Goal: Task Accomplishment & Management: Manage account settings

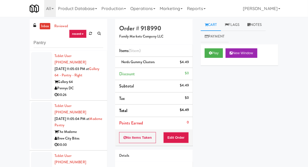
scroll to position [52, 0]
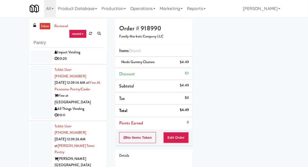
click at [43, 27] on link "inbox" at bounding box center [45, 26] width 11 height 7
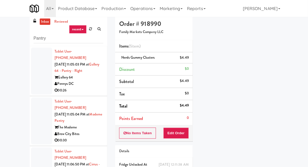
scroll to position [0, 0]
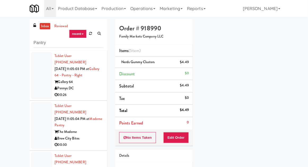
click at [38, 84] on div at bounding box center [41, 75] width 21 height 47
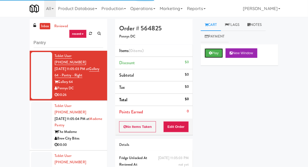
click at [223, 54] on button "Play" at bounding box center [214, 53] width 18 height 10
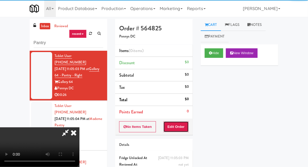
click at [184, 130] on button "Edit Order" at bounding box center [177, 127] width 26 height 11
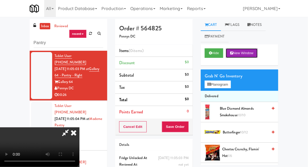
click at [229, 58] on button "New Window" at bounding box center [242, 53] width 32 height 10
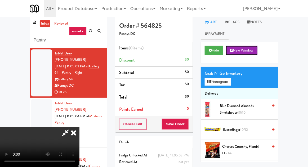
scroll to position [3, 0]
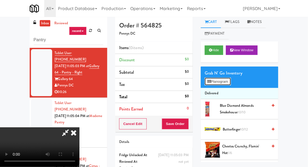
click at [226, 84] on button "Planogram" at bounding box center [218, 82] width 26 height 8
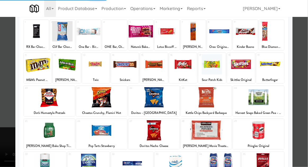
scroll to position [92, 0]
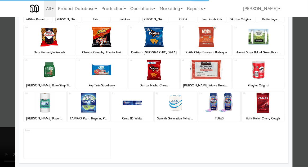
click at [35, 77] on div at bounding box center [49, 70] width 51 height 20
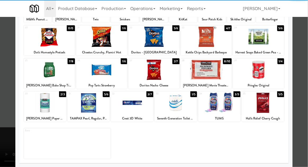
click at [34, 78] on div at bounding box center [49, 70] width 51 height 20
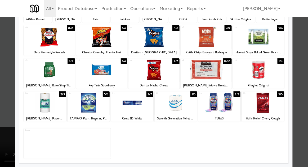
click at [10, 77] on div at bounding box center [154, 83] width 308 height 167
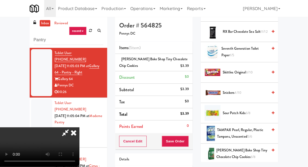
scroll to position [593, 0]
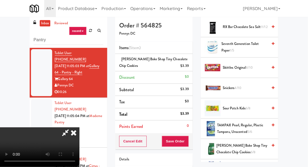
click at [254, 105] on span "Sour Patch Kids 6/8" at bounding box center [245, 108] width 45 height 7
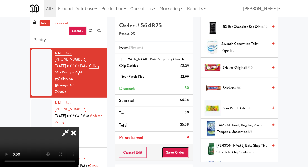
click at [188, 156] on button "Save Order" at bounding box center [175, 152] width 27 height 11
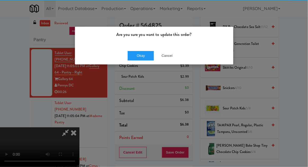
click at [142, 40] on div "Are you sure you want to update this order?" at bounding box center [154, 37] width 158 height 20
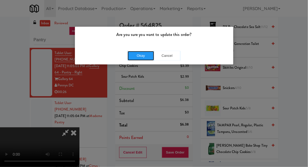
click at [142, 54] on button "Okay" at bounding box center [141, 56] width 27 height 10
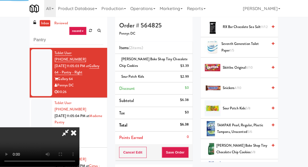
scroll to position [52, 0]
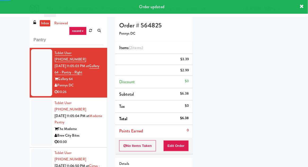
click at [33, 116] on div at bounding box center [41, 122] width 21 height 47
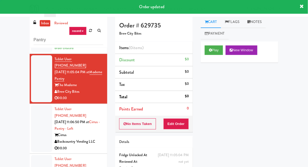
scroll to position [61, 0]
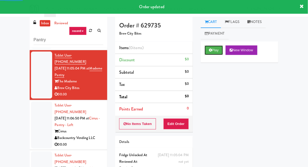
click at [214, 48] on button "Play" at bounding box center [214, 51] width 18 height 10
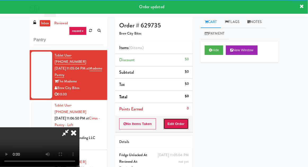
click at [186, 122] on button "Edit Order" at bounding box center [177, 124] width 26 height 11
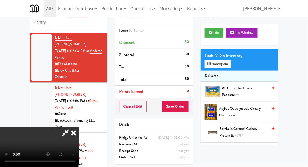
scroll to position [0, 0]
click at [308, 96] on div "inbox reviewed recent all unclear take inventory issue suspicious failed recent…" at bounding box center [154, 96] width 308 height 195
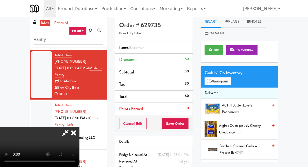
scroll to position [2, 0]
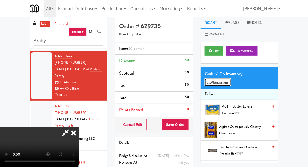
click at [231, 85] on button "Planogram" at bounding box center [218, 83] width 26 height 8
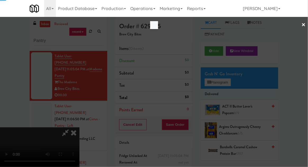
click at [231, 86] on div at bounding box center [154, 83] width 308 height 167
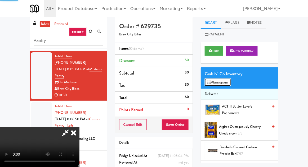
click at [231, 84] on button "Planogram" at bounding box center [218, 83] width 26 height 8
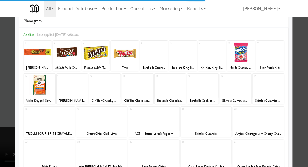
scroll to position [18, 0]
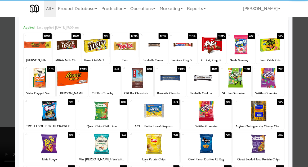
click at [94, 145] on div at bounding box center [101, 144] width 51 height 20
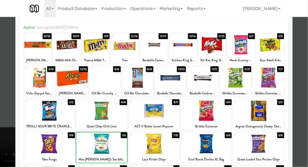
click at [301, 102] on div at bounding box center [154, 83] width 308 height 167
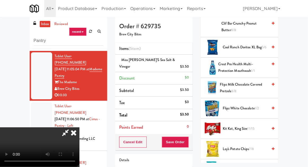
scroll to position [225, 0]
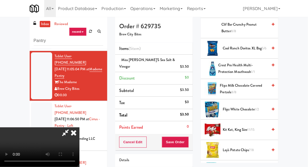
click at [252, 129] on span "11/15" at bounding box center [251, 129] width 7 height 5
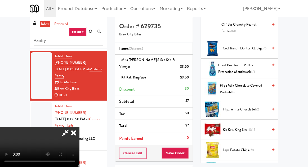
scroll to position [19, 0]
click at [188, 148] on button "Save Order" at bounding box center [175, 153] width 27 height 11
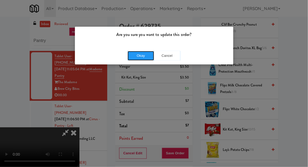
click at [136, 60] on button "Okay" at bounding box center [141, 56] width 27 height 10
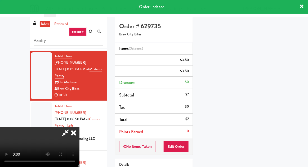
scroll to position [0, 0]
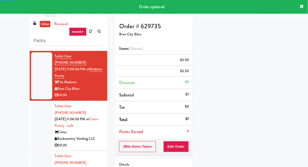
click at [31, 110] on div at bounding box center [41, 126] width 21 height 47
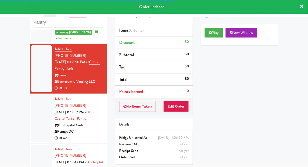
scroll to position [113, 0]
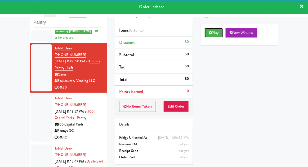
click at [218, 35] on button "Play" at bounding box center [214, 33] width 18 height 10
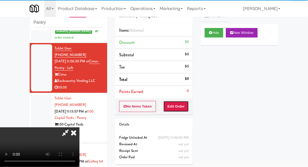
click at [182, 103] on button "Edit Order" at bounding box center [177, 106] width 26 height 11
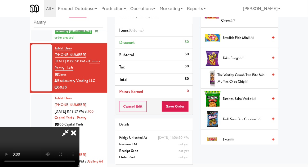
scroll to position [544, 0]
click at [244, 138] on span "Twix 6/6" at bounding box center [245, 139] width 45 height 7
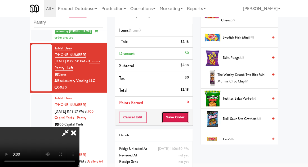
click at [188, 118] on button "Save Order" at bounding box center [175, 117] width 27 height 11
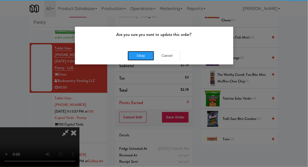
click at [136, 59] on button "Okay" at bounding box center [141, 56] width 27 height 10
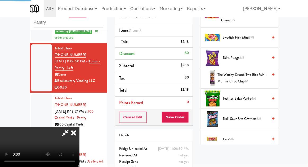
scroll to position [52, 0]
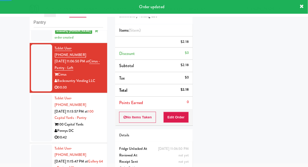
click at [31, 106] on div at bounding box center [41, 118] width 21 height 47
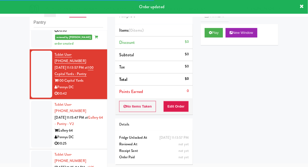
scroll to position [170, 0]
click at [218, 34] on button "Play" at bounding box center [214, 33] width 18 height 10
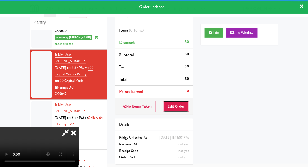
click at [180, 105] on button "Edit Order" at bounding box center [177, 106] width 26 height 11
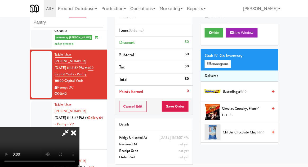
scroll to position [0, 0]
click at [248, 107] on span "Cheetos Crunchy, Flamin' Hot 5/5" at bounding box center [245, 112] width 46 height 13
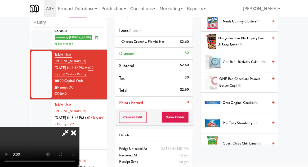
scroll to position [418, 0]
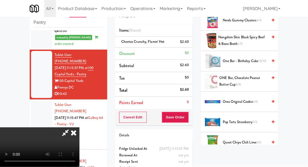
click at [249, 121] on span "Pop Tarts Strawberry 3/3" at bounding box center [245, 122] width 45 height 7
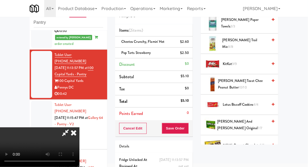
scroll to position [249, 0]
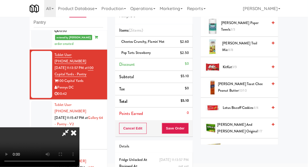
click at [256, 107] on span "4/4" at bounding box center [255, 107] width 5 height 5
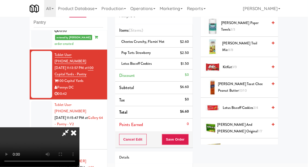
scroll to position [0, 0]
click at [255, 86] on span "[PERSON_NAME] Toast Chee Peanut Butter 10/10" at bounding box center [243, 87] width 50 height 13
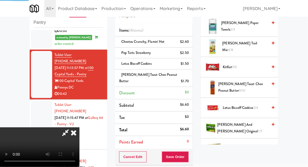
scroll to position [19, 0]
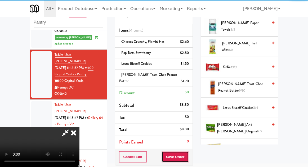
click at [189, 152] on button "Save Order" at bounding box center [175, 157] width 27 height 11
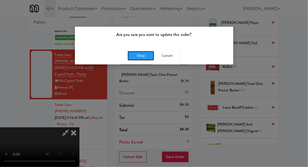
click at [134, 51] on button "Okay" at bounding box center [141, 56] width 27 height 10
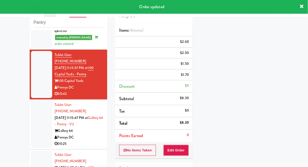
scroll to position [0, 0]
click at [31, 101] on div at bounding box center [41, 124] width 21 height 47
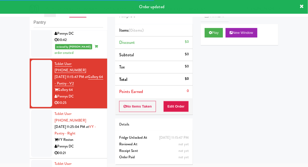
scroll to position [224, 0]
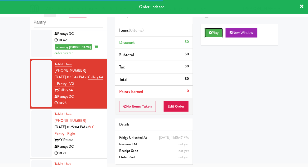
click at [219, 33] on button "Play" at bounding box center [214, 33] width 18 height 10
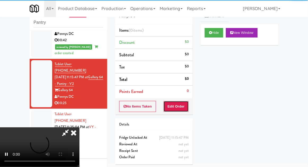
click at [184, 107] on button "Edit Order" at bounding box center [177, 106] width 26 height 11
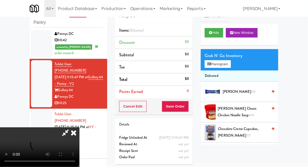
scroll to position [19, 0]
click at [227, 68] on button "Planogram" at bounding box center [218, 64] width 26 height 8
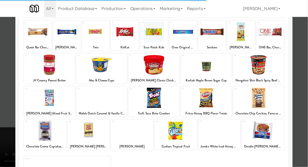
scroll to position [67, 0]
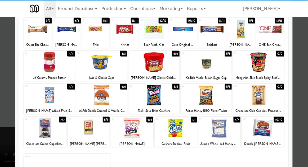
click at [127, 135] on div at bounding box center [132, 128] width 42 height 20
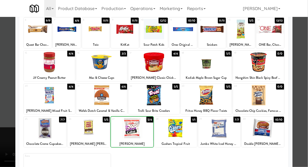
click at [302, 90] on div at bounding box center [154, 83] width 308 height 167
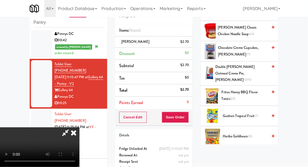
scroll to position [75, 0]
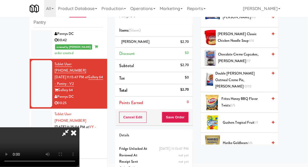
click at [257, 96] on span "Fritos Honey BBQ Flavor Twists 5/5" at bounding box center [245, 102] width 46 height 13
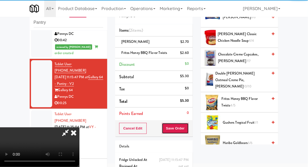
click at [188, 131] on button "Save Order" at bounding box center [175, 128] width 27 height 11
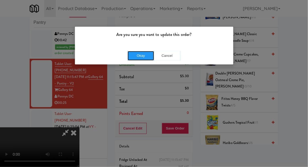
click at [131, 59] on button "Okay" at bounding box center [141, 56] width 27 height 10
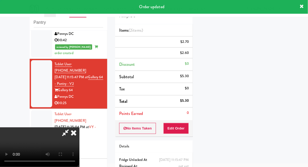
scroll to position [0, 0]
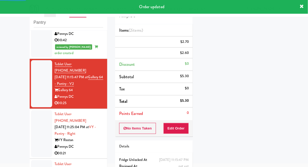
click at [32, 111] on div at bounding box center [41, 134] width 21 height 47
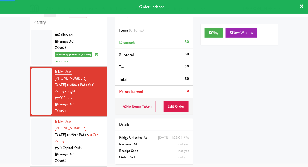
scroll to position [280, 0]
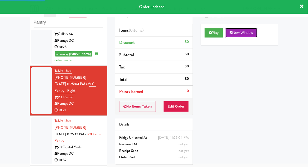
click at [230, 33] on button "New Window" at bounding box center [242, 33] width 32 height 10
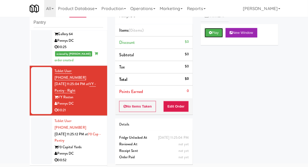
click at [211, 33] on icon at bounding box center [210, 32] width 3 height 3
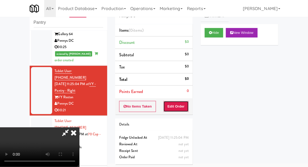
click at [173, 106] on button "Edit Order" at bounding box center [177, 106] width 26 height 11
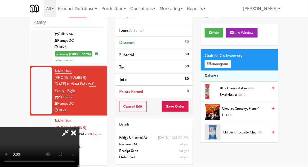
click at [248, 111] on span "Cheetos Crunchy, Flamin' Hot 4/7" at bounding box center [245, 112] width 46 height 13
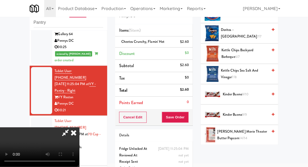
scroll to position [136, 0]
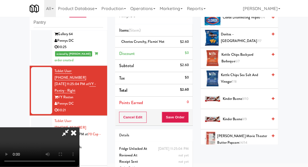
click at [246, 98] on span "9/10" at bounding box center [245, 98] width 6 height 5
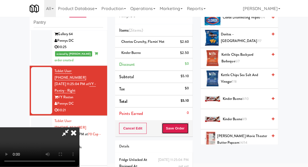
click at [188, 127] on button "Save Order" at bounding box center [175, 128] width 27 height 11
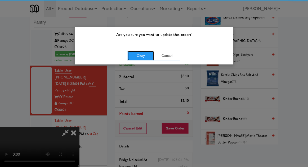
click at [129, 56] on button "Okay" at bounding box center [141, 56] width 27 height 10
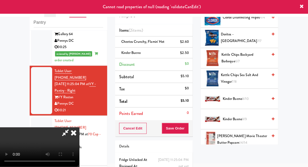
click at [80, 128] on icon at bounding box center [74, 133] width 12 height 11
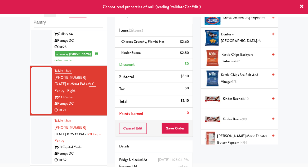
click at [41, 117] on div at bounding box center [41, 140] width 21 height 47
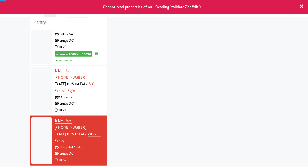
click at [34, 67] on div at bounding box center [41, 90] width 21 height 47
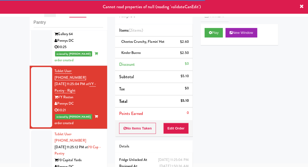
click at [38, 131] on div at bounding box center [41, 154] width 21 height 47
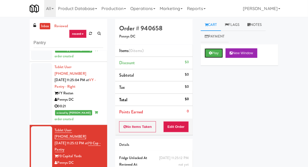
click at [217, 54] on button "Play" at bounding box center [214, 53] width 18 height 10
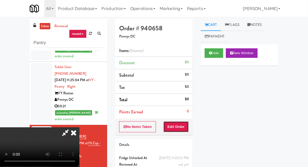
click at [182, 127] on button "Edit Order" at bounding box center [177, 127] width 26 height 11
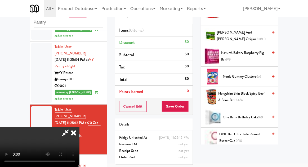
scroll to position [342, 0]
click at [255, 118] on span "One Bar - Birthday Cake 9/9" at bounding box center [245, 117] width 45 height 7
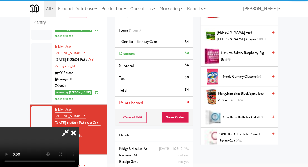
click at [190, 41] on li "One Bar - Birthday Cake $4" at bounding box center [154, 42] width 78 height 11
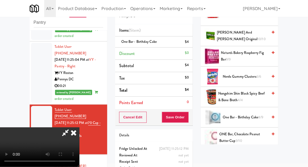
click at [191, 43] on icon at bounding box center [189, 43] width 3 height 3
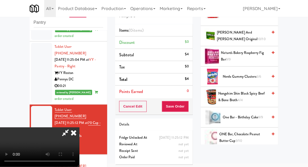
click at [80, 128] on icon at bounding box center [74, 133] width 12 height 11
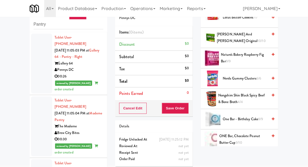
scroll to position [0, 0]
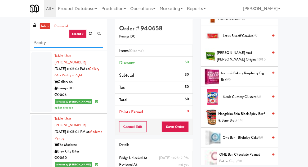
click at [35, 42] on input "Pantry" at bounding box center [69, 43] width 70 height 10
click at [2, 32] on div "inbox reviewed recent all unclear take inventory issue suspicious failed recent…" at bounding box center [154, 116] width 308 height 195
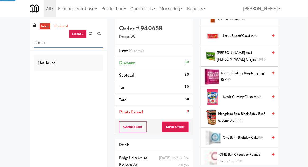
click at [54, 42] on input "Comb" at bounding box center [69, 43] width 70 height 10
type input "Combo"
click at [15, 39] on div "inbox reviewed recent all unclear take inventory issue suspicious failed recent…" at bounding box center [154, 104] width 308 height 170
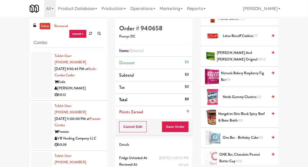
click at [34, 89] on div at bounding box center [41, 75] width 21 height 47
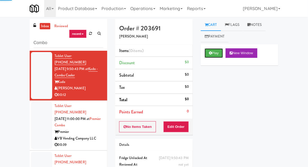
click at [216, 48] on button "Play" at bounding box center [214, 53] width 18 height 10
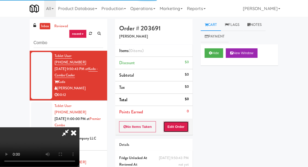
click at [185, 123] on button "Edit Order" at bounding box center [177, 127] width 26 height 11
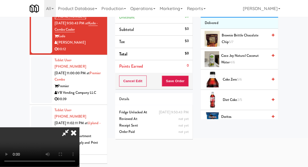
scroll to position [27, 0]
click at [242, 101] on span "2/5" at bounding box center [239, 100] width 5 height 5
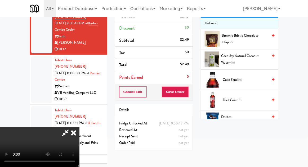
click at [246, 81] on span "Coke Zero 5/6" at bounding box center [245, 80] width 45 height 7
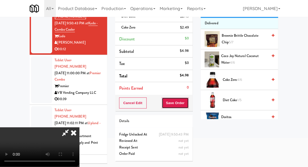
click at [188, 102] on button "Save Order" at bounding box center [175, 103] width 27 height 11
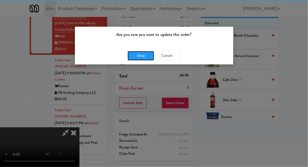
click at [139, 51] on button "Okay" at bounding box center [141, 56] width 27 height 10
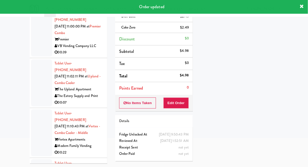
scroll to position [60, 0]
click at [40, 73] on div at bounding box center [41, 83] width 21 height 47
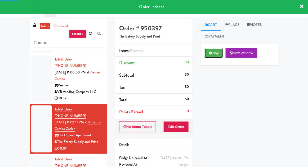
click at [216, 55] on button "Play" at bounding box center [214, 53] width 18 height 10
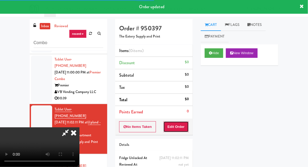
click at [182, 125] on button "Edit Order" at bounding box center [177, 127] width 26 height 11
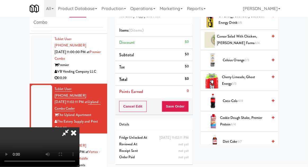
scroll to position [94, 0]
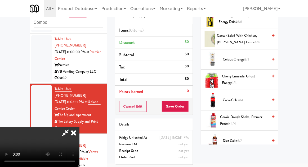
click at [240, 142] on span "6/7" at bounding box center [239, 141] width 5 height 5
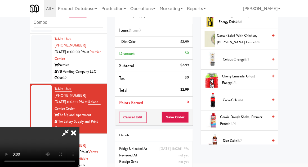
click at [237, 139] on span "Diet Coke 5/7" at bounding box center [245, 141] width 45 height 7
click at [188, 117] on button "Save Order" at bounding box center [175, 117] width 27 height 11
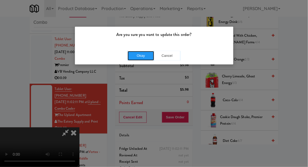
click at [129, 59] on button "Okay" at bounding box center [141, 56] width 27 height 10
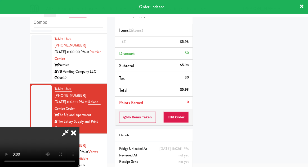
scroll to position [52, 0]
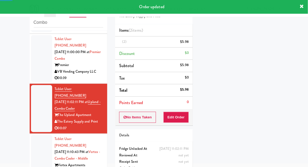
click at [33, 139] on div at bounding box center [41, 158] width 21 height 47
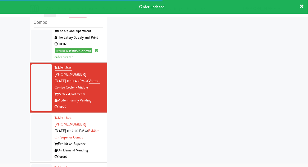
scroll to position [157, 0]
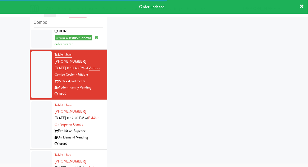
click at [38, 119] on div at bounding box center [41, 124] width 21 height 47
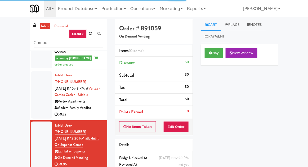
scroll to position [20, 0]
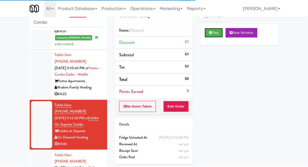
click at [222, 30] on button "Play" at bounding box center [214, 33] width 18 height 10
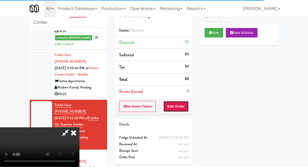
click at [181, 104] on button "Edit Order" at bounding box center [177, 106] width 26 height 11
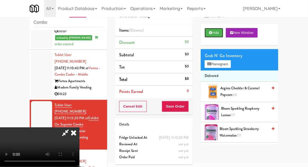
click at [218, 35] on button "Hide" at bounding box center [214, 33] width 19 height 10
click at [217, 36] on button "Hide" at bounding box center [214, 33] width 19 height 10
click at [228, 65] on button "Planogram" at bounding box center [218, 64] width 26 height 8
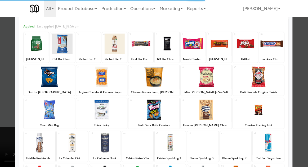
scroll to position [19, 0]
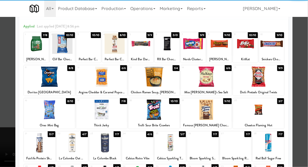
click at [100, 137] on div at bounding box center [104, 143] width 31 height 20
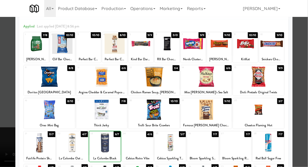
click at [301, 107] on div at bounding box center [154, 83] width 308 height 167
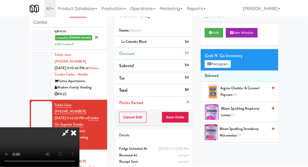
scroll to position [19, 0]
click at [188, 120] on button "Save Order" at bounding box center [175, 117] width 27 height 11
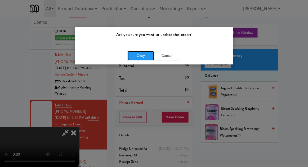
click at [132, 60] on button "Okay" at bounding box center [141, 56] width 27 height 10
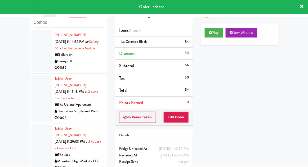
scroll to position [298, 0]
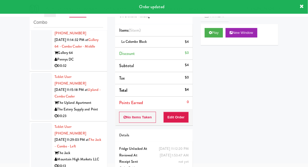
click at [34, 123] on div at bounding box center [41, 146] width 21 height 47
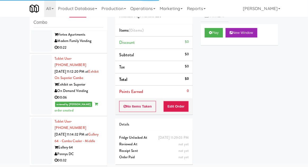
scroll to position [204, 0]
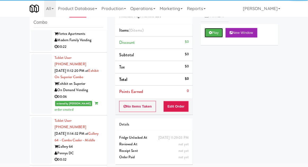
click at [217, 36] on button "Play" at bounding box center [214, 33] width 18 height 10
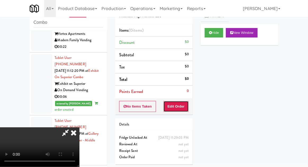
click at [178, 101] on button "Edit Order" at bounding box center [177, 106] width 26 height 11
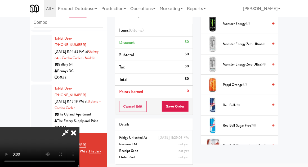
scroll to position [458, 0]
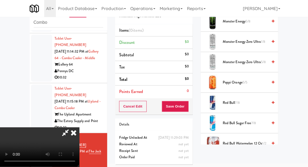
click at [253, 122] on span "7/8" at bounding box center [253, 123] width 5 height 5
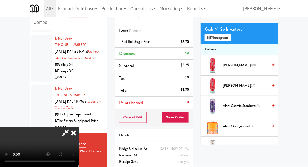
scroll to position [0, 0]
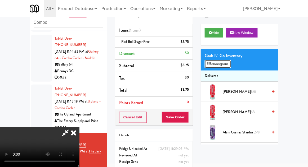
click at [224, 61] on button "Planogram" at bounding box center [218, 64] width 26 height 8
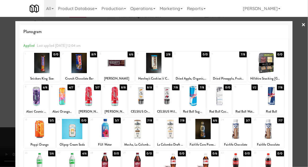
click at [301, 107] on div at bounding box center [154, 83] width 308 height 167
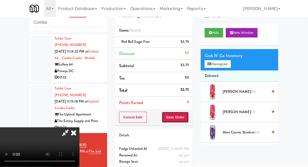
click at [187, 120] on button "Save Order" at bounding box center [175, 117] width 27 height 11
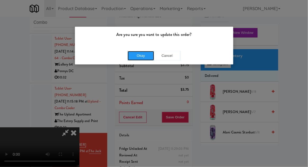
click at [140, 56] on button "Okay" at bounding box center [141, 56] width 27 height 10
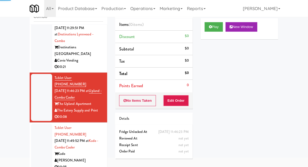
scroll to position [35, 0]
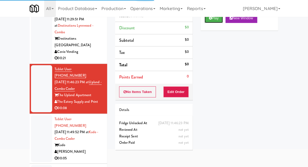
click at [217, 23] on button "Play" at bounding box center [214, 19] width 18 height 10
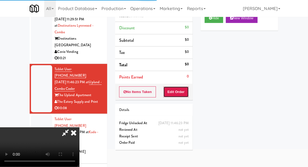
click at [184, 87] on button "Edit Order" at bounding box center [177, 92] width 26 height 11
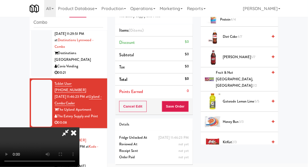
scroll to position [198, 0]
click at [255, 99] on span "5/5" at bounding box center [257, 101] width 5 height 5
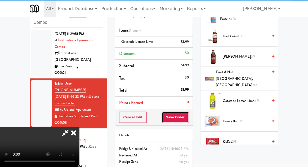
click at [189, 119] on button "Save Order" at bounding box center [175, 117] width 27 height 11
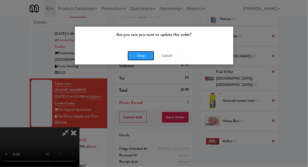
click at [142, 53] on button "Okay" at bounding box center [141, 56] width 27 height 10
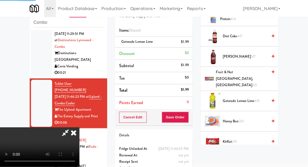
scroll to position [52, 0]
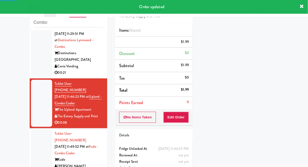
click at [33, 130] on div at bounding box center [41, 153] width 21 height 47
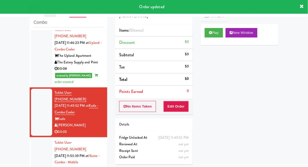
scroll to position [522, 0]
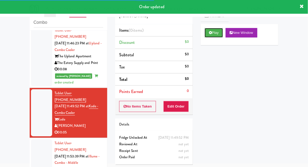
click at [216, 34] on button "Play" at bounding box center [214, 33] width 18 height 10
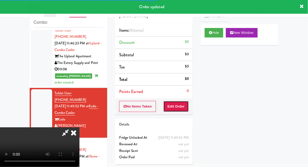
click at [181, 101] on button "Edit Order" at bounding box center [177, 106] width 26 height 11
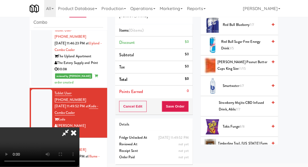
scroll to position [389, 0]
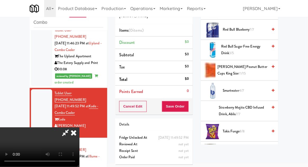
click at [246, 113] on span "Strawberry Mojito CBD Infused Drink, Ablis 7/7" at bounding box center [243, 111] width 49 height 13
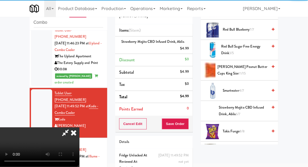
click at [188, 132] on div "Order # 940433 Davey Vending Items (1 item ) Strawberry Mojito CBD Infused Drin…" at bounding box center [154, 93] width 86 height 188
click at [189, 127] on button "Save Order" at bounding box center [175, 124] width 27 height 11
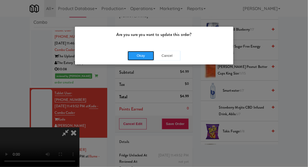
click at [135, 58] on button "Okay" at bounding box center [141, 56] width 27 height 10
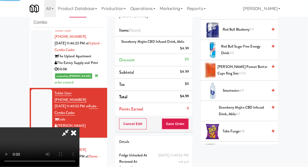
scroll to position [52, 0]
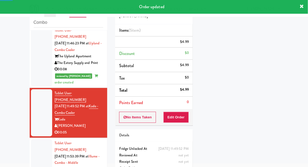
click at [33, 140] on div at bounding box center [41, 163] width 21 height 47
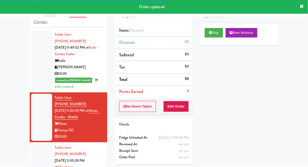
scroll to position [581, 0]
click at [220, 32] on button "Play" at bounding box center [214, 33] width 18 height 10
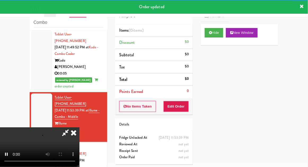
click at [182, 116] on div "Order # 771574 Pennys DC Items (0 items ) Discount $0 Subtotal $0 Tax $0 Total …" at bounding box center [154, 84] width 86 height 170
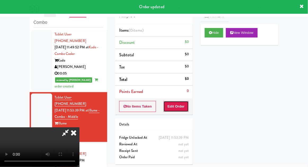
click at [179, 108] on button "Edit Order" at bounding box center [177, 106] width 26 height 11
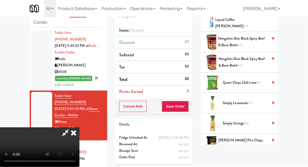
scroll to position [431, 0]
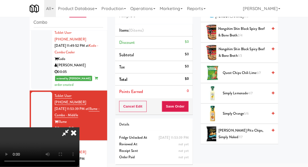
click at [256, 128] on span "[PERSON_NAME] Pita Chips, Simply Naked 7/7" at bounding box center [243, 134] width 49 height 13
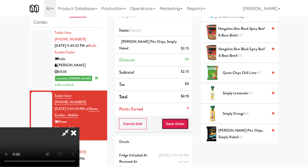
click at [189, 121] on button "Save Order" at bounding box center [175, 124] width 27 height 11
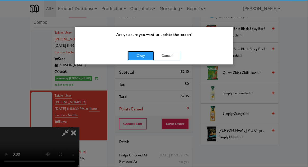
click at [132, 60] on button "Okay" at bounding box center [141, 56] width 27 height 10
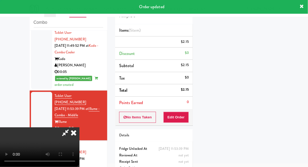
scroll to position [52, 0]
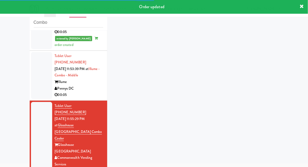
scroll to position [635, 0]
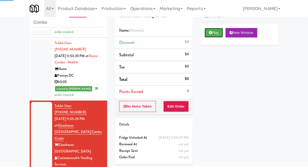
click at [214, 35] on button "Play" at bounding box center [214, 33] width 18 height 10
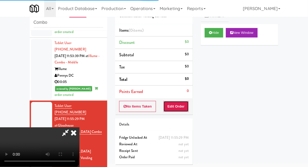
click at [179, 111] on button "Edit Order" at bounding box center [177, 106] width 26 height 11
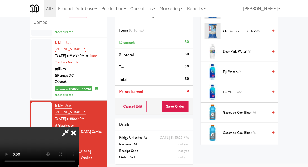
scroll to position [184, 0]
click at [249, 133] on span "Gatorade Cool Blue 6/6" at bounding box center [245, 133] width 45 height 7
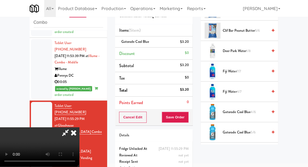
scroll to position [19, 0]
click at [188, 117] on button "Save Order" at bounding box center [175, 117] width 27 height 11
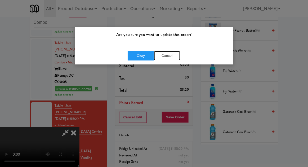
click at [168, 55] on button "Cancel" at bounding box center [167, 56] width 27 height 10
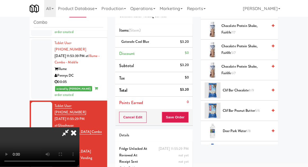
scroll to position [0, 0]
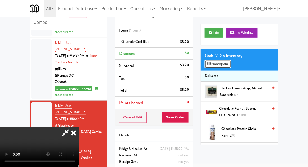
click at [230, 65] on button "Planogram" at bounding box center [218, 64] width 26 height 8
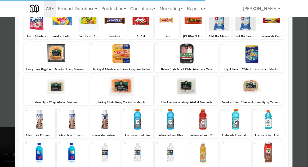
scroll to position [67, 0]
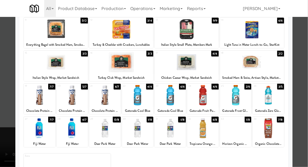
click at [244, 100] on div at bounding box center [235, 95] width 31 height 20
click at [0, 128] on div at bounding box center [154, 83] width 308 height 167
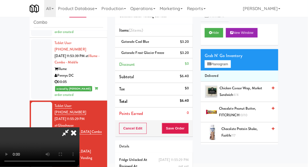
click at [72, 128] on icon at bounding box center [65, 133] width 12 height 11
click at [189, 39] on li "Gatorade Cool Blue $3.20" at bounding box center [154, 42] width 78 height 11
click at [189, 43] on icon at bounding box center [189, 43] width 3 height 3
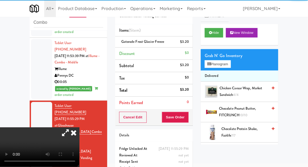
click at [72, 128] on icon at bounding box center [65, 133] width 12 height 11
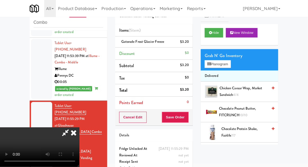
scroll to position [19, 0]
click at [188, 118] on button "Save Order" at bounding box center [175, 117] width 27 height 11
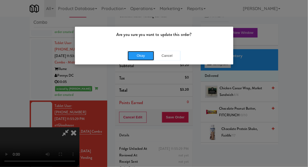
click at [133, 58] on button "Okay" at bounding box center [141, 56] width 27 height 10
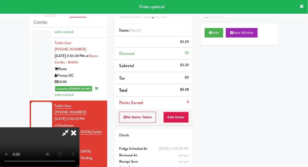
scroll to position [0, 0]
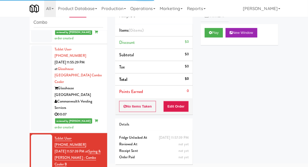
scroll to position [709, 0]
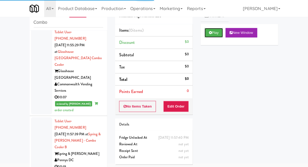
click at [218, 37] on button "Play" at bounding box center [214, 33] width 18 height 10
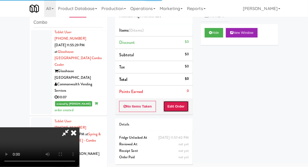
click at [177, 109] on button "Edit Order" at bounding box center [177, 106] width 26 height 11
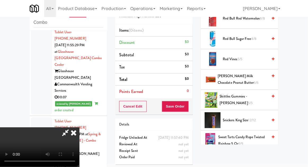
scroll to position [20, 0]
click at [248, 135] on span "Sweet Tarts Candy Rope Twisted Rainbow 5 oz 9/9" at bounding box center [243, 140] width 50 height 13
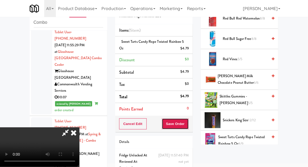
click at [188, 127] on button "Save Order" at bounding box center [175, 124] width 27 height 11
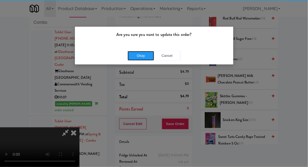
click at [132, 53] on button "Okay" at bounding box center [141, 56] width 27 height 10
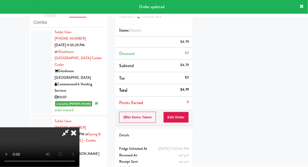
scroll to position [52, 0]
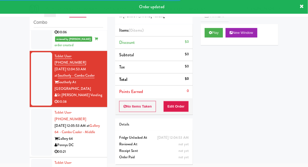
scroll to position [894, 0]
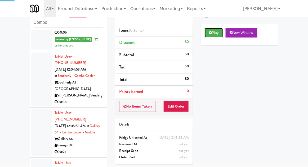
click at [215, 32] on button "Play" at bounding box center [214, 33] width 18 height 10
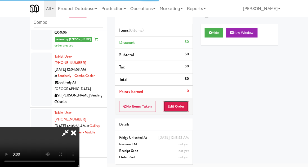
click at [181, 105] on button "Edit Order" at bounding box center [177, 106] width 26 height 11
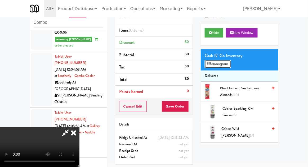
click at [228, 62] on button "Planogram" at bounding box center [218, 64] width 26 height 8
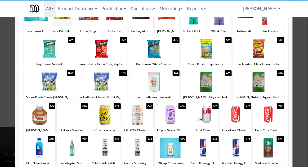
scroll to position [48, 0]
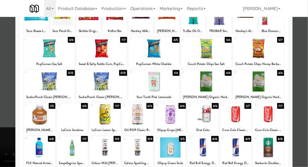
click at [245, 119] on div at bounding box center [235, 115] width 31 height 20
click at [305, 109] on div at bounding box center [154, 83] width 308 height 167
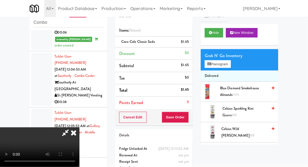
scroll to position [19, 0]
click at [187, 118] on button "Save Order" at bounding box center [175, 117] width 27 height 11
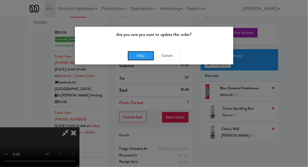
click at [134, 58] on button "Okay" at bounding box center [141, 56] width 27 height 10
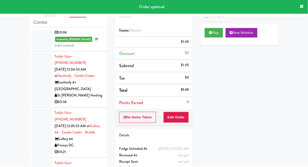
scroll to position [0, 0]
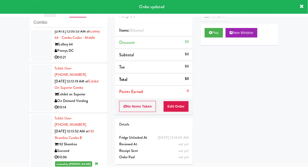
scroll to position [992, 0]
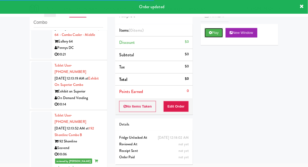
click at [218, 33] on button "Play" at bounding box center [214, 33] width 18 height 10
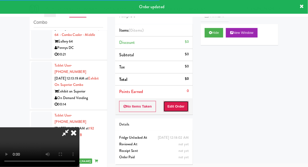
click at [180, 103] on button "Edit Order" at bounding box center [177, 106] width 26 height 11
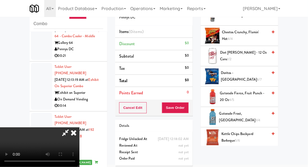
scroll to position [120, 0]
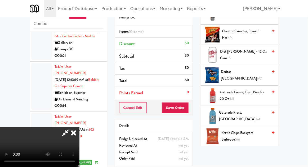
click at [248, 135] on span "Kettle Chips Backyard Barbeque 5/6" at bounding box center [245, 136] width 46 height 13
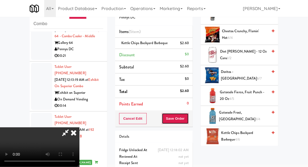
click at [187, 122] on button "Save Order" at bounding box center [175, 118] width 27 height 11
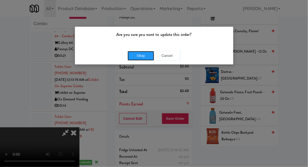
click at [134, 55] on button "Okay" at bounding box center [141, 56] width 27 height 10
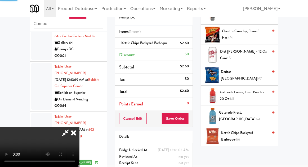
scroll to position [52, 0]
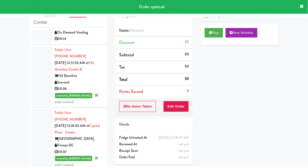
scroll to position [1059, 0]
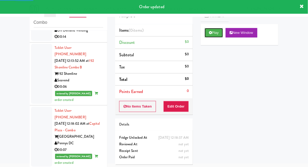
click at [217, 37] on button "Play" at bounding box center [214, 33] width 18 height 10
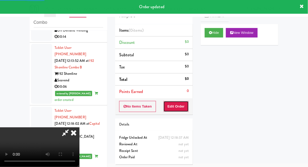
click at [183, 101] on button "Edit Order" at bounding box center [177, 106] width 26 height 11
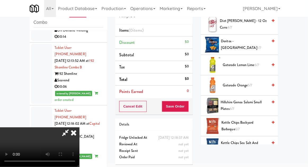
scroll to position [230, 0]
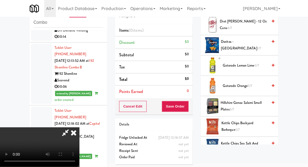
click at [256, 83] on span "Gatorade Orange 5/7" at bounding box center [245, 86] width 45 height 7
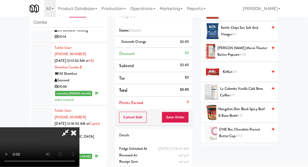
scroll to position [346, 0]
click at [245, 113] on span "Nongshim Shin Black Spicy Beef & Bone Broth 5/5" at bounding box center [244, 113] width 50 height 13
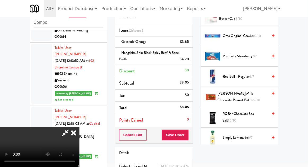
scroll to position [455, 0]
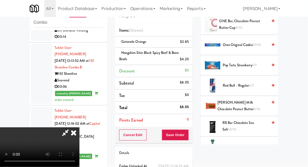
click at [248, 101] on span "[PERSON_NAME] Milk Chocolate Peanut Butter 9/10" at bounding box center [243, 106] width 50 height 13
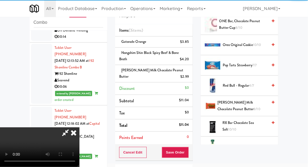
scroll to position [19, 0]
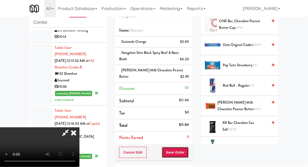
click at [187, 151] on button "Save Order" at bounding box center [175, 152] width 27 height 11
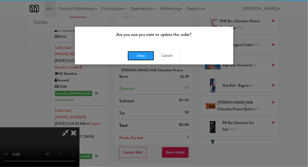
click at [133, 57] on button "Okay" at bounding box center [141, 56] width 27 height 10
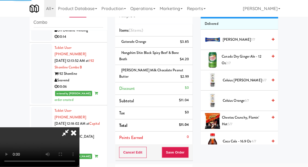
scroll to position [0, 0]
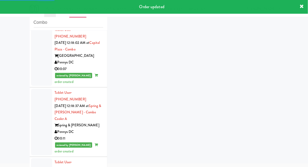
scroll to position [1141, 0]
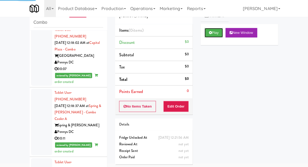
click at [218, 33] on button "Play" at bounding box center [214, 33] width 18 height 10
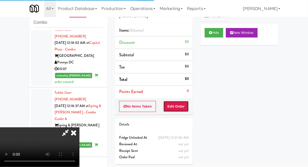
click at [184, 103] on button "Edit Order" at bounding box center [177, 106] width 26 height 11
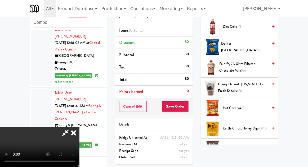
scroll to position [126, 0]
click at [253, 107] on span "Hot Cheetos 7/9" at bounding box center [245, 108] width 45 height 7
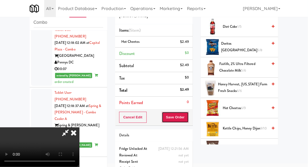
click at [188, 120] on button "Save Order" at bounding box center [175, 117] width 27 height 11
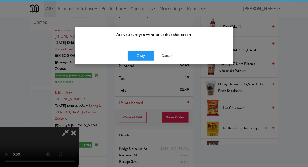
click at [137, 46] on div "Are you sure you want to update this order?" at bounding box center [154, 37] width 158 height 20
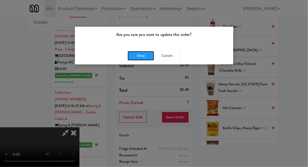
click at [133, 58] on button "Okay" at bounding box center [141, 56] width 27 height 10
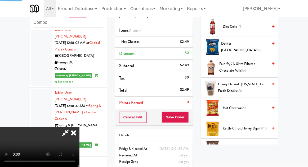
scroll to position [52, 0]
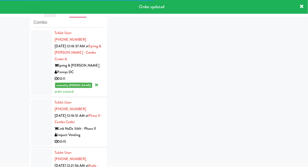
scroll to position [1202, 0]
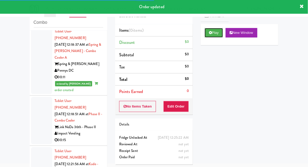
click at [222, 33] on button "Play" at bounding box center [214, 33] width 18 height 10
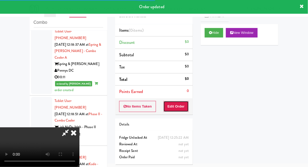
click at [184, 105] on button "Edit Order" at bounding box center [177, 106] width 26 height 11
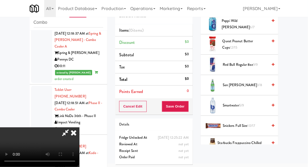
scroll to position [609, 0]
click at [255, 124] on span "10/17" at bounding box center [252, 126] width 8 height 5
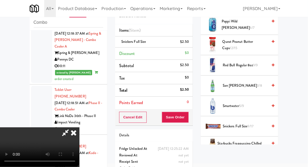
click at [193, 113] on div "Cancel Edit Save Order" at bounding box center [154, 117] width 78 height 16
click at [188, 120] on button "Save Order" at bounding box center [175, 117] width 27 height 11
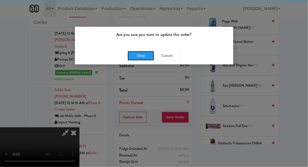
click at [137, 58] on button "Okay" at bounding box center [141, 56] width 27 height 10
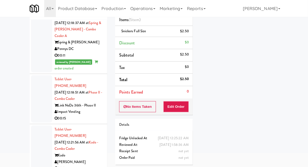
scroll to position [43, 0]
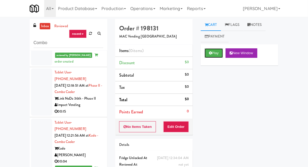
click at [215, 57] on button "Play" at bounding box center [214, 53] width 18 height 10
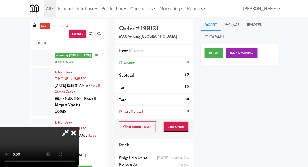
click at [188, 122] on button "Edit Order" at bounding box center [177, 127] width 26 height 11
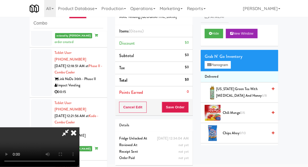
scroll to position [20, 0]
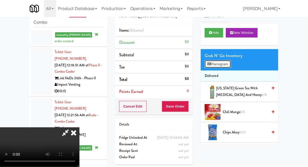
click at [224, 67] on button "Planogram" at bounding box center [218, 64] width 26 height 8
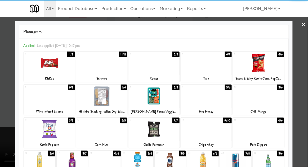
click at [177, 164] on div at bounding box center [170, 162] width 31 height 20
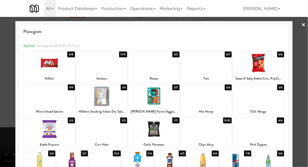
click at [298, 117] on div at bounding box center [154, 83] width 308 height 167
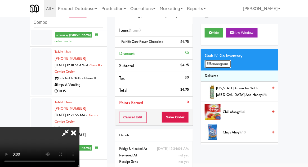
click at [222, 67] on button "Planogram" at bounding box center [218, 64] width 26 height 8
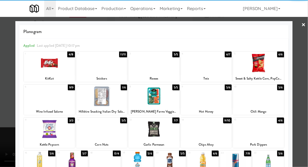
click at [89, 70] on div at bounding box center [101, 63] width 51 height 20
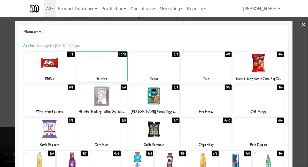
click at [303, 99] on div at bounding box center [154, 83] width 308 height 167
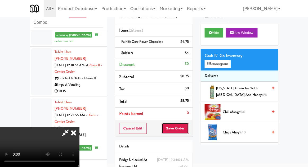
click at [189, 128] on button "Save Order" at bounding box center [175, 128] width 27 height 11
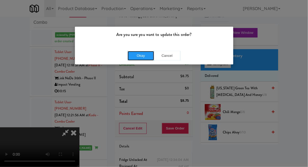
click at [132, 56] on button "Okay" at bounding box center [141, 56] width 27 height 10
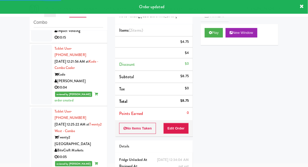
scroll to position [1307, 0]
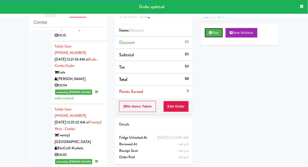
click at [218, 33] on button "Play" at bounding box center [214, 33] width 18 height 10
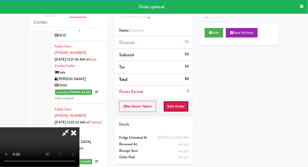
click at [179, 106] on button "Edit Order" at bounding box center [177, 106] width 26 height 11
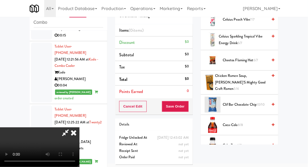
scroll to position [134, 0]
click at [245, 122] on span "Coca-Cola 8/8" at bounding box center [245, 125] width 45 height 7
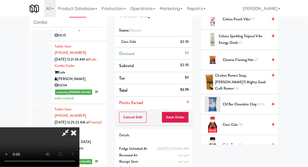
scroll to position [19, 0]
click at [189, 119] on button "Save Order" at bounding box center [175, 117] width 27 height 11
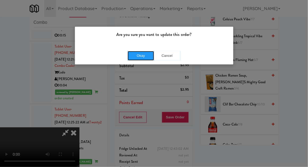
click at [137, 51] on button "Okay" at bounding box center [141, 56] width 27 height 10
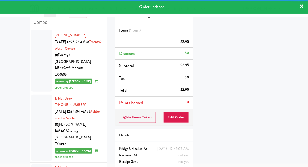
scroll to position [1388, 0]
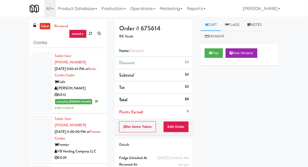
click at [44, 28] on link "inbox" at bounding box center [45, 26] width 11 height 7
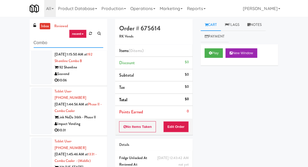
click at [43, 44] on input "Combo" at bounding box center [69, 43] width 70 height 10
type input "Fridge"
click at [14, 51] on div "inbox reviewed recent all unclear take inventory issue suspicious failed recent…" at bounding box center [154, 116] width 308 height 195
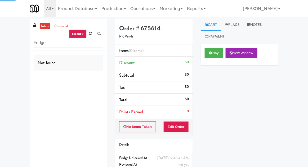
click at [42, 24] on link "inbox" at bounding box center [45, 26] width 11 height 7
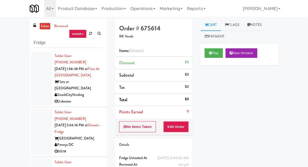
scroll to position [20, 0]
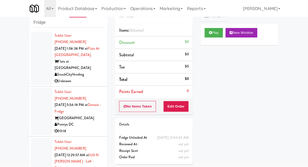
click at [38, 103] on div at bounding box center [41, 111] width 21 height 47
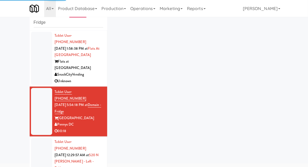
click at [35, 139] on div at bounding box center [41, 165] width 21 height 54
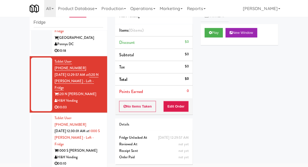
scroll to position [81, 0]
click at [218, 34] on button "Play" at bounding box center [214, 33] width 18 height 10
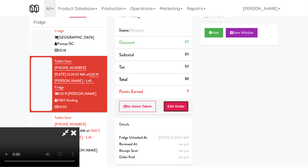
click at [179, 105] on button "Edit Order" at bounding box center [177, 106] width 26 height 11
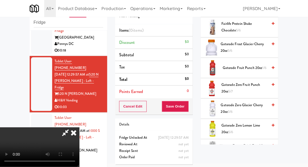
scroll to position [310, 0]
click at [251, 107] on span "Gatorade Zero Glacier Cherry 20oz 3/6" at bounding box center [244, 108] width 47 height 13
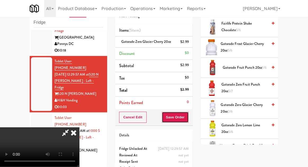
click at [189, 113] on button "Save Order" at bounding box center [175, 117] width 27 height 11
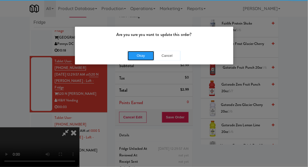
click at [130, 56] on button "Okay" at bounding box center [141, 56] width 27 height 10
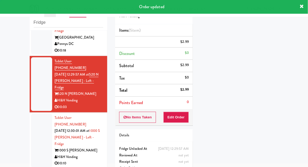
scroll to position [0, 0]
click at [37, 114] on div at bounding box center [41, 141] width 21 height 54
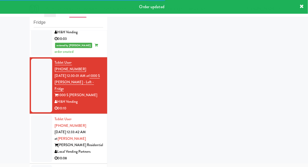
scroll to position [150, 0]
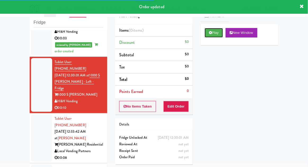
click at [222, 33] on button "Play" at bounding box center [214, 33] width 18 height 10
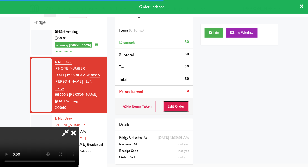
click at [182, 108] on button "Edit Order" at bounding box center [177, 106] width 26 height 11
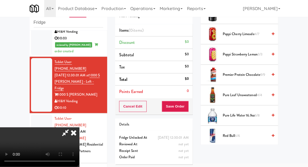
scroll to position [588, 0]
click at [260, 113] on span "6/8" at bounding box center [257, 115] width 5 height 5
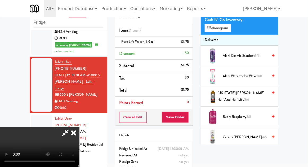
scroll to position [0, 0]
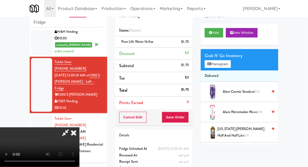
click at [250, 111] on span "Alani Watermelon Wave 8/8" at bounding box center [245, 112] width 45 height 7
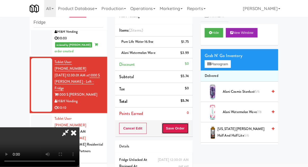
click at [189, 131] on button "Save Order" at bounding box center [175, 128] width 27 height 11
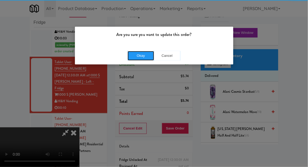
click at [140, 58] on button "Okay" at bounding box center [141, 56] width 27 height 10
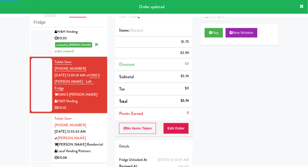
click at [30, 114] on li "Tablet User · (520) 336-0140 [DATE] 12:33:42 AM at [PERSON_NAME] - Fridge [PERS…" at bounding box center [69, 139] width 78 height 50
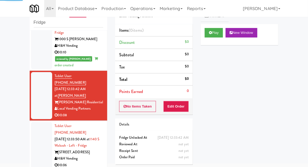
scroll to position [211, 0]
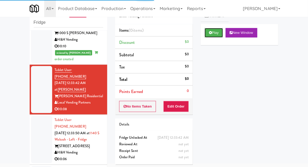
click at [217, 34] on button "Play" at bounding box center [214, 33] width 18 height 10
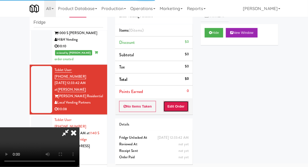
click at [184, 105] on button "Edit Order" at bounding box center [177, 106] width 26 height 11
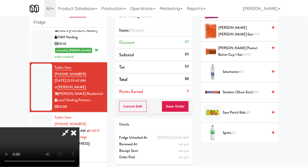
scroll to position [518, 0]
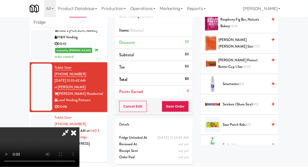
click at [255, 103] on span "8/12" at bounding box center [256, 104] width 6 height 5
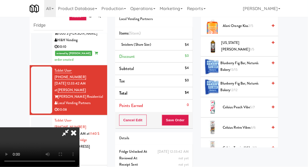
scroll to position [0, 0]
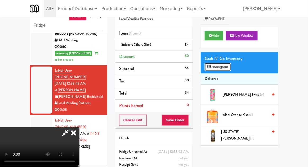
click at [220, 64] on button "Planogram" at bounding box center [218, 67] width 26 height 8
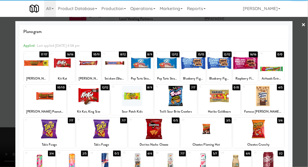
click at [63, 69] on div at bounding box center [62, 63] width 25 height 20
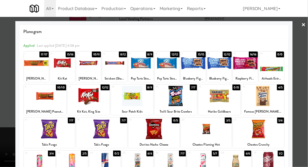
click at [295, 90] on div at bounding box center [154, 83] width 308 height 167
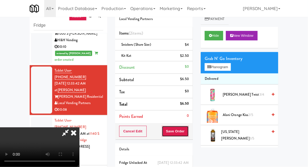
click at [188, 132] on button "Save Order" at bounding box center [175, 131] width 27 height 11
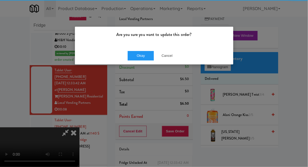
click at [143, 38] on p "Are you sure you want to update this order?" at bounding box center [154, 35] width 151 height 8
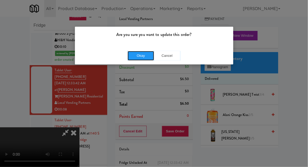
click at [140, 53] on button "Okay" at bounding box center [141, 56] width 27 height 10
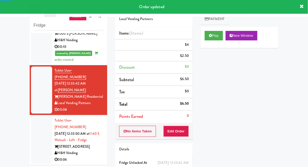
click at [34, 117] on div at bounding box center [41, 140] width 21 height 47
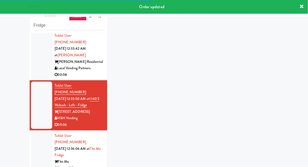
scroll to position [246, 0]
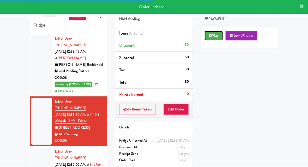
click at [213, 39] on button "Play" at bounding box center [214, 36] width 18 height 10
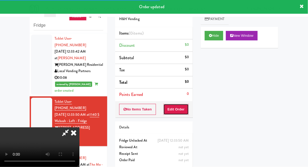
click at [180, 110] on button "Edit Order" at bounding box center [177, 109] width 26 height 11
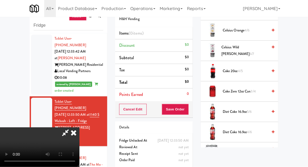
scroll to position [127, 0]
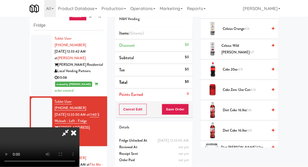
click at [253, 89] on span "3/4" at bounding box center [253, 89] width 5 height 5
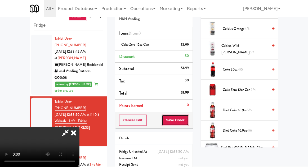
click at [188, 118] on button "Save Order" at bounding box center [175, 120] width 27 height 11
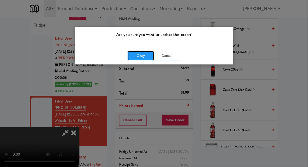
click at [136, 54] on button "Okay" at bounding box center [141, 56] width 27 height 10
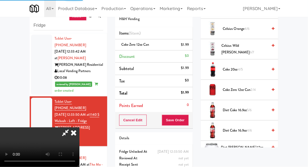
scroll to position [52, 0]
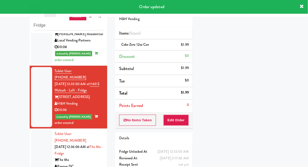
click at [37, 130] on div at bounding box center [41, 153] width 21 height 47
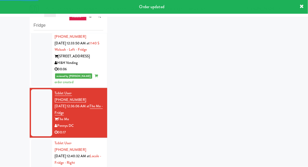
scroll to position [321, 0]
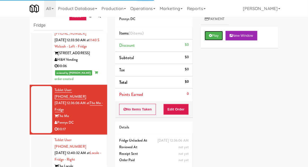
click at [220, 35] on button "Play" at bounding box center [214, 36] width 18 height 10
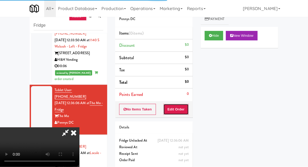
click at [179, 109] on button "Edit Order" at bounding box center [177, 109] width 26 height 11
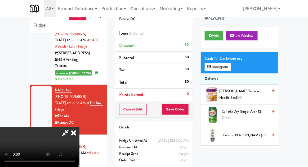
scroll to position [20, 0]
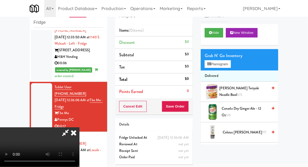
click at [250, 113] on span "Canada Dry Ginger Ale - 12 oz 5/6" at bounding box center [245, 112] width 46 height 13
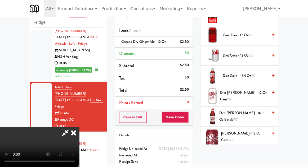
scroll to position [185, 0]
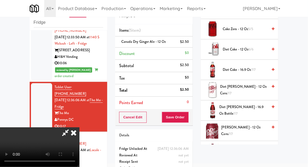
click at [250, 129] on span "[PERSON_NAME] - 12 oz cans 7/7" at bounding box center [245, 131] width 47 height 13
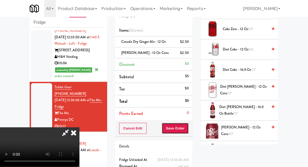
click at [188, 131] on button "Save Order" at bounding box center [175, 128] width 27 height 11
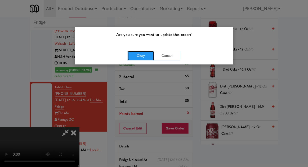
click at [135, 59] on button "Okay" at bounding box center [141, 56] width 27 height 10
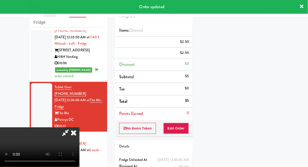
scroll to position [0, 0]
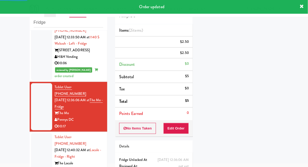
click at [40, 134] on div at bounding box center [41, 157] width 21 height 47
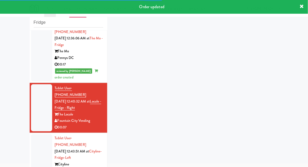
scroll to position [377, 0]
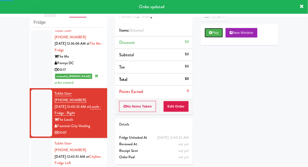
click at [218, 34] on button "Play" at bounding box center [214, 33] width 18 height 10
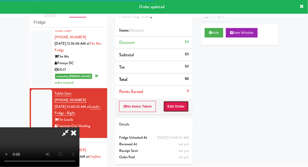
click at [181, 109] on button "Edit Order" at bounding box center [177, 106] width 26 height 11
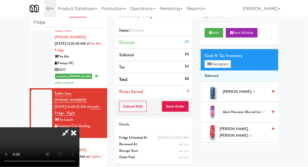
scroll to position [0, 0]
click at [223, 64] on button "Planogram" at bounding box center [218, 64] width 26 height 8
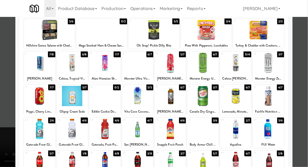
scroll to position [34, 0]
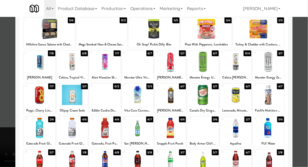
click at [278, 131] on div at bounding box center [268, 128] width 31 height 20
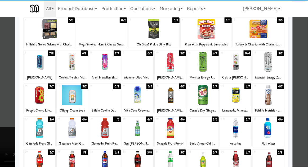
click at [29, 165] on div at bounding box center [39, 161] width 31 height 20
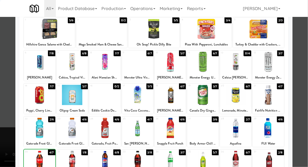
click at [302, 133] on div at bounding box center [154, 83] width 308 height 167
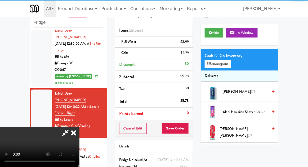
scroll to position [19, 0]
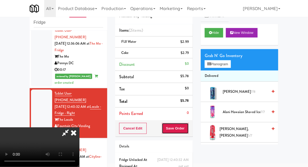
click at [186, 132] on button "Save Order" at bounding box center [175, 128] width 27 height 11
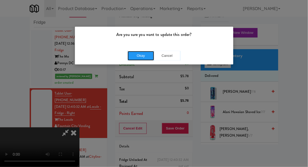
click at [137, 60] on button "Okay" at bounding box center [141, 56] width 27 height 10
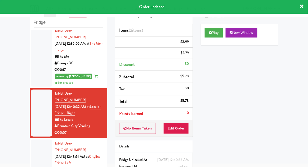
scroll to position [0, 0]
click at [39, 140] on div at bounding box center [41, 163] width 21 height 47
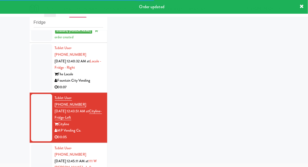
scroll to position [436, 0]
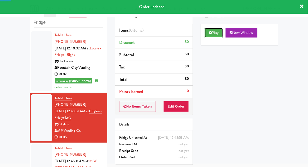
click at [215, 34] on button "Play" at bounding box center [214, 33] width 18 height 10
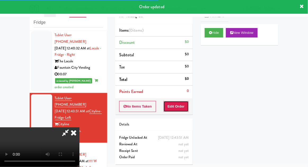
click at [182, 109] on button "Edit Order" at bounding box center [177, 106] width 26 height 11
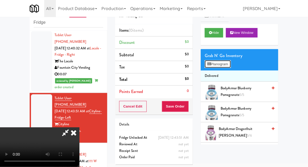
click at [226, 65] on button "Planogram" at bounding box center [218, 64] width 26 height 8
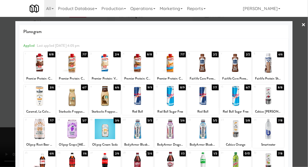
click at [307, 82] on div at bounding box center [154, 83] width 308 height 167
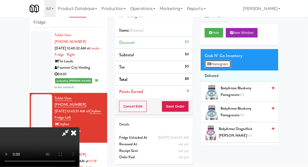
click at [229, 61] on button "Planogram" at bounding box center [218, 64] width 26 height 8
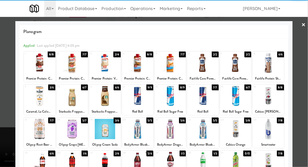
click at [101, 70] on div at bounding box center [104, 63] width 31 height 20
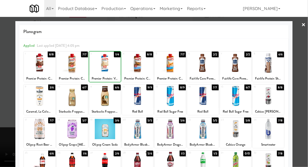
click at [304, 109] on div at bounding box center [154, 83] width 308 height 167
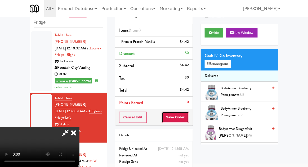
click at [188, 122] on button "Save Order" at bounding box center [175, 117] width 27 height 11
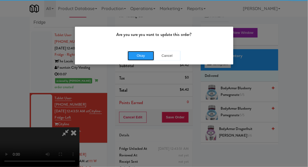
click at [129, 55] on button "Okay" at bounding box center [141, 56] width 27 height 10
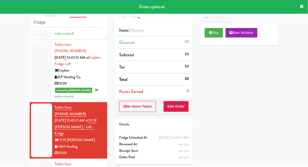
scroll to position [491, 0]
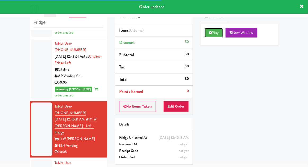
click at [214, 33] on button "Play" at bounding box center [214, 33] width 18 height 10
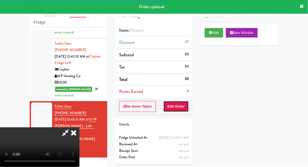
click at [179, 111] on button "Edit Order" at bounding box center [177, 106] width 26 height 11
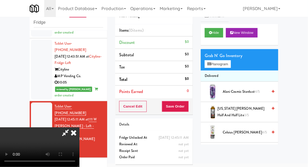
scroll to position [0, 0]
click at [230, 67] on button "Planogram" at bounding box center [218, 64] width 26 height 8
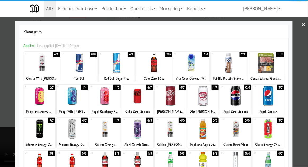
click at [146, 102] on div at bounding box center [137, 96] width 31 height 20
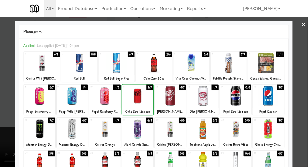
click at [4, 102] on div at bounding box center [154, 83] width 308 height 167
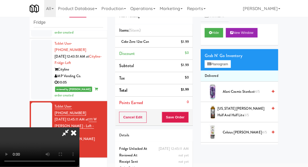
scroll to position [19, 0]
click at [188, 120] on button "Save Order" at bounding box center [175, 117] width 27 height 11
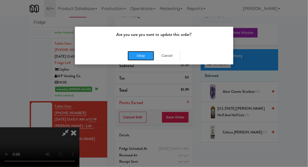
click at [129, 58] on button "Okay" at bounding box center [141, 56] width 27 height 10
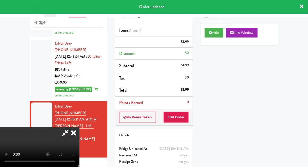
scroll to position [0, 0]
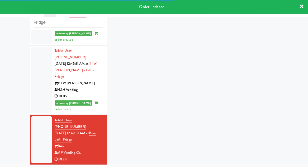
scroll to position [546, 0]
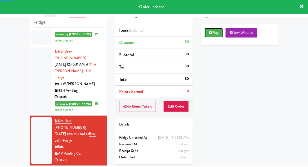
click at [221, 31] on button "Play" at bounding box center [214, 33] width 18 height 10
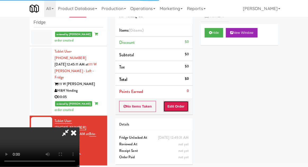
click at [181, 101] on button "Edit Order" at bounding box center [177, 106] width 26 height 11
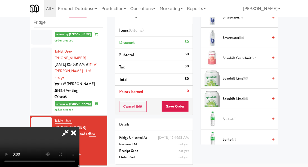
scroll to position [646, 0]
click at [245, 117] on span "Sprite 4/5" at bounding box center [245, 120] width 45 height 7
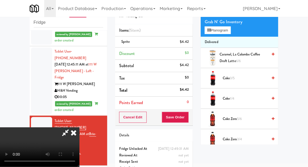
scroll to position [0, 0]
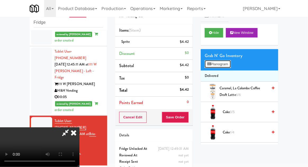
click at [228, 67] on button "Planogram" at bounding box center [218, 64] width 26 height 8
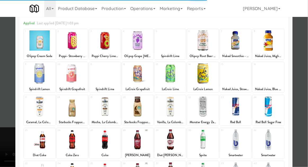
scroll to position [23, 0]
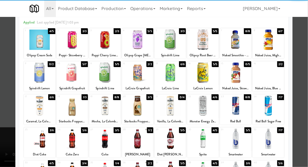
click at [70, 141] on div at bounding box center [72, 139] width 31 height 20
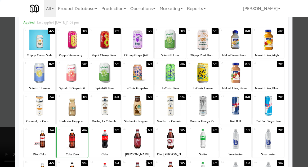
click at [307, 101] on div at bounding box center [154, 83] width 308 height 167
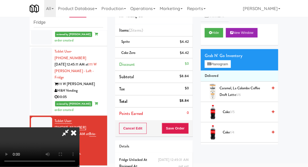
click at [191, 55] on li "Coke Zero $4.42" at bounding box center [154, 53] width 78 height 11
click at [189, 55] on icon at bounding box center [189, 54] width 3 height 3
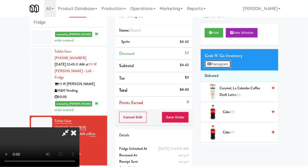
click at [223, 66] on button "Planogram" at bounding box center [218, 64] width 26 height 8
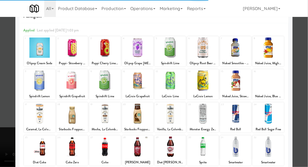
scroll to position [29, 0]
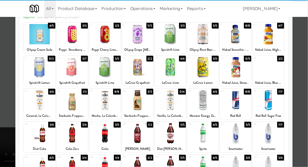
click at [99, 137] on div at bounding box center [104, 133] width 31 height 20
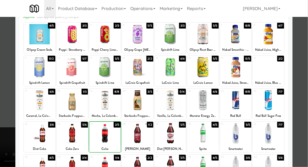
click at [302, 109] on div at bounding box center [154, 83] width 308 height 167
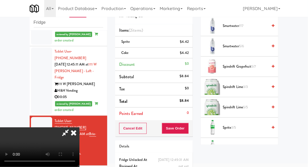
scroll to position [641, 0]
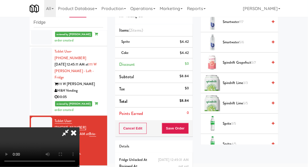
click at [239, 122] on span "Sprite 3/5" at bounding box center [245, 124] width 45 height 7
click at [187, 130] on button "Save Order" at bounding box center [175, 128] width 27 height 11
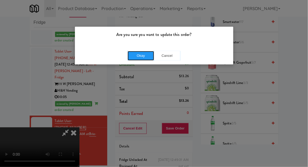
click at [133, 56] on button "Okay" at bounding box center [141, 56] width 27 height 10
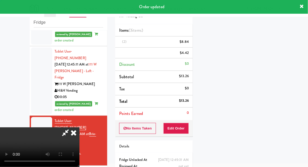
scroll to position [52, 0]
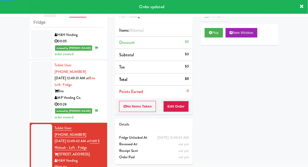
scroll to position [603, 0]
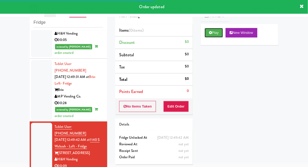
click at [217, 34] on button "Play" at bounding box center [214, 33] width 18 height 10
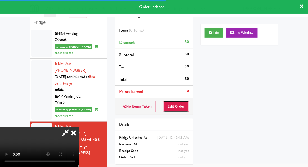
click at [181, 104] on button "Edit Order" at bounding box center [177, 106] width 26 height 11
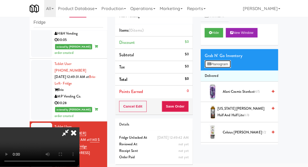
click at [222, 67] on button "Planogram" at bounding box center [218, 64] width 26 height 8
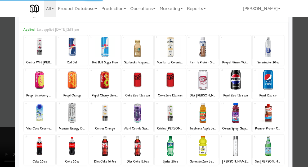
scroll to position [25, 0]
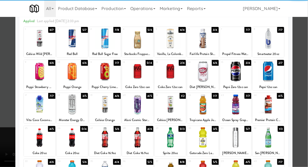
click at [103, 111] on div at bounding box center [104, 105] width 31 height 20
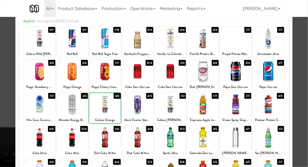
click at [304, 118] on div at bounding box center [154, 83] width 308 height 167
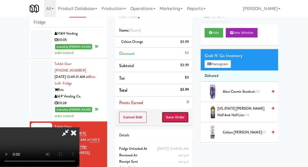
click at [188, 121] on button "Save Order" at bounding box center [175, 117] width 27 height 11
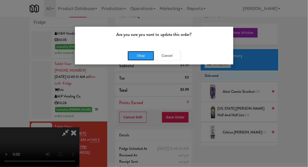
click at [130, 56] on button "Okay" at bounding box center [141, 56] width 27 height 10
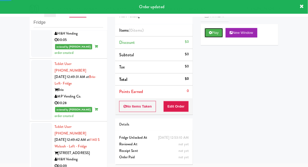
click at [221, 34] on button "Play" at bounding box center [214, 33] width 18 height 10
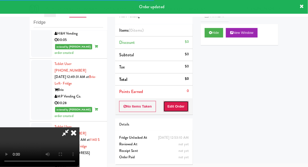
click at [180, 109] on button "Edit Order" at bounding box center [177, 106] width 26 height 11
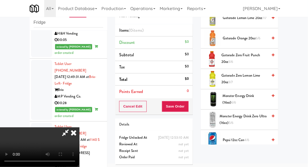
scroll to position [441, 0]
click at [250, 116] on span "Monster Energy Drink Zero Ultra (16oz) 5/6" at bounding box center [244, 120] width 48 height 13
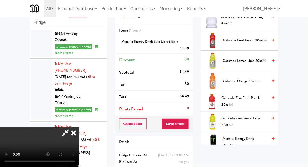
scroll to position [398, 0]
click at [255, 98] on span "Gatorade Zero Fruit Punch 20oz 3/6" at bounding box center [245, 101] width 46 height 13
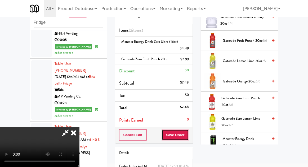
click at [188, 135] on button "Save Order" at bounding box center [175, 135] width 27 height 11
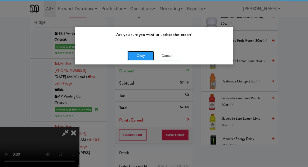
click at [137, 58] on button "Okay" at bounding box center [141, 56] width 27 height 10
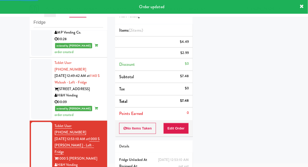
scroll to position [672, 0]
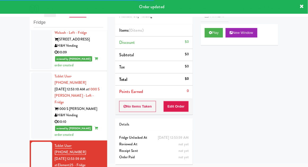
scroll to position [718, 0]
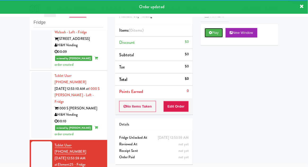
click at [219, 35] on button "Play" at bounding box center [214, 33] width 18 height 10
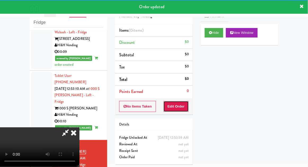
click at [187, 107] on button "Edit Order" at bounding box center [177, 106] width 26 height 11
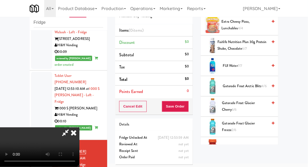
scroll to position [375, 0]
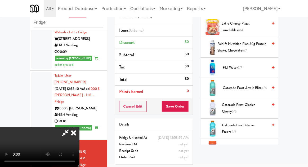
click at [258, 103] on span "Gatorade Frost Glacier Cherry 6/6" at bounding box center [245, 108] width 46 height 13
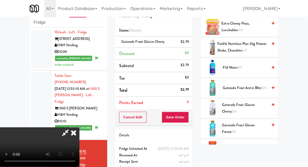
scroll to position [19, 0]
click at [187, 122] on button "Save Order" at bounding box center [175, 117] width 27 height 11
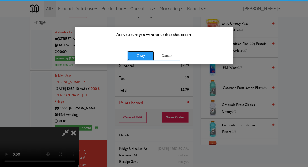
click at [146, 59] on button "Okay" at bounding box center [141, 56] width 27 height 10
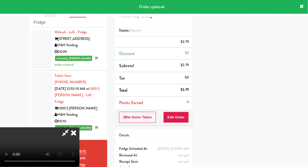
scroll to position [0, 0]
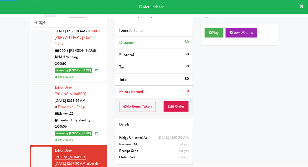
scroll to position [776, 0]
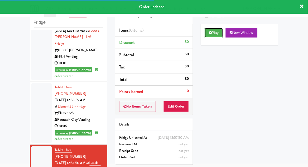
click at [217, 37] on button "Play" at bounding box center [214, 33] width 18 height 10
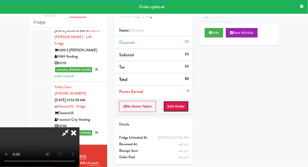
click at [184, 104] on button "Edit Order" at bounding box center [177, 106] width 26 height 11
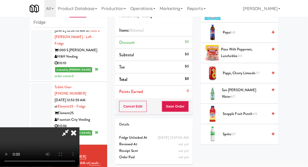
scroll to position [595, 0]
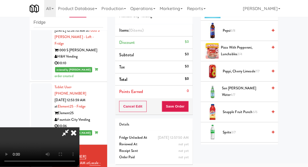
click at [259, 85] on span "San [PERSON_NAME] Water 4/7" at bounding box center [245, 91] width 46 height 13
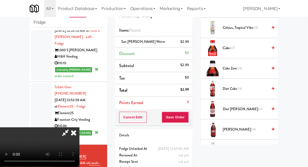
scroll to position [211, 0]
click at [257, 86] on span "Diet Coke 1/8" at bounding box center [245, 89] width 45 height 7
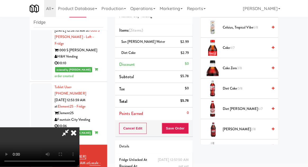
scroll to position [19, 0]
click at [187, 130] on button "Save Order" at bounding box center [175, 128] width 27 height 11
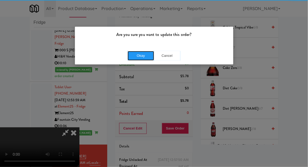
click at [135, 51] on button "Okay" at bounding box center [141, 56] width 27 height 10
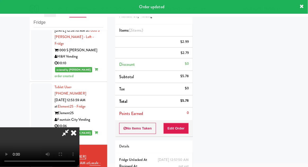
scroll to position [0, 0]
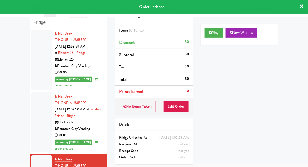
scroll to position [830, 0]
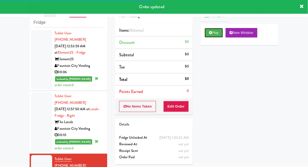
click at [218, 37] on button "Play" at bounding box center [214, 33] width 18 height 10
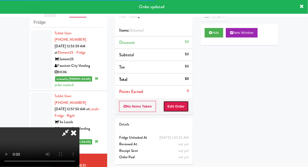
click at [188, 110] on button "Edit Order" at bounding box center [177, 106] width 26 height 11
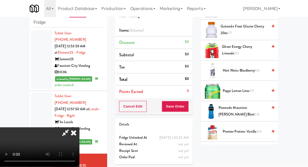
scroll to position [452, 0]
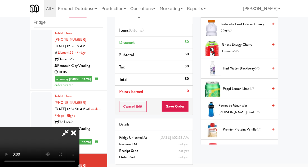
click at [259, 104] on span "Powerade Mountain [PERSON_NAME] Blast 5/6" at bounding box center [243, 109] width 49 height 13
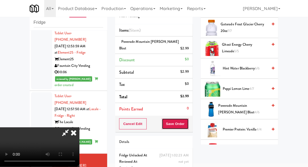
click at [188, 119] on button "Save Order" at bounding box center [175, 124] width 27 height 11
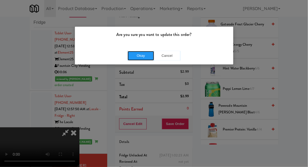
click at [131, 52] on button "Okay" at bounding box center [141, 56] width 27 height 10
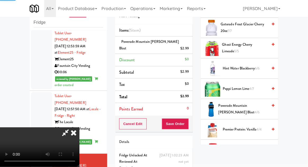
scroll to position [52, 0]
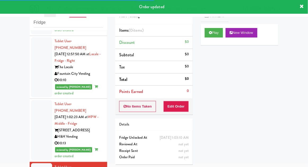
scroll to position [885, 0]
click at [217, 35] on button "Play" at bounding box center [214, 33] width 18 height 10
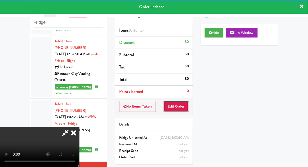
click at [187, 107] on button "Edit Order" at bounding box center [177, 106] width 26 height 11
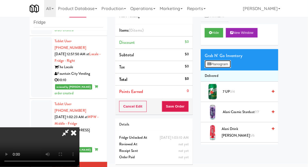
click at [227, 65] on button "Planogram" at bounding box center [218, 64] width 26 height 8
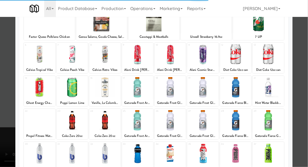
scroll to position [42, 0]
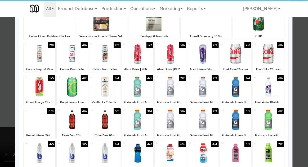
click at [68, 154] on div at bounding box center [72, 153] width 31 height 20
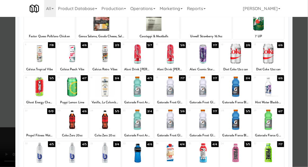
click at [305, 98] on div at bounding box center [154, 83] width 308 height 167
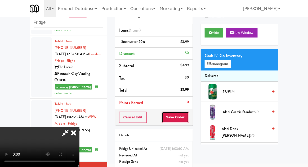
click at [188, 117] on button "Save Order" at bounding box center [175, 117] width 27 height 11
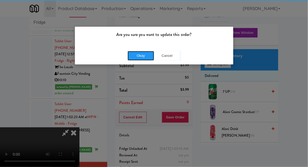
click at [135, 54] on button "Okay" at bounding box center [141, 56] width 27 height 10
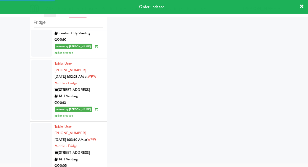
scroll to position [925, 0]
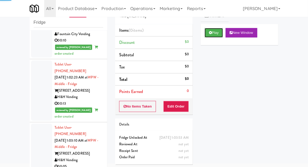
click at [211, 36] on button "Play" at bounding box center [214, 33] width 18 height 10
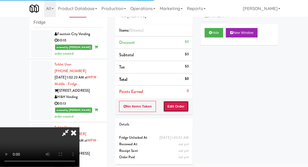
click at [182, 106] on button "Edit Order" at bounding box center [177, 106] width 26 height 11
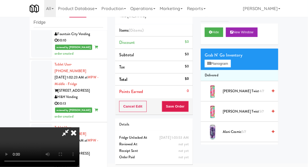
scroll to position [0, 0]
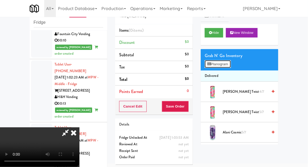
click at [219, 63] on button "Planogram" at bounding box center [218, 64] width 26 height 8
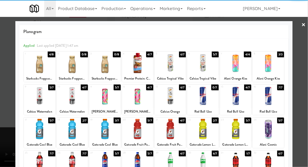
click at [243, 102] on div at bounding box center [235, 96] width 31 height 20
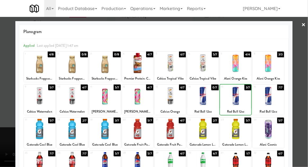
click at [11, 77] on div at bounding box center [154, 83] width 308 height 167
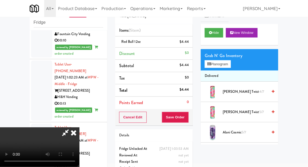
scroll to position [19, 0]
click at [188, 120] on button "Save Order" at bounding box center [175, 117] width 27 height 11
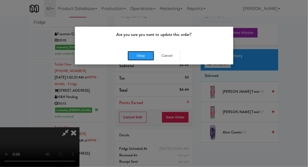
click at [142, 55] on button "Okay" at bounding box center [141, 56] width 27 height 10
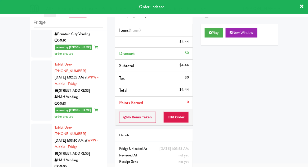
scroll to position [0, 0]
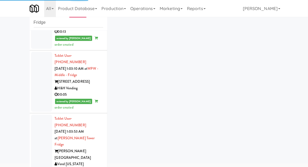
scroll to position [998, 0]
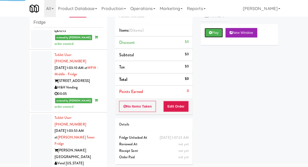
click at [217, 32] on button "Play" at bounding box center [214, 33] width 18 height 10
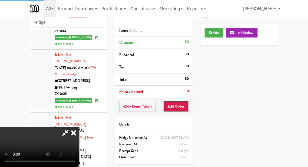
click at [172, 101] on button "Edit Order" at bounding box center [177, 106] width 26 height 11
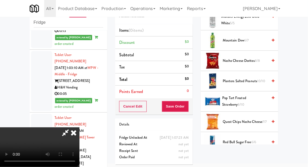
scroll to position [405, 0]
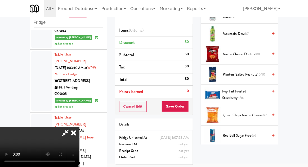
click at [255, 91] on span "Pop Tart Frosted Strawberry 8/10" at bounding box center [246, 95] width 46 height 13
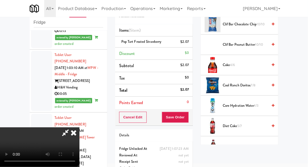
scroll to position [128, 0]
click at [254, 83] on span "7/8" at bounding box center [253, 85] width 5 height 5
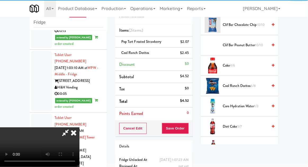
scroll to position [24, 0]
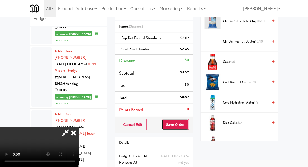
click at [188, 129] on button "Save Order" at bounding box center [175, 125] width 27 height 11
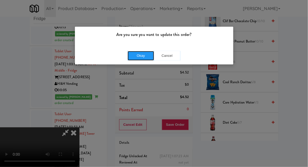
click at [132, 55] on button "Okay" at bounding box center [141, 56] width 27 height 10
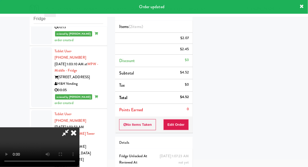
scroll to position [0, 0]
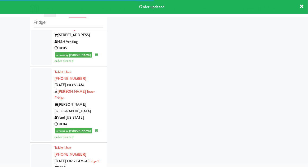
scroll to position [1063, 0]
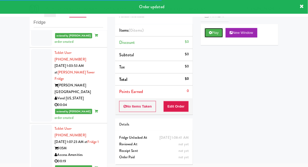
click at [217, 34] on button "Play" at bounding box center [214, 33] width 18 height 10
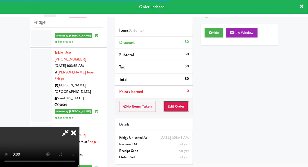
click at [185, 105] on button "Edit Order" at bounding box center [177, 106] width 26 height 11
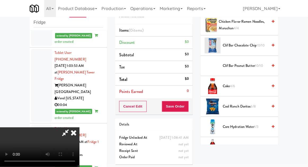
scroll to position [109, 0]
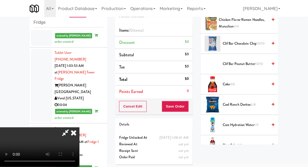
click at [252, 105] on span "6/8" at bounding box center [253, 104] width 5 height 5
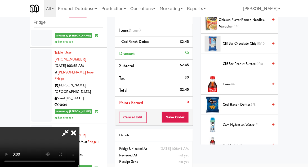
scroll to position [19, 0]
click at [188, 121] on button "Save Order" at bounding box center [175, 117] width 27 height 11
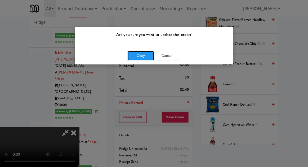
click at [136, 55] on button "Okay" at bounding box center [141, 56] width 27 height 10
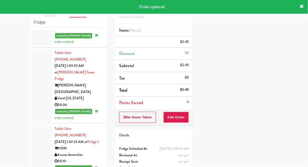
scroll to position [0, 0]
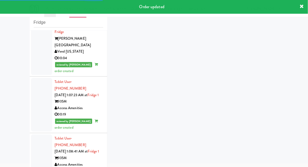
scroll to position [1109, 0]
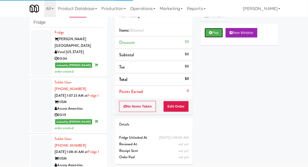
click at [217, 36] on button "Play" at bounding box center [214, 33] width 18 height 10
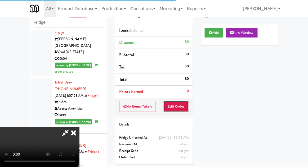
click at [187, 102] on button "Edit Order" at bounding box center [177, 106] width 26 height 11
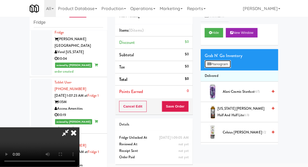
click at [229, 67] on button "Planogram" at bounding box center [218, 64] width 26 height 8
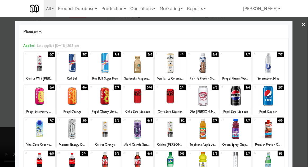
click at [242, 72] on div at bounding box center [235, 63] width 31 height 20
click at [304, 74] on div at bounding box center [154, 83] width 308 height 167
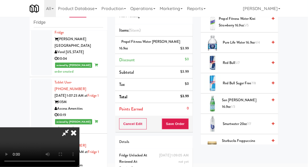
scroll to position [600, 0]
click at [250, 121] on span "7/7" at bounding box center [249, 123] width 4 height 5
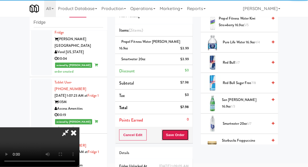
click at [188, 130] on button "Save Order" at bounding box center [175, 135] width 27 height 11
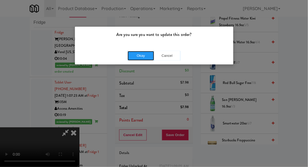
click at [135, 56] on button "Okay" at bounding box center [141, 56] width 27 height 10
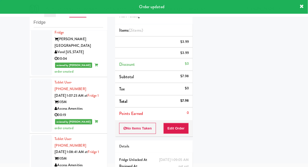
scroll to position [52, 0]
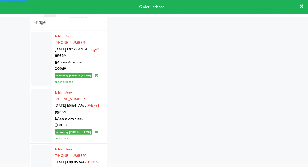
scroll to position [1170, 0]
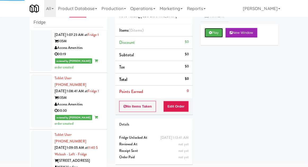
click at [214, 37] on button "Play" at bounding box center [214, 33] width 18 height 10
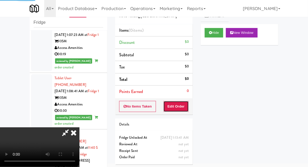
click at [184, 110] on button "Edit Order" at bounding box center [177, 106] width 26 height 11
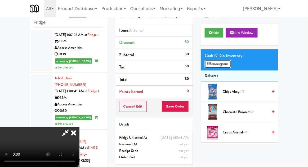
click at [228, 65] on button "Planogram" at bounding box center [218, 64] width 26 height 8
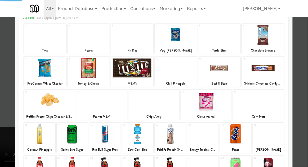
scroll to position [67, 0]
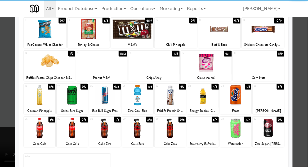
click at [244, 132] on div at bounding box center [235, 128] width 31 height 20
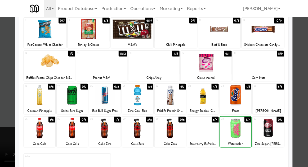
click at [304, 118] on div at bounding box center [154, 83] width 308 height 167
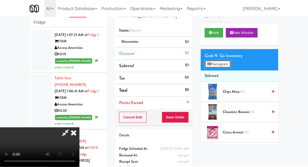
click at [223, 67] on button "Planogram" at bounding box center [218, 64] width 26 height 8
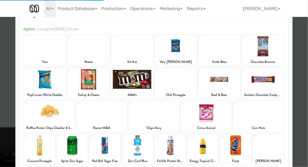
scroll to position [18, 0]
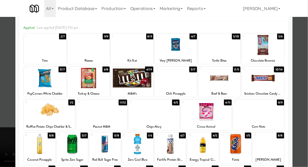
click at [42, 116] on div at bounding box center [49, 111] width 51 height 20
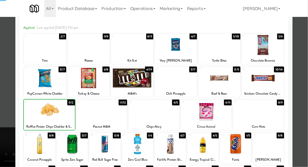
click at [305, 94] on div at bounding box center [154, 83] width 308 height 167
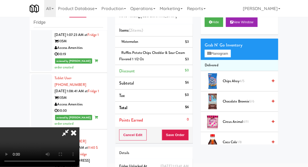
scroll to position [13, 0]
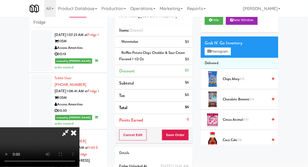
click at [248, 119] on span "4/11" at bounding box center [246, 119] width 6 height 5
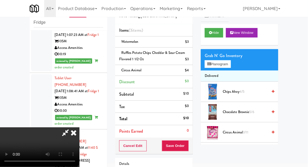
scroll to position [19, 0]
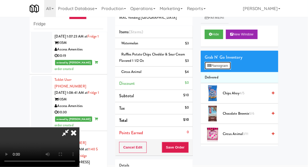
click at [229, 63] on button "Planogram" at bounding box center [218, 66] width 26 height 8
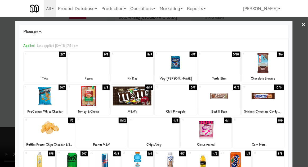
click at [188, 61] on div at bounding box center [176, 63] width 42 height 20
click at [10, 145] on div at bounding box center [154, 83] width 308 height 167
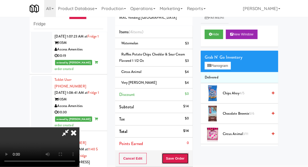
click at [188, 159] on button "Save Order" at bounding box center [175, 158] width 27 height 11
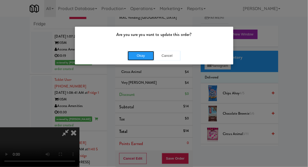
click at [135, 59] on button "Okay" at bounding box center [141, 56] width 27 height 10
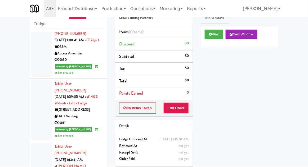
scroll to position [1228, 0]
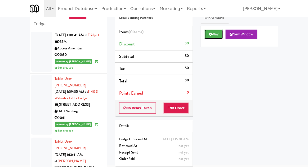
click at [217, 37] on button "Play" at bounding box center [214, 35] width 18 height 10
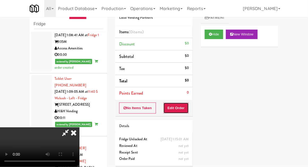
click at [184, 107] on button "Edit Order" at bounding box center [177, 108] width 26 height 11
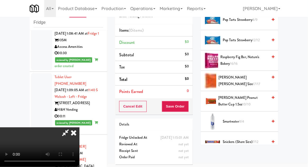
scroll to position [481, 0]
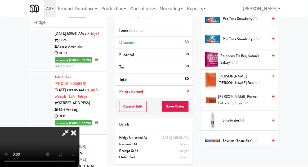
click at [246, 158] on span "Sour Patch Kids 8/9" at bounding box center [245, 161] width 45 height 7
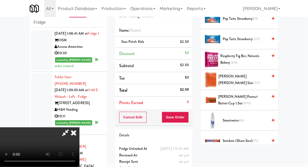
click at [247, 138] on span "Snickers (Share size) 7/12" at bounding box center [245, 141] width 45 height 7
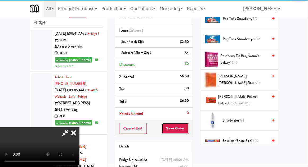
click at [189, 130] on button "Save Order" at bounding box center [175, 128] width 27 height 11
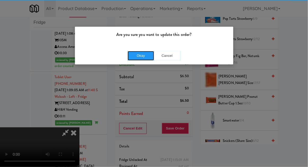
click at [131, 60] on button "Okay" at bounding box center [141, 56] width 27 height 10
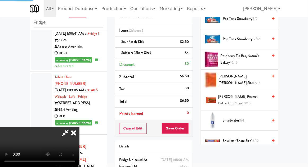
scroll to position [52, 0]
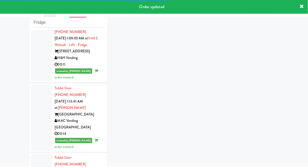
scroll to position [1282, 0]
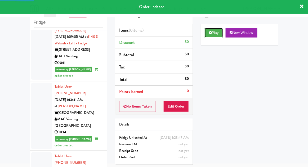
click at [218, 34] on button "Play" at bounding box center [214, 33] width 18 height 10
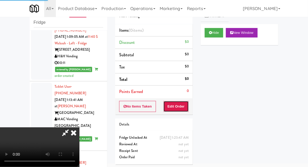
click at [180, 106] on button "Edit Order" at bounding box center [177, 106] width 26 height 11
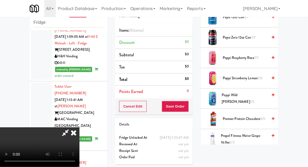
scroll to position [520, 0]
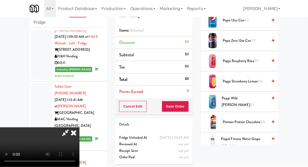
click at [253, 98] on span "Poppi Wild [PERSON_NAME] 1/5" at bounding box center [245, 101] width 46 height 13
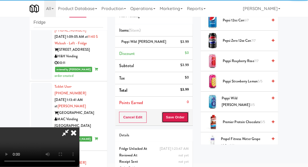
click at [189, 121] on button "Save Order" at bounding box center [175, 117] width 27 height 11
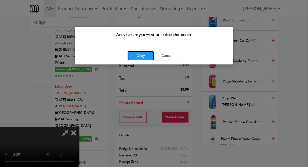
click at [136, 55] on button "Okay" at bounding box center [141, 56] width 27 height 10
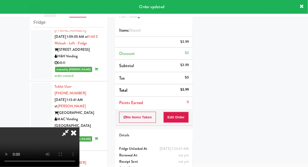
scroll to position [52, 0]
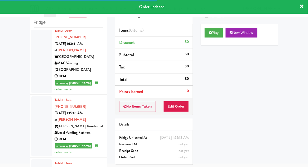
scroll to position [1339, 0]
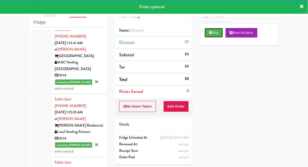
click at [217, 36] on button "Play" at bounding box center [214, 33] width 18 height 10
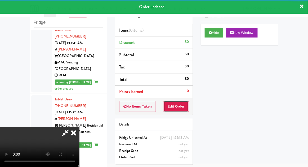
click at [178, 103] on button "Edit Order" at bounding box center [177, 106] width 26 height 11
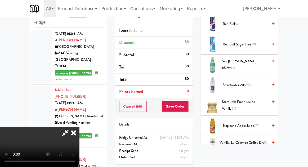
scroll to position [725, 0]
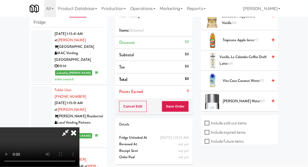
click at [267, 80] on span "Vita Coco Coconut Water 7/7" at bounding box center [245, 81] width 45 height 7
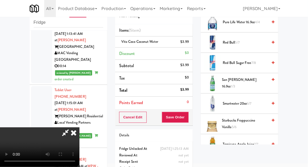
scroll to position [618, 0]
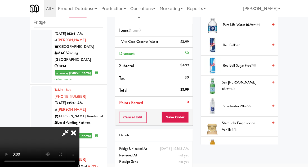
click at [255, 103] on span "Smartwater 20oz 6/7" at bounding box center [245, 106] width 45 height 7
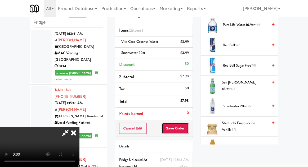
click at [189, 131] on button "Save Order" at bounding box center [175, 128] width 27 height 11
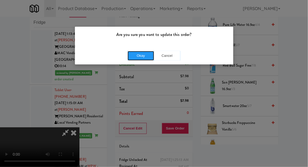
click at [139, 58] on button "Okay" at bounding box center [141, 56] width 27 height 10
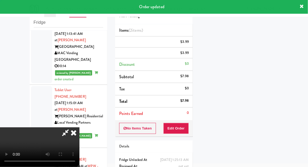
scroll to position [52, 0]
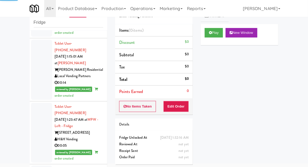
scroll to position [1395, 0]
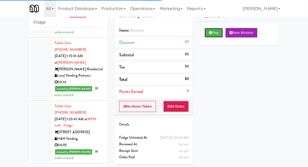
click at [218, 33] on button "Play" at bounding box center [214, 33] width 18 height 10
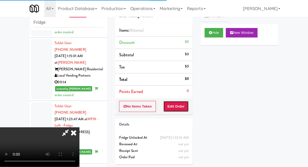
click at [186, 111] on button "Edit Order" at bounding box center [177, 106] width 26 height 11
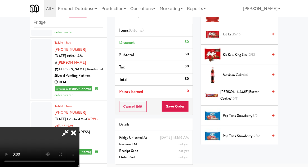
scroll to position [385, 0]
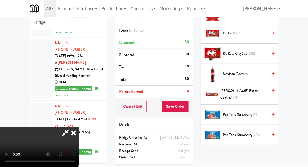
click at [248, 152] on span "Raspberry Fig Bar, Nature's Bakery 16/16" at bounding box center [243, 155] width 47 height 13
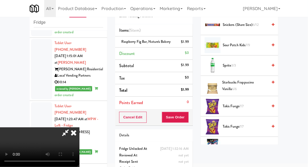
scroll to position [599, 0]
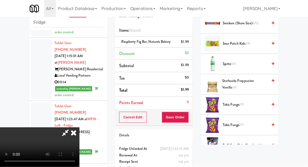
click at [245, 103] on span "Takis Fuego 7/7" at bounding box center [245, 105] width 45 height 7
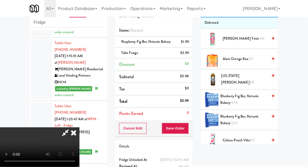
scroll to position [0, 0]
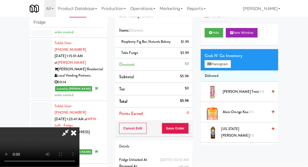
click at [243, 134] on span "[US_STATE] [PERSON_NAME] 3/5" at bounding box center [245, 132] width 47 height 13
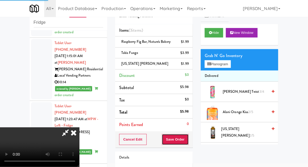
click at [188, 140] on button "Save Order" at bounding box center [175, 139] width 27 height 11
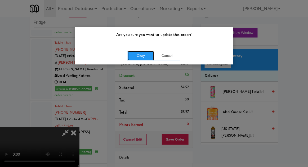
click at [138, 56] on button "Okay" at bounding box center [141, 56] width 27 height 10
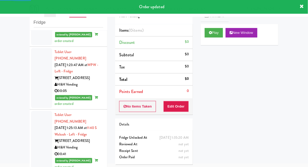
scroll to position [1451, 0]
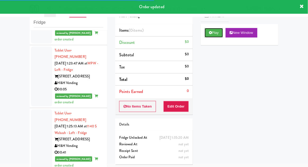
click at [221, 29] on button "Play" at bounding box center [214, 33] width 18 height 10
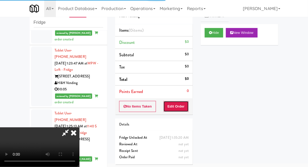
click at [185, 103] on button "Edit Order" at bounding box center [177, 106] width 26 height 11
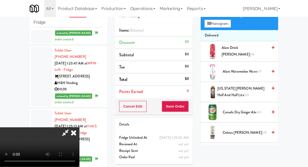
scroll to position [0, 0]
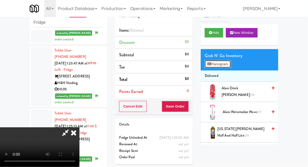
click at [230, 67] on button "Planogram" at bounding box center [218, 64] width 26 height 8
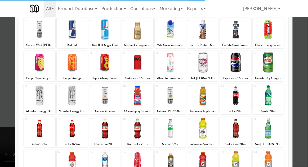
scroll to position [67, 0]
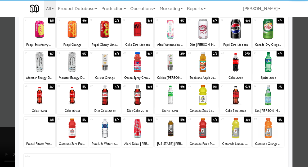
click at [36, 131] on div at bounding box center [39, 128] width 31 height 20
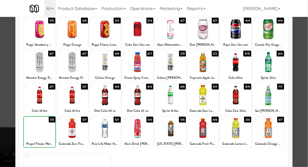
click at [302, 82] on div at bounding box center [154, 83] width 308 height 167
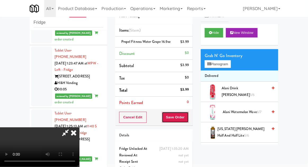
click at [189, 116] on button "Save Order" at bounding box center [175, 117] width 27 height 11
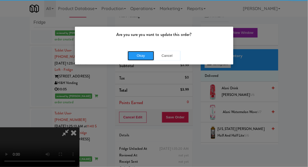
click at [132, 58] on button "Okay" at bounding box center [141, 56] width 27 height 10
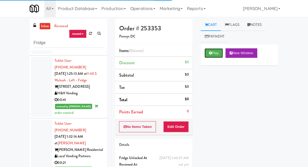
click at [215, 51] on button "Play" at bounding box center [214, 53] width 18 height 10
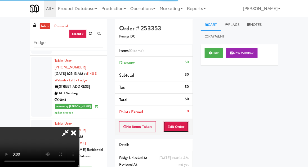
click at [189, 122] on button "Edit Order" at bounding box center [177, 127] width 26 height 11
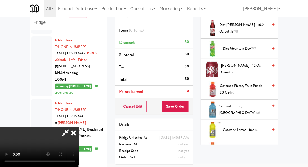
scroll to position [293, 0]
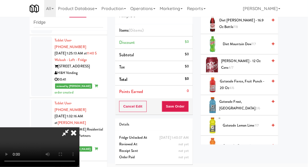
click at [256, 104] on span "Gatorade Frost, Glacier Freeze 2/6" at bounding box center [243, 105] width 48 height 13
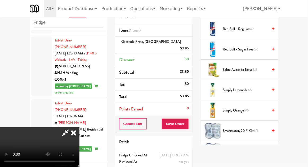
scroll to position [587, 0]
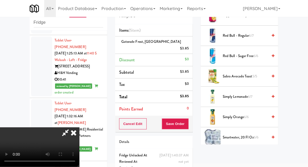
click at [253, 96] on span "6/7" at bounding box center [250, 96] width 5 height 5
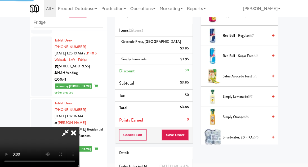
scroll to position [19, 0]
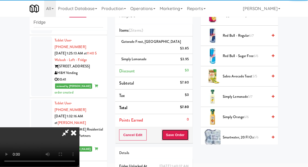
click at [188, 131] on button "Save Order" at bounding box center [175, 135] width 27 height 11
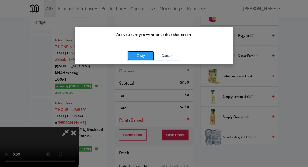
click at [134, 59] on button "Okay" at bounding box center [141, 56] width 27 height 10
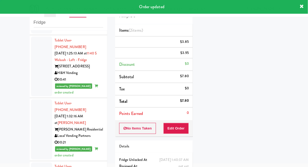
scroll to position [0, 0]
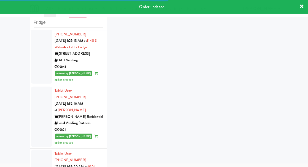
scroll to position [1537, 0]
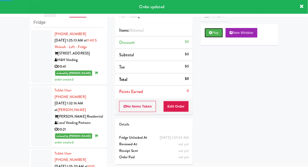
click at [221, 36] on button "Play" at bounding box center [214, 33] width 18 height 10
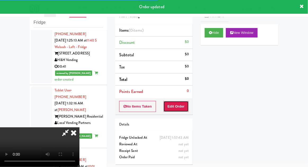
click at [182, 103] on button "Edit Order" at bounding box center [177, 106] width 26 height 11
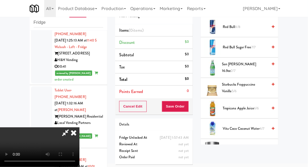
scroll to position [660, 0]
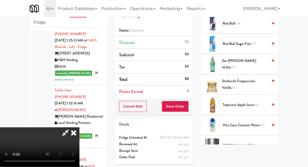
click at [253, 60] on span "San [PERSON_NAME] 16.9oz 2/7" at bounding box center [245, 64] width 46 height 13
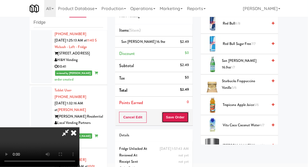
click at [188, 120] on button "Save Order" at bounding box center [175, 117] width 27 height 11
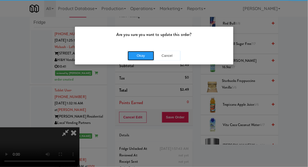
click at [135, 53] on button "Okay" at bounding box center [141, 56] width 27 height 10
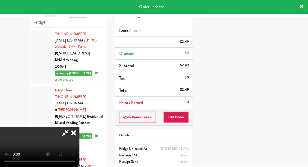
scroll to position [52, 0]
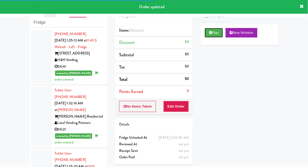
click at [213, 36] on button "Play" at bounding box center [214, 33] width 18 height 10
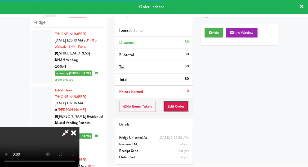
click at [184, 109] on button "Edit Order" at bounding box center [177, 106] width 26 height 11
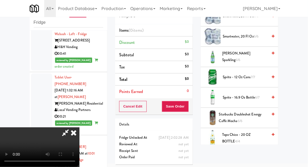
scroll to position [647, 0]
click at [255, 95] on span "Sprite - 16.9 oz Bottle 6/7" at bounding box center [245, 98] width 45 height 7
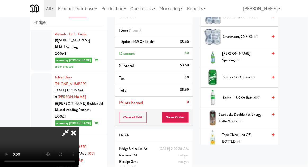
click at [255, 95] on span "Sprite - 16.9 oz Bottle 5/7" at bounding box center [245, 98] width 45 height 7
click at [191, 45] on li "Sprite - 16.9 oz Bottle (2) $7.20" at bounding box center [154, 42] width 78 height 11
click at [190, 44] on icon at bounding box center [189, 43] width 3 height 3
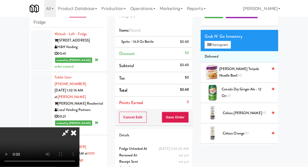
scroll to position [0, 0]
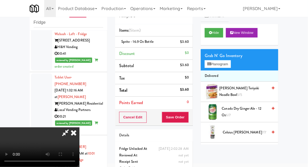
click at [246, 112] on span "Canada Dry Ginger Ale - 12 oz 6/7" at bounding box center [245, 112] width 46 height 13
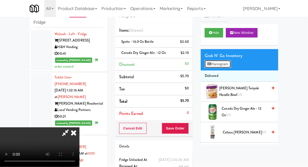
click at [227, 65] on button "Planogram" at bounding box center [218, 64] width 26 height 8
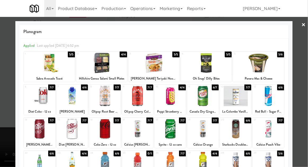
click at [39, 132] on div at bounding box center [39, 129] width 31 height 20
click at [307, 80] on div at bounding box center [154, 83] width 308 height 167
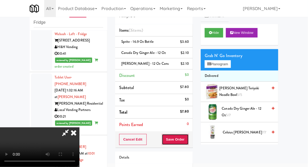
click at [188, 140] on button "Save Order" at bounding box center [175, 139] width 27 height 11
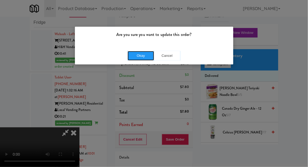
click at [133, 60] on button "Okay" at bounding box center [141, 56] width 27 height 10
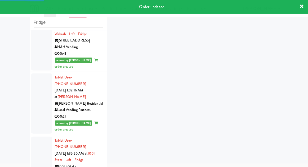
scroll to position [1563, 0]
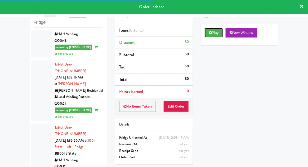
click at [218, 34] on button "Play" at bounding box center [214, 33] width 18 height 10
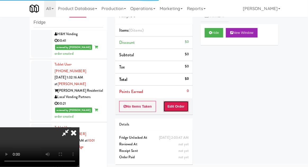
click at [184, 105] on button "Edit Order" at bounding box center [177, 106] width 26 height 11
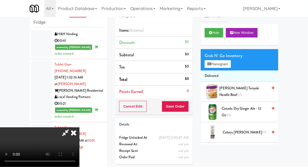
scroll to position [0, 0]
click at [253, 111] on span "Canada Dry Ginger Ale - 12 oz 4/6" at bounding box center [245, 112] width 46 height 13
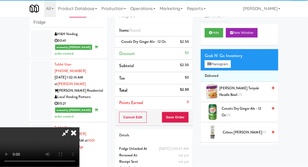
scroll to position [19, 0]
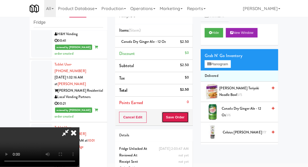
click at [188, 121] on button "Save Order" at bounding box center [175, 117] width 27 height 11
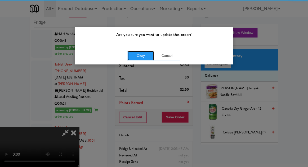
click at [136, 54] on button "Okay" at bounding box center [141, 56] width 27 height 10
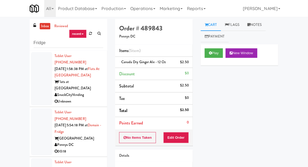
scroll to position [20, 0]
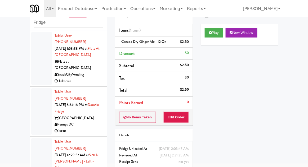
click at [32, 57] on div at bounding box center [41, 59] width 21 height 54
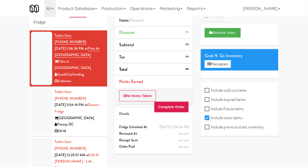
click at [36, 101] on div at bounding box center [41, 111] width 21 height 47
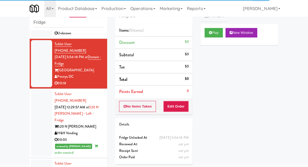
scroll to position [72, 0]
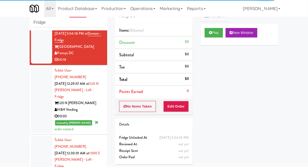
click at [35, 91] on div at bounding box center [41, 100] width 21 height 67
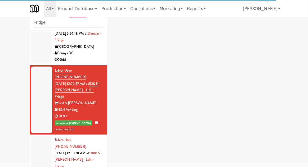
click at [38, 141] on div at bounding box center [41, 169] width 21 height 67
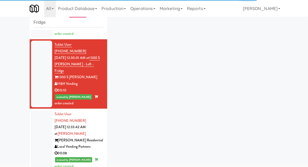
click at [34, 111] on div at bounding box center [41, 141] width 21 height 60
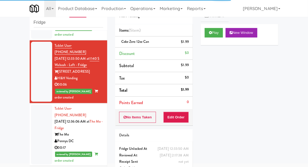
click at [31, 105] on div at bounding box center [41, 135] width 21 height 60
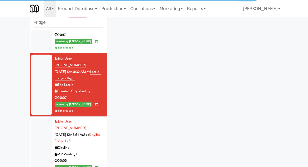
click at [33, 118] on div at bounding box center [41, 148] width 21 height 60
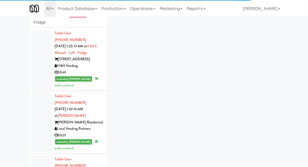
scroll to position [1576, 0]
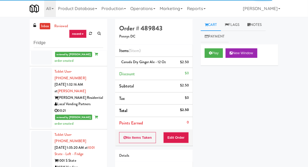
click at [43, 25] on link "inbox" at bounding box center [45, 26] width 11 height 7
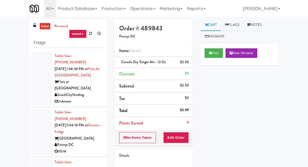
click at [38, 85] on div at bounding box center [41, 79] width 21 height 54
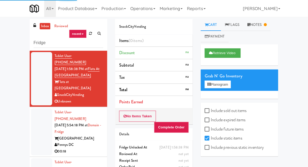
click at [36, 126] on div at bounding box center [41, 132] width 21 height 47
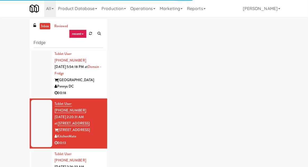
scroll to position [102, 0]
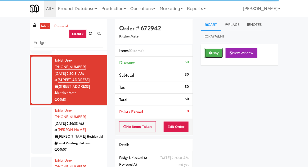
click at [217, 52] on button "Play" at bounding box center [214, 53] width 18 height 10
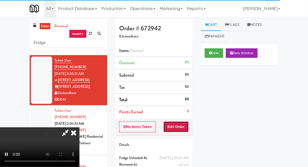
click at [181, 123] on button "Edit Order" at bounding box center [177, 127] width 26 height 11
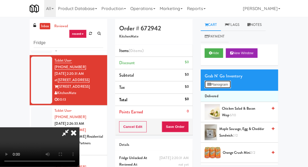
click at [222, 85] on button "Planogram" at bounding box center [218, 85] width 26 height 8
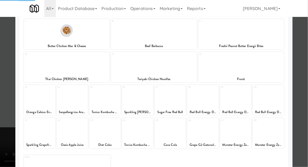
scroll to position [100, 0]
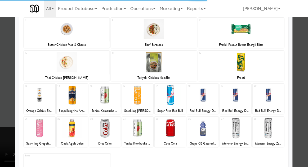
click at [73, 134] on div at bounding box center [72, 128] width 31 height 20
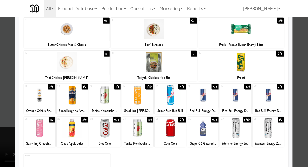
click at [72, 132] on div at bounding box center [72, 128] width 31 height 20
click at [297, 78] on div at bounding box center [154, 83] width 308 height 167
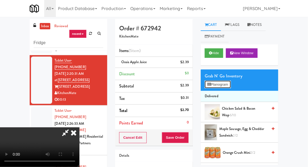
click at [222, 86] on button "Planogram" at bounding box center [218, 85] width 26 height 8
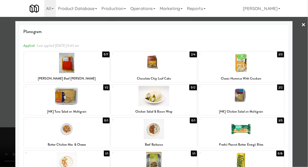
click at [176, 70] on div at bounding box center [154, 63] width 86 height 20
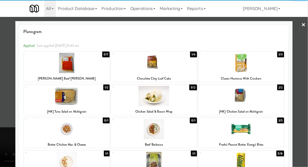
click at [3, 116] on div at bounding box center [154, 83] width 308 height 167
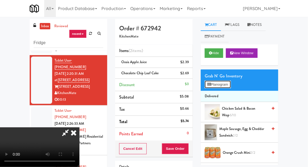
click at [231, 82] on button "Planogram" at bounding box center [218, 85] width 26 height 8
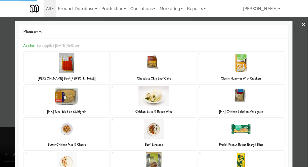
click at [299, 74] on div at bounding box center [154, 83] width 308 height 167
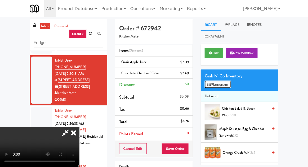
click at [228, 87] on button "Planogram" at bounding box center [218, 85] width 26 height 8
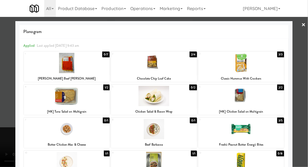
click at [306, 77] on div at bounding box center [154, 83] width 308 height 167
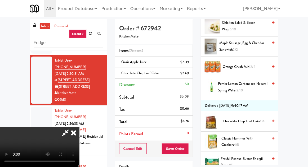
scroll to position [85, 0]
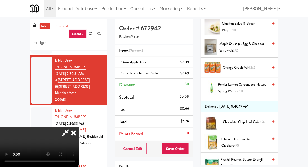
click at [192, 148] on div "Cancel Edit Save Order" at bounding box center [154, 149] width 78 height 16
click at [192, 150] on div "Cancel Edit Save Order" at bounding box center [154, 149] width 78 height 16
click at [188, 148] on button "Save Order" at bounding box center [175, 149] width 27 height 11
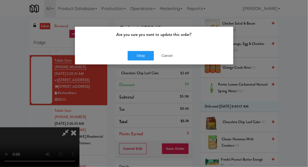
click at [142, 44] on div "Are you sure you want to update this order?" at bounding box center [154, 37] width 158 height 20
click at [136, 53] on button "Okay" at bounding box center [141, 56] width 27 height 10
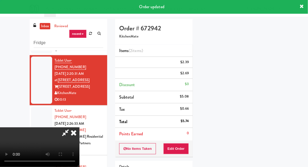
scroll to position [52, 0]
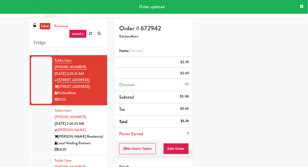
click at [36, 110] on div at bounding box center [41, 130] width 21 height 47
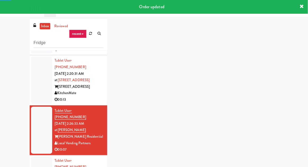
scroll to position [20, 0]
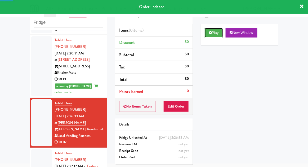
click at [222, 33] on button "Play" at bounding box center [214, 33] width 18 height 10
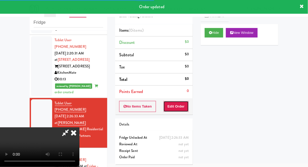
click at [183, 105] on button "Edit Order" at bounding box center [177, 106] width 26 height 11
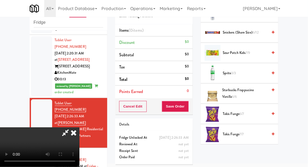
scroll to position [591, 0]
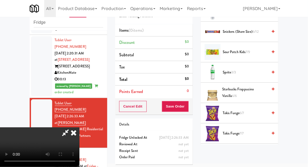
click at [246, 151] on span "Trolli Sour Brite Crawlers 7/7" at bounding box center [245, 154] width 45 height 7
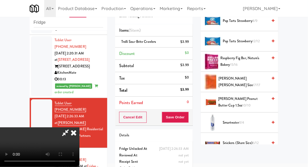
scroll to position [473, 0]
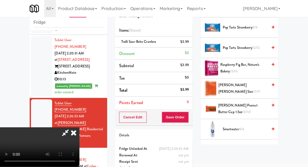
click at [257, 84] on span "[PERSON_NAME] [PERSON_NAME] Size 17/17" at bounding box center [243, 88] width 49 height 13
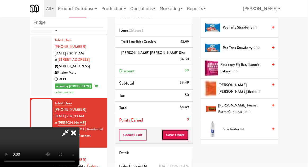
click at [188, 130] on button "Save Order" at bounding box center [175, 135] width 27 height 11
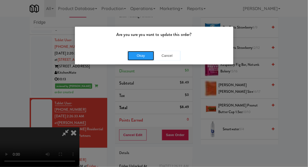
click at [137, 59] on button "Okay" at bounding box center [141, 56] width 27 height 10
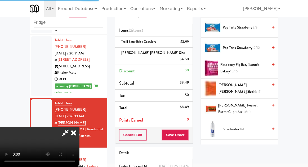
scroll to position [52, 0]
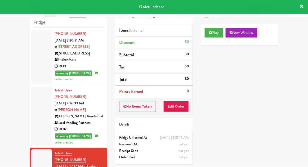
scroll to position [128, 0]
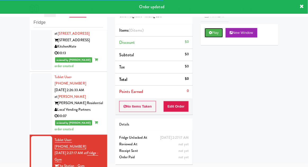
click at [219, 35] on button "Play" at bounding box center [214, 33] width 18 height 10
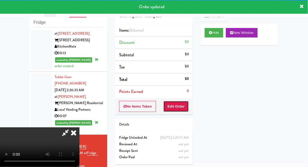
click at [185, 107] on button "Edit Order" at bounding box center [177, 106] width 26 height 11
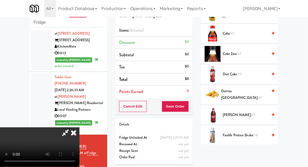
scroll to position [157, 0]
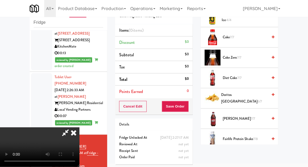
click at [245, 80] on span "Diet Coke 7/7" at bounding box center [245, 78] width 45 height 7
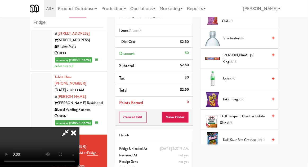
scroll to position [588, 0]
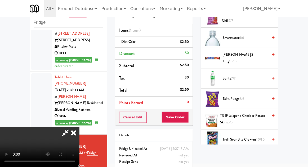
click at [253, 137] on span "Trolli Sour Bite Crawlers 10/10" at bounding box center [245, 140] width 45 height 7
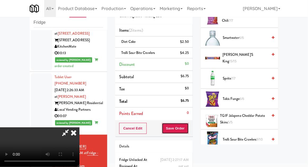
click at [188, 128] on button "Save Order" at bounding box center [175, 128] width 27 height 11
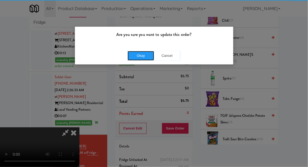
click at [138, 57] on button "Okay" at bounding box center [141, 56] width 27 height 10
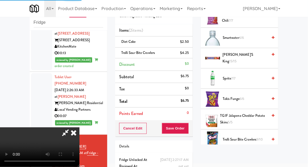
scroll to position [52, 0]
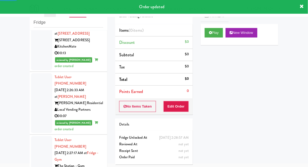
scroll to position [141, 0]
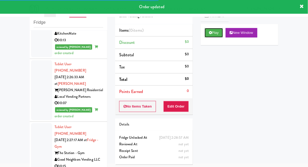
click at [214, 34] on button "Play" at bounding box center [214, 33] width 18 height 10
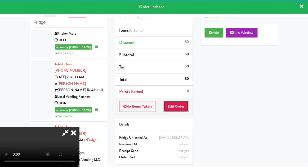
click at [185, 107] on button "Edit Order" at bounding box center [177, 106] width 26 height 11
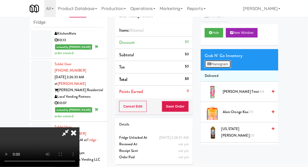
click at [230, 66] on button "Planogram" at bounding box center [218, 64] width 26 height 8
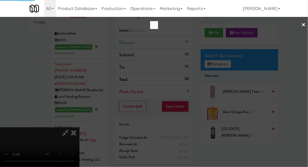
click at [32, 106] on div at bounding box center [154, 83] width 308 height 167
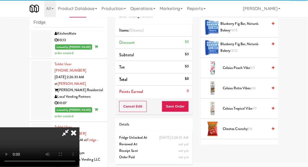
scroll to position [129, 0]
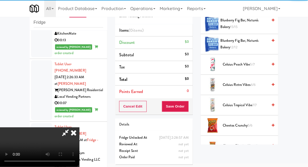
click at [247, 127] on span "Cheetos Crunchy 5/6" at bounding box center [245, 126] width 45 height 7
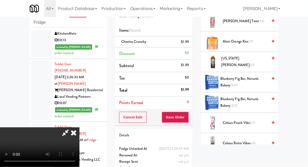
scroll to position [0, 0]
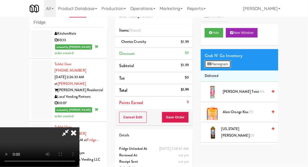
click at [225, 66] on button "Planogram" at bounding box center [218, 64] width 26 height 8
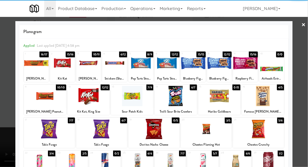
click at [62, 72] on div at bounding box center [62, 63] width 25 height 20
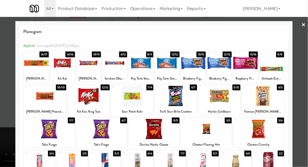
click at [303, 76] on div at bounding box center [154, 83] width 308 height 167
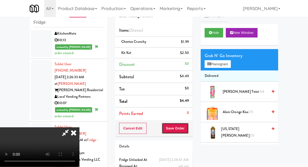
click at [189, 125] on button "Save Order" at bounding box center [175, 128] width 27 height 11
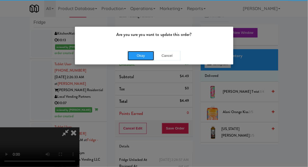
click at [137, 58] on button "Okay" at bounding box center [141, 56] width 27 height 10
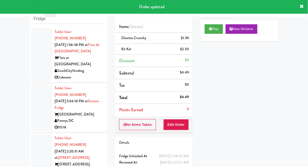
click at [44, 135] on div at bounding box center [41, 165] width 21 height 60
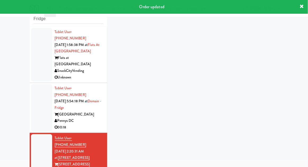
scroll to position [20, 0]
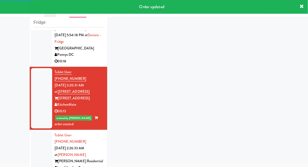
click at [40, 132] on div at bounding box center [41, 162] width 21 height 60
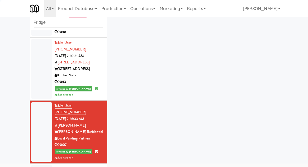
scroll to position [154, 0]
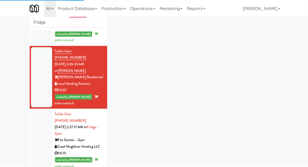
click at [38, 111] on div at bounding box center [41, 141] width 21 height 60
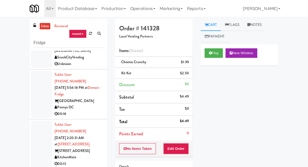
scroll to position [154, 0]
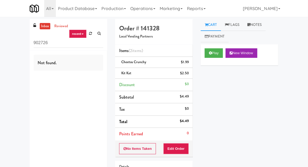
click at [41, 45] on input "902726" at bounding box center [69, 43] width 70 height 10
click at [41, 44] on input "902726" at bounding box center [69, 43] width 70 height 10
click at [39, 43] on input "902726" at bounding box center [69, 43] width 70 height 10
type input "Pantry"
click at [23, 50] on div "inbox reviewed recent all unclear take inventory issue suspicious failed recent…" at bounding box center [154, 115] width 308 height 192
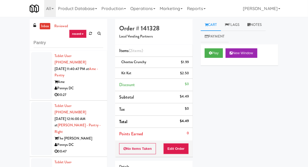
click at [36, 85] on div at bounding box center [41, 75] width 21 height 47
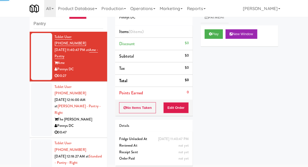
scroll to position [22, 0]
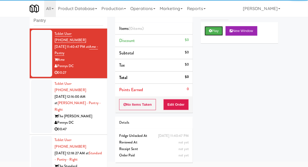
click at [218, 35] on button "Play" at bounding box center [214, 31] width 18 height 10
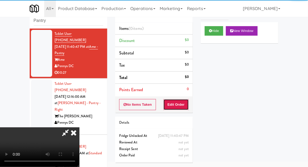
click at [189, 99] on button "Edit Order" at bounding box center [177, 104] width 26 height 11
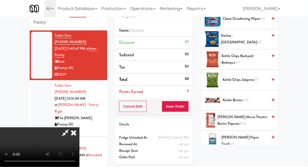
scroll to position [130, 0]
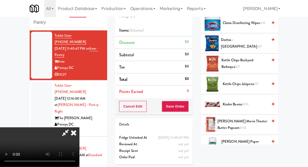
click at [251, 105] on span "Kinder Bueno 5/10" at bounding box center [245, 104] width 45 height 7
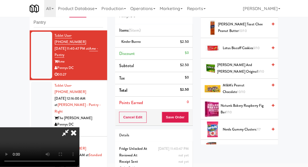
scroll to position [309, 0]
click at [256, 87] on span "M&M's Peanut Chocolate 10/10" at bounding box center [245, 88] width 45 height 13
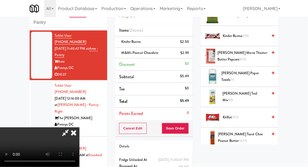
scroll to position [199, 0]
click at [247, 115] on span "KitKat 7/10" at bounding box center [245, 117] width 45 height 7
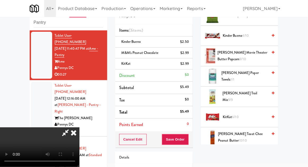
click at [246, 116] on span "KitKat 6/10" at bounding box center [245, 117] width 45 height 7
click at [190, 65] on icon at bounding box center [189, 65] width 3 height 3
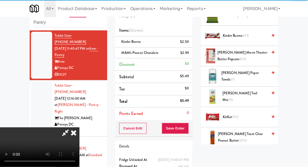
click at [72, 128] on icon at bounding box center [65, 133] width 12 height 11
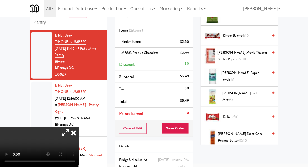
click at [238, 115] on span "7/10" at bounding box center [235, 117] width 6 height 5
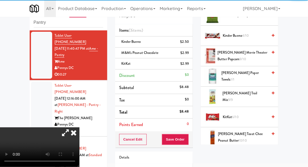
click at [72, 128] on icon at bounding box center [65, 133] width 12 height 11
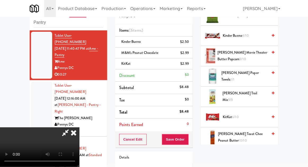
scroll to position [19, 0]
click at [188, 138] on button "Save Order" at bounding box center [175, 139] width 27 height 11
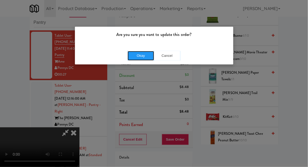
click at [136, 53] on button "Okay" at bounding box center [141, 56] width 27 height 10
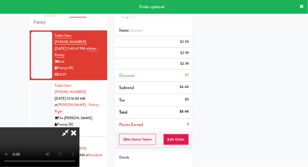
scroll to position [0, 0]
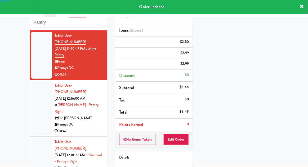
click at [38, 107] on div at bounding box center [41, 109] width 21 height 54
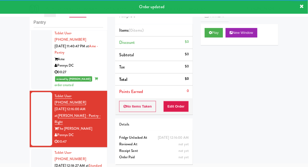
scroll to position [3, 0]
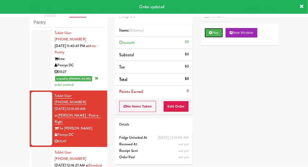
click at [216, 36] on button "Play" at bounding box center [214, 33] width 18 height 10
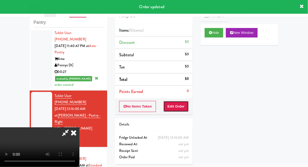
click at [182, 107] on button "Edit Order" at bounding box center [177, 106] width 26 height 11
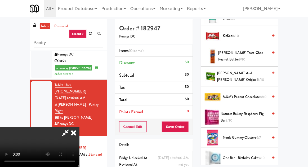
scroll to position [276, 0]
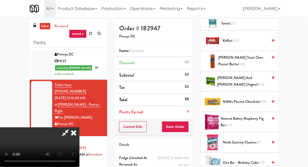
click at [261, 82] on span "6/10" at bounding box center [261, 84] width 6 height 5
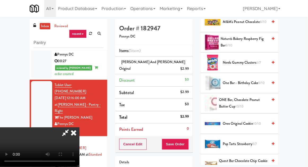
scroll to position [353, 0]
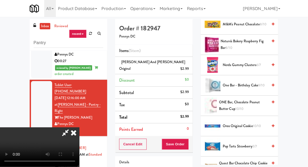
click at [261, 83] on span "9/10" at bounding box center [261, 85] width 6 height 5
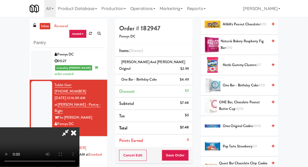
click at [246, 103] on span "ONE Bar, Chocolate Peanut Butter Cup 10/10" at bounding box center [243, 105] width 49 height 13
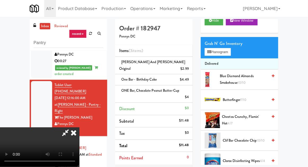
scroll to position [0, 0]
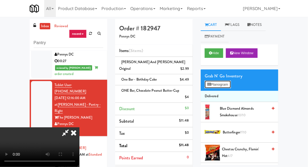
click at [227, 81] on button "Planogram" at bounding box center [218, 85] width 26 height 8
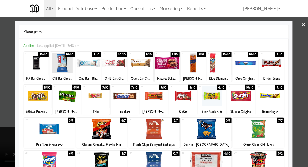
click at [144, 65] on div at bounding box center [141, 63] width 25 height 20
click at [298, 85] on div at bounding box center [154, 83] width 308 height 167
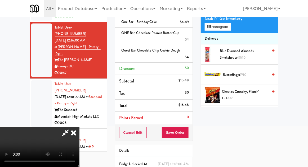
scroll to position [59, 0]
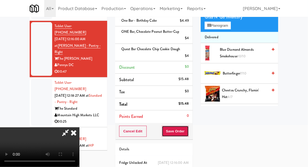
click at [188, 126] on button "Save Order" at bounding box center [175, 131] width 27 height 11
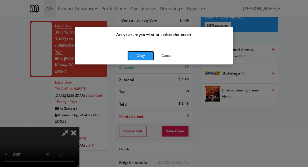
click at [132, 59] on button "Okay" at bounding box center [141, 56] width 27 height 10
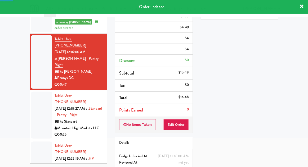
click at [34, 92] on div at bounding box center [41, 115] width 21 height 47
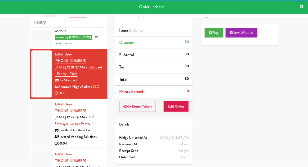
scroll to position [115, 0]
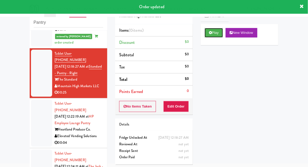
click at [222, 35] on button "Play" at bounding box center [214, 33] width 18 height 10
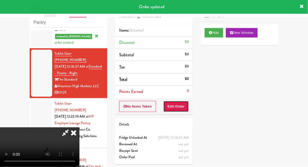
click at [188, 109] on button "Edit Order" at bounding box center [177, 106] width 26 height 11
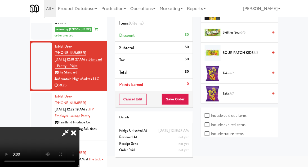
scroll to position [33, 0]
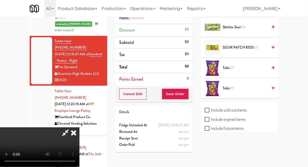
click at [243, 86] on span "Takis 7/7" at bounding box center [245, 88] width 45 height 7
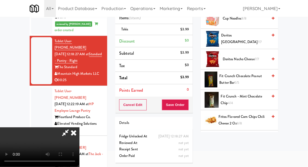
scroll to position [266, 0]
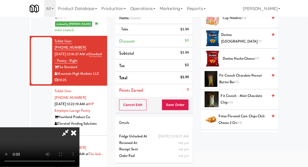
click at [248, 119] on span "Fritos Flavored Corn Chips Chili Cheese 2 Oz 8/8" at bounding box center [243, 119] width 49 height 13
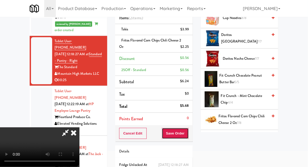
click at [188, 133] on button "Save Order" at bounding box center [175, 133] width 27 height 11
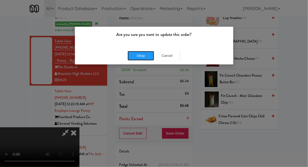
click at [138, 54] on button "Okay" at bounding box center [141, 56] width 27 height 10
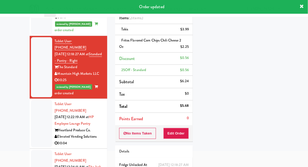
scroll to position [0, 0]
click at [218, 24] on button "Play" at bounding box center [214, 21] width 18 height 10
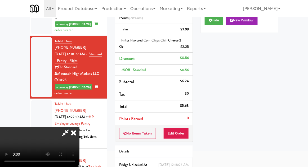
click at [80, 128] on icon at bounding box center [74, 133] width 12 height 11
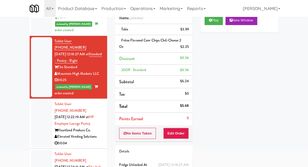
click at [45, 100] on div at bounding box center [41, 123] width 21 height 47
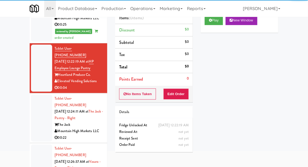
scroll to position [171, 0]
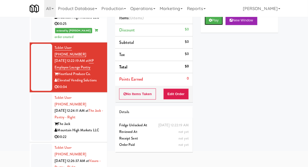
click at [219, 22] on button "Play" at bounding box center [214, 21] width 18 height 10
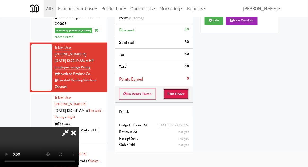
click at [187, 89] on button "Edit Order" at bounding box center [177, 94] width 26 height 11
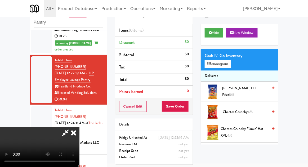
scroll to position [0, 0]
click at [226, 65] on button "Planogram" at bounding box center [218, 64] width 26 height 8
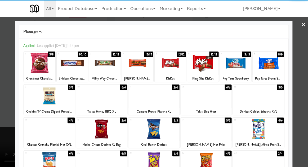
click at [38, 71] on div at bounding box center [39, 63] width 31 height 20
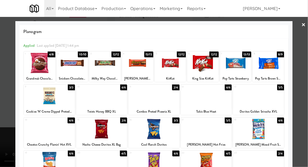
click at [4, 70] on div at bounding box center [154, 83] width 308 height 167
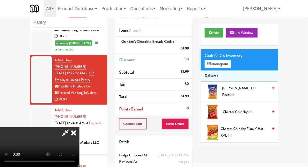
scroll to position [19, 0]
click at [187, 122] on button "Save Order" at bounding box center [175, 124] width 27 height 11
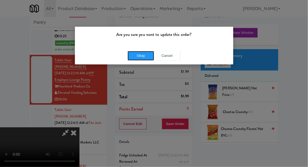
click at [141, 59] on button "Okay" at bounding box center [141, 56] width 27 height 10
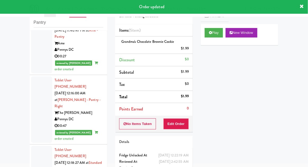
scroll to position [0, 0]
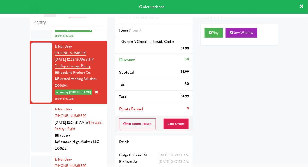
click at [34, 106] on div at bounding box center [41, 129] width 21 height 47
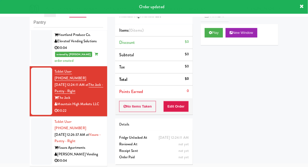
scroll to position [223, 0]
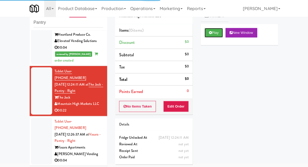
click at [218, 36] on button "Play" at bounding box center [214, 33] width 18 height 10
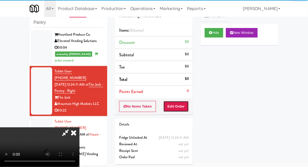
click at [185, 106] on button "Edit Order" at bounding box center [177, 106] width 26 height 11
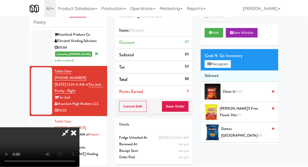
scroll to position [0, 0]
click at [228, 65] on button "Planogram" at bounding box center [218, 64] width 26 height 8
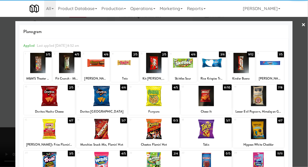
click at [37, 69] on div at bounding box center [38, 63] width 28 height 20
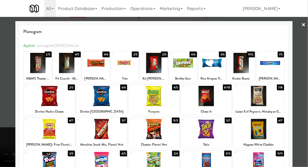
click at [303, 86] on div at bounding box center [154, 83] width 308 height 167
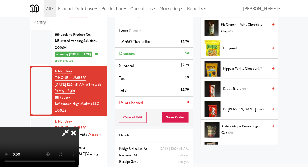
scroll to position [188, 0]
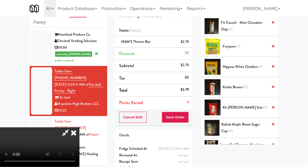
click at [263, 108] on span "2/5" at bounding box center [265, 107] width 5 height 5
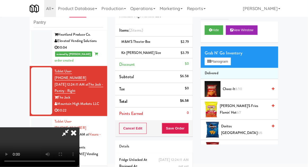
scroll to position [0, 0]
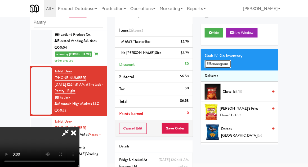
click at [230, 67] on button "Planogram" at bounding box center [218, 64] width 26 height 8
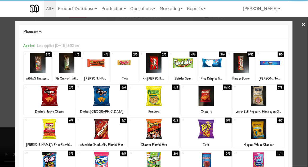
click at [118, 66] on div at bounding box center [125, 63] width 28 height 20
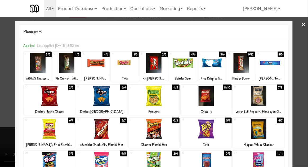
click at [308, 72] on div at bounding box center [154, 83] width 308 height 167
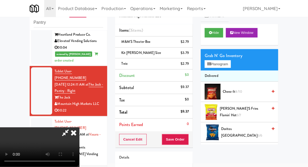
scroll to position [19, 0]
click at [188, 139] on button "Save Order" at bounding box center [175, 139] width 27 height 11
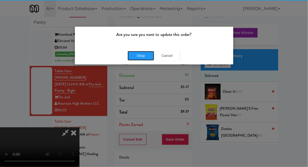
click at [137, 53] on button "Okay" at bounding box center [141, 56] width 27 height 10
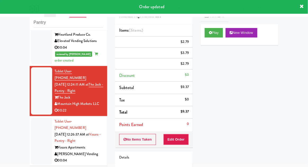
scroll to position [0, 0]
click at [30, 117] on li "Tablet User · (929) 606-5098 Aug 18, 2025 12:26:37 AM at Vasara - Pantry - Righ…" at bounding box center [69, 142] width 78 height 50
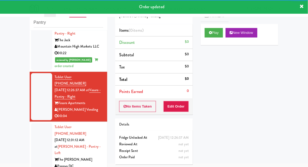
scroll to position [280, 0]
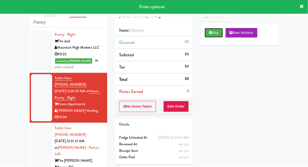
click at [217, 36] on button "Play" at bounding box center [214, 33] width 18 height 10
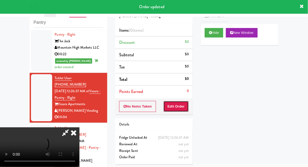
click at [186, 108] on button "Edit Order" at bounding box center [177, 106] width 26 height 11
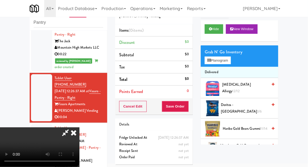
scroll to position [3, 0]
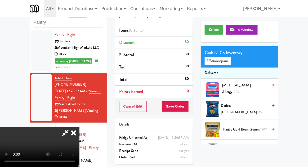
click at [257, 110] on span "3/6" at bounding box center [259, 112] width 5 height 5
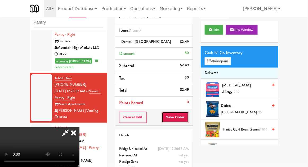
click at [188, 116] on button "Save Order" at bounding box center [175, 117] width 27 height 11
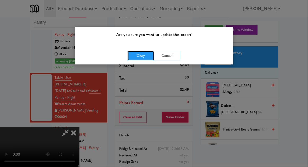
click at [136, 52] on button "Okay" at bounding box center [141, 56] width 27 height 10
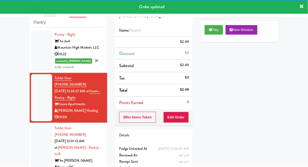
click at [37, 125] on div at bounding box center [41, 152] width 21 height 54
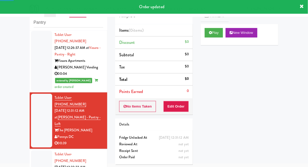
scroll to position [329, 0]
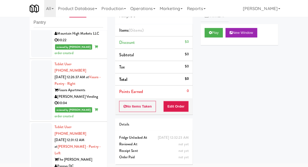
click at [36, 123] on div at bounding box center [41, 150] width 21 height 54
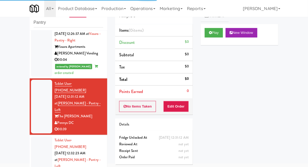
scroll to position [337, 0]
click at [218, 37] on button "Play" at bounding box center [214, 33] width 18 height 10
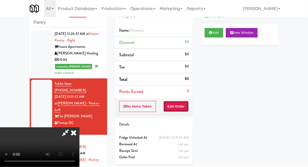
click at [185, 105] on button "Edit Order" at bounding box center [177, 106] width 26 height 11
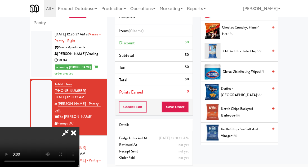
scroll to position [82, 0]
click at [256, 107] on span "Kettle Chips Backyard Barbeque 4/6" at bounding box center [245, 112] width 46 height 13
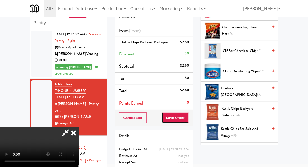
click at [188, 121] on button "Save Order" at bounding box center [175, 118] width 27 height 11
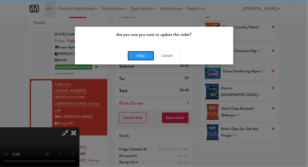
click at [132, 53] on button "Okay" at bounding box center [141, 56] width 27 height 10
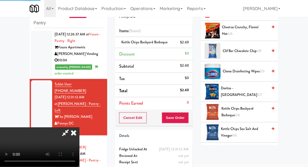
scroll to position [52, 0]
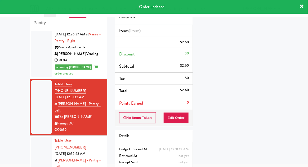
click at [31, 137] on div at bounding box center [41, 164] width 21 height 54
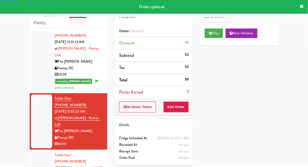
scroll to position [393, 0]
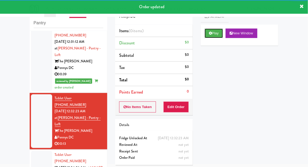
click at [218, 37] on button "Play" at bounding box center [214, 34] width 18 height 10
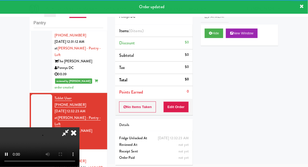
click at [188, 98] on div "Items (0 items ) Discount $0 Subtotal $0 Tax $0 Total $0 Points Earned 0" at bounding box center [154, 62] width 78 height 74
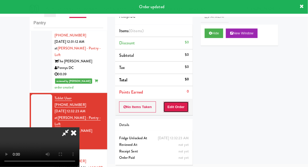
click at [188, 110] on button "Edit Order" at bounding box center [177, 107] width 26 height 11
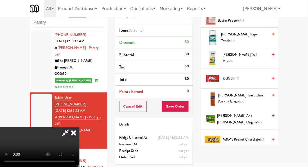
scroll to position [241, 0]
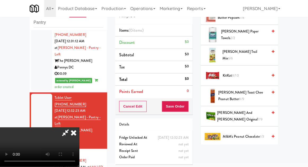
click at [258, 117] on span "7/9" at bounding box center [260, 119] width 5 height 5
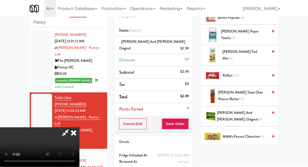
click at [250, 116] on span "Mike and Ike Original 6/9" at bounding box center [243, 116] width 51 height 13
click at [188, 119] on button "Save Order" at bounding box center [175, 124] width 27 height 11
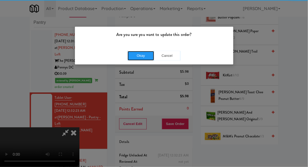
click at [133, 57] on button "Okay" at bounding box center [141, 56] width 27 height 10
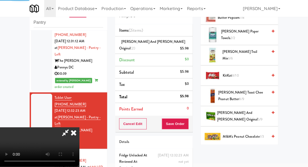
scroll to position [52, 0]
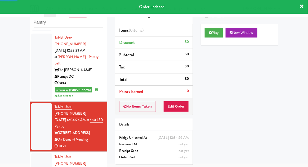
scroll to position [454, 0]
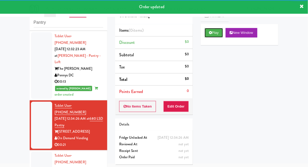
click at [216, 37] on button "Play" at bounding box center [214, 33] width 18 height 10
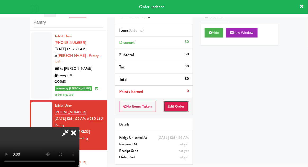
click at [185, 111] on button "Edit Order" at bounding box center [177, 106] width 26 height 11
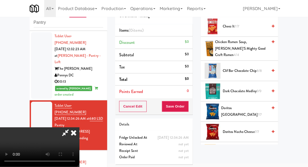
scroll to position [126, 0]
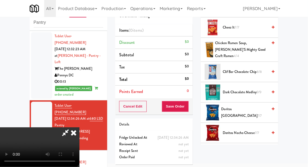
click at [251, 108] on span "Doritos Cool Ranch 7/7" at bounding box center [245, 112] width 47 height 13
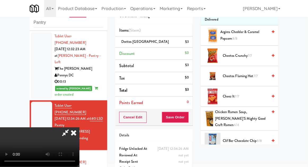
scroll to position [0, 0]
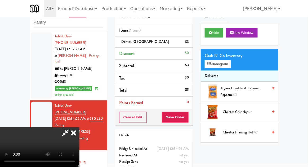
click at [253, 90] on span "Argires Cheddar & Caramel Popcorn 8/8" at bounding box center [243, 91] width 47 height 13
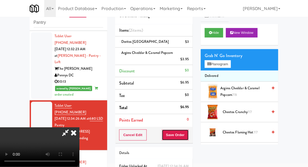
click at [188, 137] on button "Save Order" at bounding box center [175, 135] width 27 height 11
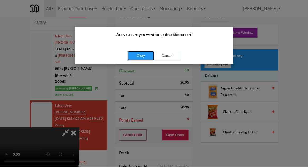
click at [134, 51] on button "Okay" at bounding box center [141, 56] width 27 height 10
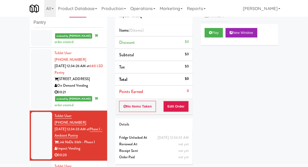
scroll to position [507, 0]
click at [220, 34] on button "Play" at bounding box center [214, 33] width 18 height 10
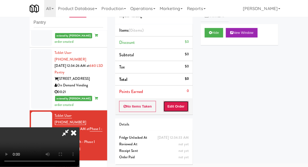
click at [184, 102] on button "Edit Order" at bounding box center [177, 106] width 26 height 11
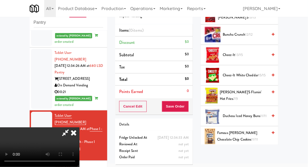
scroll to position [0, 0]
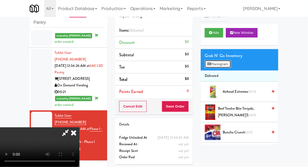
click at [229, 68] on button "Planogram" at bounding box center [218, 64] width 26 height 8
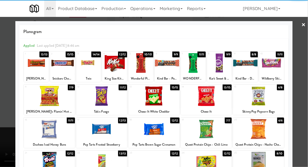
click at [47, 134] on div at bounding box center [49, 129] width 51 height 20
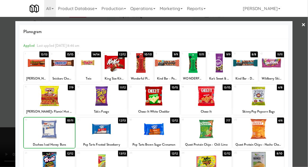
click at [44, 131] on div at bounding box center [49, 129] width 51 height 20
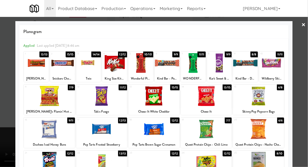
click at [306, 79] on div at bounding box center [154, 83] width 308 height 167
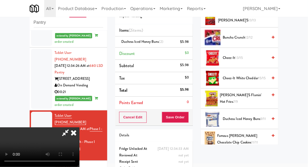
scroll to position [95, 0]
click at [255, 97] on span "Chester's Flamin' Hot Fries 7/9" at bounding box center [244, 98] width 48 height 13
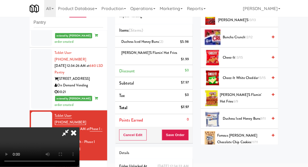
scroll to position [19, 0]
click at [188, 132] on button "Save Order" at bounding box center [175, 135] width 27 height 11
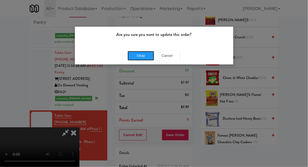
click at [133, 58] on button "Okay" at bounding box center [141, 56] width 27 height 10
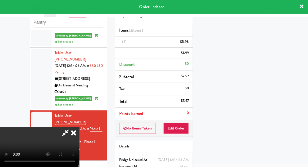
scroll to position [0, 0]
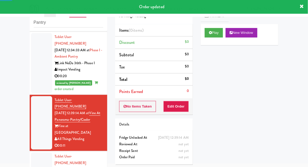
scroll to position [570, 0]
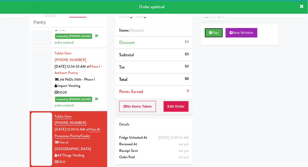
click at [220, 37] on button "Play" at bounding box center [214, 33] width 18 height 10
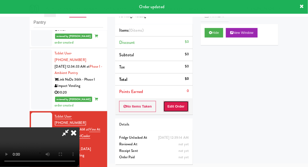
click at [187, 107] on button "Edit Order" at bounding box center [177, 106] width 26 height 11
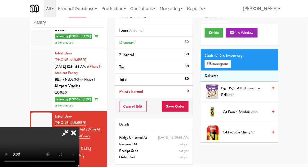
scroll to position [0, 0]
click at [251, 92] on span "Big Texas Cinnamon Roll 12/12" at bounding box center [244, 91] width 47 height 13
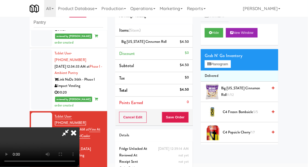
scroll to position [19, 0]
click at [227, 65] on button "Planogram" at bounding box center [218, 64] width 26 height 8
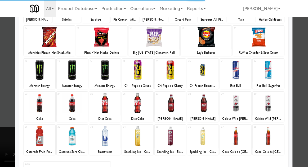
scroll to position [67, 0]
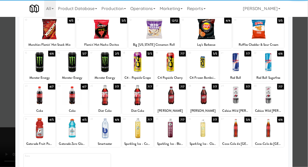
click at [134, 134] on div at bounding box center [137, 128] width 31 height 20
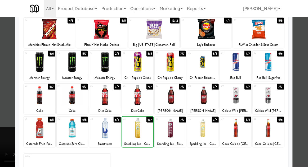
click at [305, 81] on div at bounding box center [154, 83] width 308 height 167
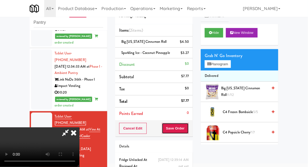
click at [188, 128] on button "Save Order" at bounding box center [175, 128] width 27 height 11
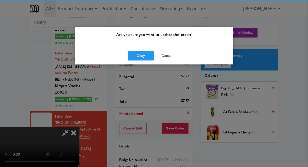
click at [139, 68] on div "Are you sure you want to update this order? Okay Cancel" at bounding box center [154, 83] width 308 height 167
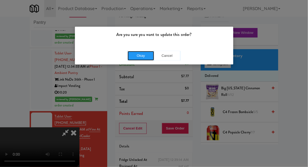
click at [139, 60] on button "Okay" at bounding box center [141, 56] width 27 height 10
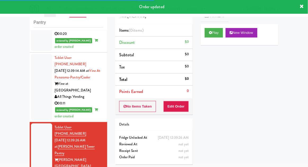
scroll to position [630, 0]
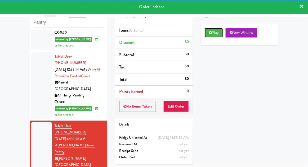
click at [223, 36] on button "Play" at bounding box center [214, 33] width 18 height 10
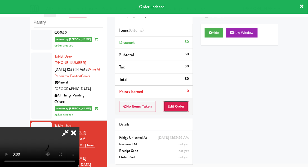
click at [188, 108] on button "Edit Order" at bounding box center [177, 106] width 26 height 11
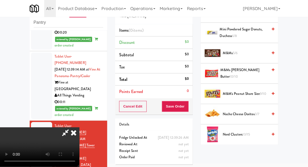
scroll to position [331, 0]
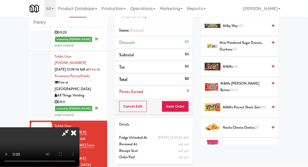
click at [256, 126] on span "3/7" at bounding box center [257, 127] width 5 height 5
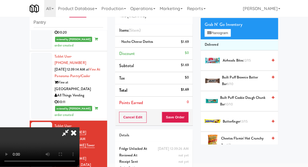
scroll to position [0, 0]
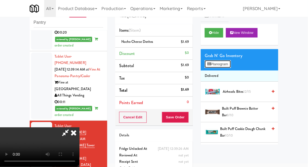
click at [227, 67] on button "Planogram" at bounding box center [218, 64] width 26 height 8
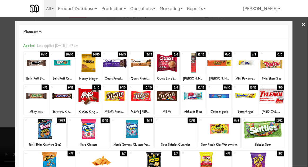
click at [176, 101] on div at bounding box center [167, 96] width 25 height 20
click at [304, 92] on div at bounding box center [154, 83] width 308 height 167
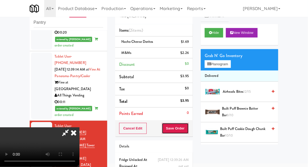
click at [188, 132] on button "Save Order" at bounding box center [175, 128] width 27 height 11
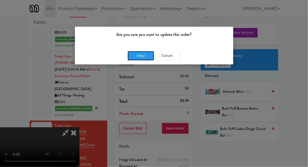
click at [134, 53] on button "Okay" at bounding box center [141, 56] width 27 height 10
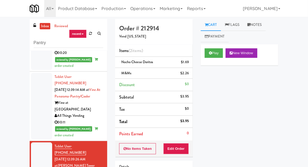
click at [40, 27] on link "inbox" at bounding box center [45, 26] width 11 height 7
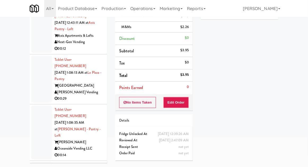
click at [39, 35] on div at bounding box center [41, 29] width 21 height 47
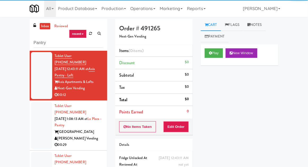
click at [37, 119] on div at bounding box center [41, 125] width 21 height 47
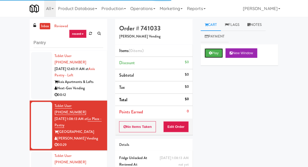
click at [216, 55] on button "Play" at bounding box center [214, 53] width 18 height 10
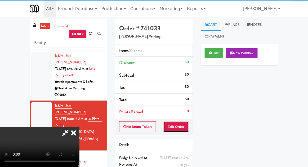
click at [176, 128] on button "Edit Order" at bounding box center [177, 127] width 26 height 11
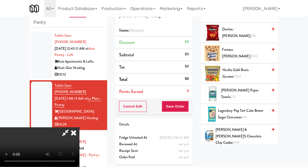
scroll to position [98, 0]
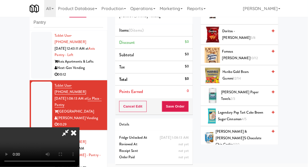
click at [255, 73] on span "Haribo Gold Bears Gummi 12/14" at bounding box center [245, 75] width 45 height 13
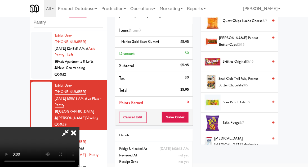
scroll to position [423, 0]
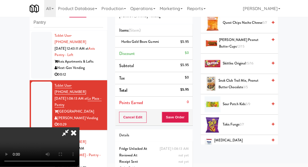
click at [256, 101] on span "Sour Patch Kids 5/9" at bounding box center [245, 104] width 45 height 7
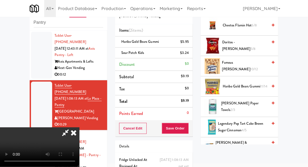
scroll to position [88, 0]
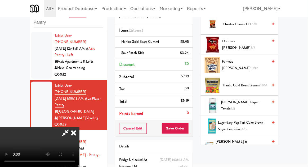
click at [258, 66] on span "10/12" at bounding box center [254, 68] width 8 height 5
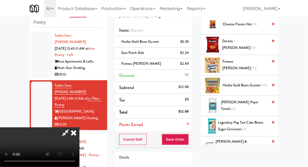
scroll to position [35, 0]
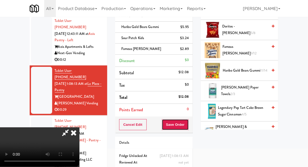
click at [189, 125] on button "Save Order" at bounding box center [175, 125] width 27 height 11
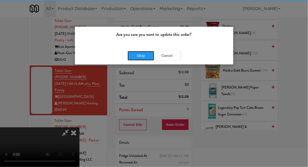
click at [140, 56] on button "Okay" at bounding box center [141, 56] width 27 height 10
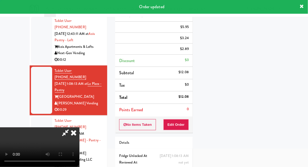
scroll to position [0, 0]
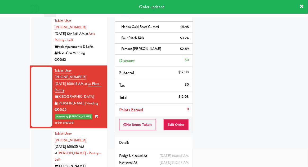
click at [36, 132] on div at bounding box center [41, 157] width 21 height 54
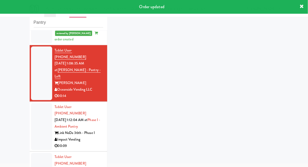
scroll to position [103, 0]
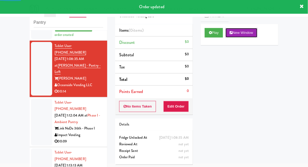
click at [227, 35] on button "New Window" at bounding box center [242, 33] width 32 height 10
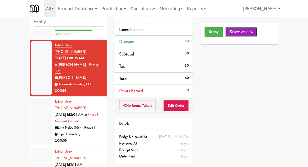
scroll to position [0, 0]
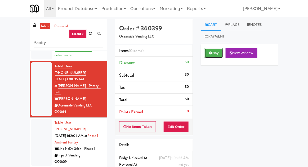
click at [219, 55] on button "Play" at bounding box center [214, 53] width 18 height 10
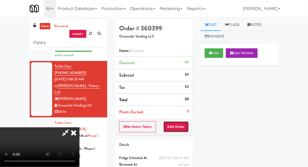
click at [188, 123] on button "Edit Order" at bounding box center [177, 127] width 26 height 11
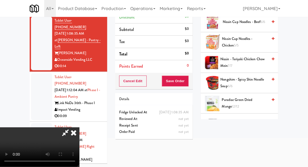
scroll to position [376, 0]
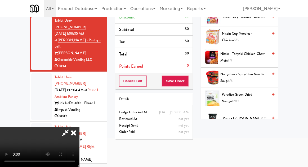
click at [255, 75] on span "Nongshim - Spicy Shin Noodle Soup 6/6" at bounding box center [244, 77] width 47 height 13
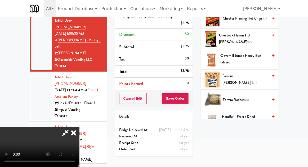
scroll to position [53, 0]
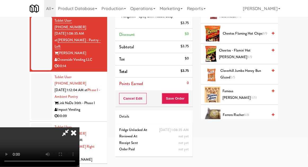
click at [255, 48] on span "Cheetos - Flamin' Hot Limon 9/9" at bounding box center [243, 53] width 49 height 13
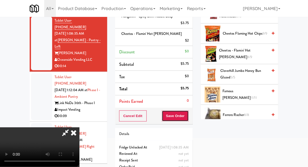
click at [189, 111] on button "Save Order" at bounding box center [175, 116] width 27 height 11
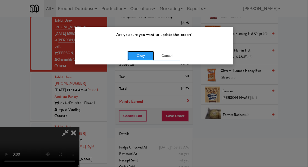
click at [142, 58] on button "Okay" at bounding box center [141, 56] width 27 height 10
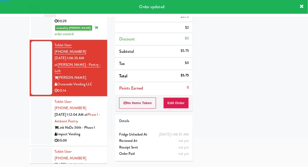
scroll to position [0, 0]
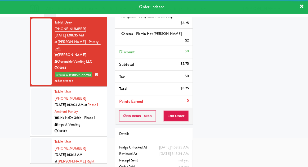
click at [35, 88] on div at bounding box center [41, 111] width 21 height 47
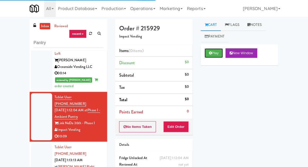
click at [215, 54] on button "Play" at bounding box center [214, 53] width 18 height 10
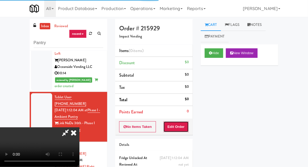
click at [175, 124] on button "Edit Order" at bounding box center [177, 127] width 26 height 11
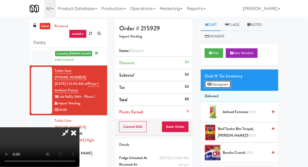
click at [231, 85] on button "Planogram" at bounding box center [218, 85] width 26 height 8
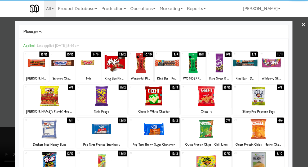
click at [207, 102] on div at bounding box center [206, 96] width 51 height 20
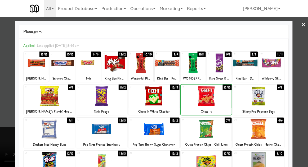
click at [205, 99] on div at bounding box center [206, 96] width 51 height 20
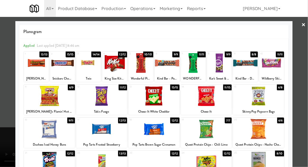
click at [0, 123] on div at bounding box center [154, 83] width 308 height 167
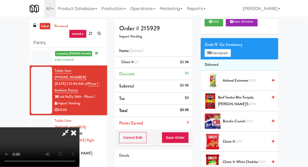
scroll to position [31, 0]
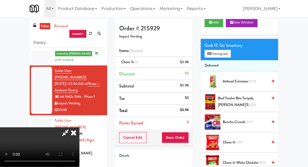
click at [240, 140] on span "11/15" at bounding box center [239, 142] width 7 height 5
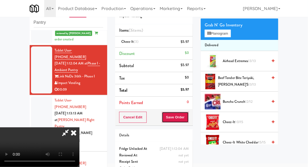
click at [188, 120] on button "Save Order" at bounding box center [175, 117] width 27 height 11
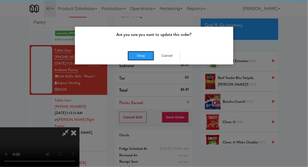
click at [139, 56] on button "Okay" at bounding box center [141, 56] width 27 height 10
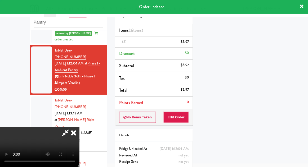
scroll to position [0, 0]
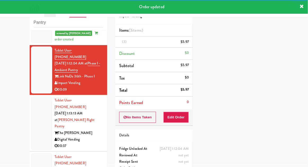
click at [35, 97] on div at bounding box center [41, 124] width 21 height 54
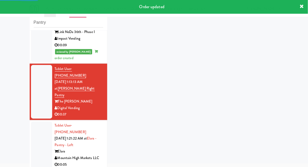
scroll to position [213, 0]
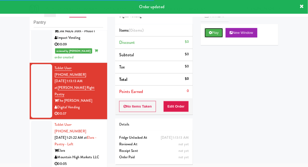
click at [210, 34] on icon at bounding box center [210, 32] width 3 height 3
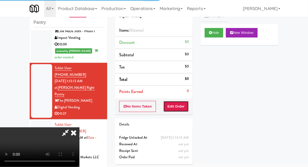
click at [177, 109] on button "Edit Order" at bounding box center [177, 106] width 26 height 11
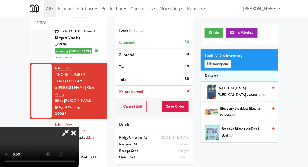
scroll to position [0, 0]
click at [229, 61] on button "Planogram" at bounding box center [218, 64] width 26 height 8
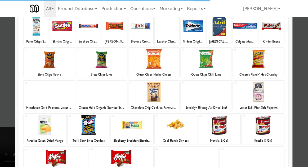
scroll to position [38, 0]
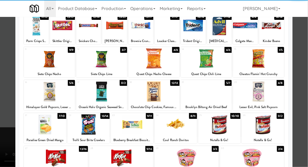
click at [129, 132] on div at bounding box center [132, 125] width 42 height 20
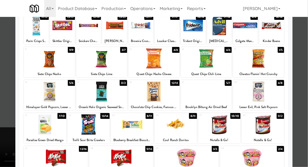
click at [0, 141] on div at bounding box center [154, 83] width 308 height 167
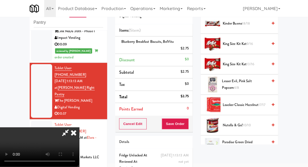
scroll to position [245, 0]
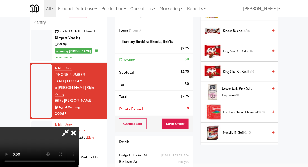
click at [261, 87] on span "Lesser Evil, Pink Salt Popcorn 4/8" at bounding box center [245, 92] width 46 height 13
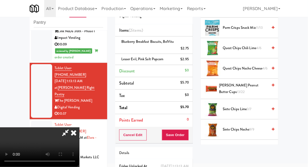
scroll to position [388, 0]
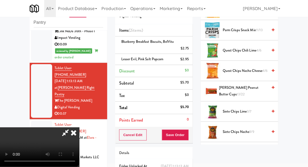
click at [253, 68] on span "Quest Chips Nacho Cheese 4/6" at bounding box center [245, 71] width 45 height 7
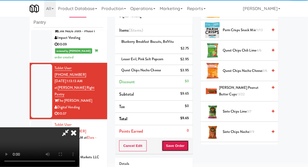
click at [188, 145] on button "Save Order" at bounding box center [175, 146] width 27 height 11
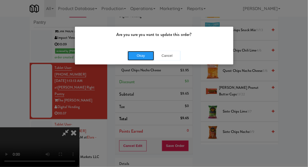
click at [134, 59] on button "Okay" at bounding box center [141, 56] width 27 height 10
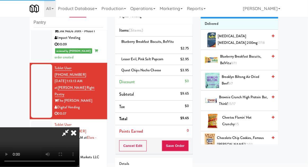
scroll to position [0, 0]
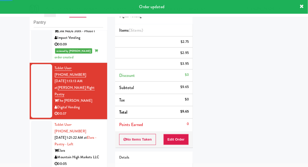
click at [31, 121] on div at bounding box center [41, 144] width 21 height 47
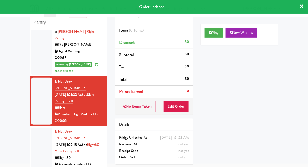
scroll to position [270, 0]
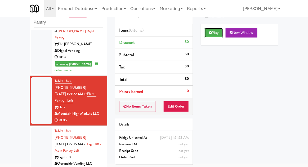
click at [206, 32] on button "Play" at bounding box center [214, 33] width 18 height 10
click at [177, 109] on button "Edit Order" at bounding box center [177, 106] width 26 height 11
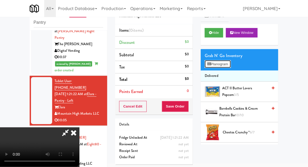
click at [231, 66] on button "Planogram" at bounding box center [218, 64] width 26 height 8
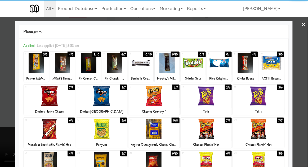
click at [115, 68] on div at bounding box center [114, 63] width 25 height 20
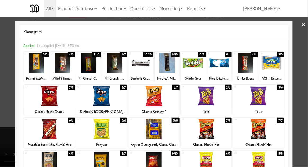
click at [3, 113] on div at bounding box center [154, 83] width 308 height 167
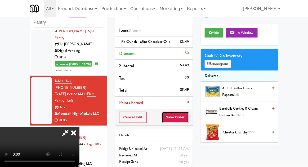
click at [186, 118] on button "Save Order" at bounding box center [175, 117] width 27 height 11
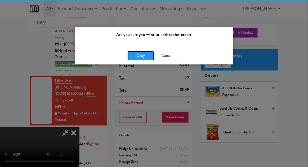
click at [147, 55] on button "Okay" at bounding box center [141, 56] width 27 height 10
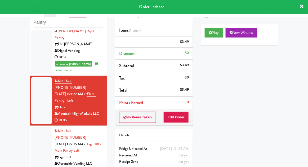
click at [36, 127] on div at bounding box center [41, 150] width 21 height 47
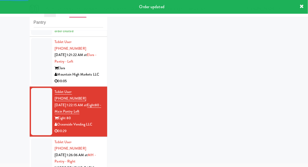
scroll to position [312, 0]
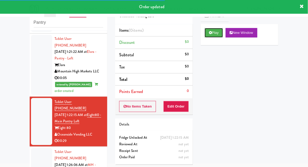
click at [207, 33] on button "Play" at bounding box center [214, 33] width 18 height 10
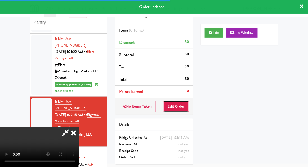
click at [177, 101] on button "Edit Order" at bounding box center [177, 106] width 26 height 11
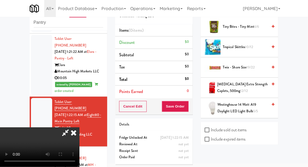
scroll to position [610, 0]
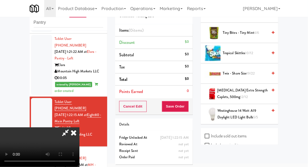
click at [256, 70] on span "Twix - Share Size 19/22" at bounding box center [245, 73] width 45 height 7
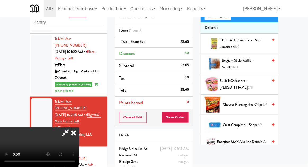
scroll to position [48, 0]
click at [253, 85] on span "Buldak Carbonara - Spicey Ramen 6/8" at bounding box center [244, 84] width 48 height 13
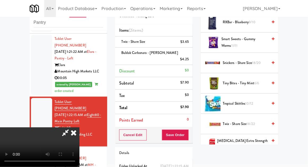
scroll to position [559, 0]
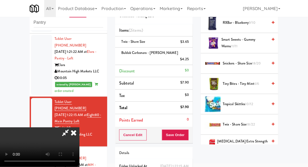
click at [255, 81] on span "6/6" at bounding box center [256, 83] width 5 height 5
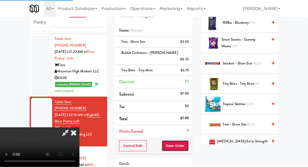
click at [189, 142] on button "Save Order" at bounding box center [175, 146] width 27 height 11
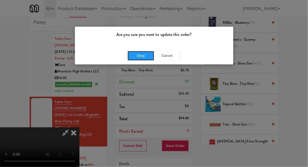
click at [131, 56] on button "Okay" at bounding box center [141, 56] width 27 height 10
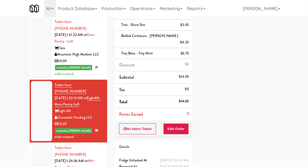
scroll to position [46, 0]
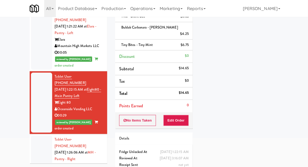
click at [37, 136] on div at bounding box center [41, 159] width 21 height 47
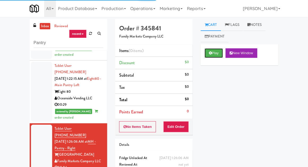
click at [211, 54] on icon at bounding box center [210, 52] width 3 height 3
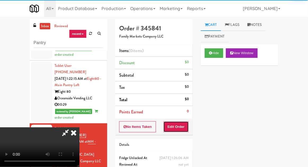
click at [179, 125] on button "Edit Order" at bounding box center [177, 127] width 26 height 11
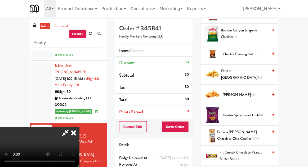
scroll to position [132, 0]
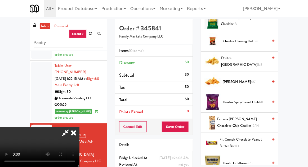
click at [261, 100] on span "1/8" at bounding box center [261, 102] width 5 height 5
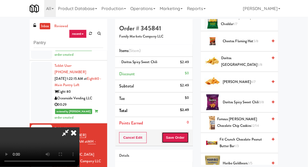
click at [188, 133] on button "Save Order" at bounding box center [175, 138] width 27 height 11
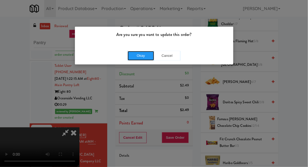
click at [142, 55] on button "Okay" at bounding box center [141, 56] width 27 height 10
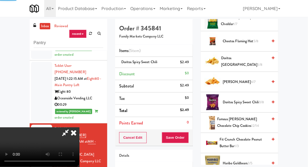
scroll to position [52, 0]
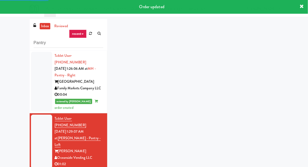
scroll to position [443, 0]
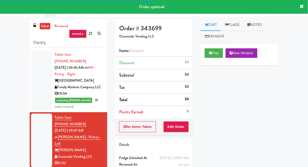
click at [215, 61] on div "Play New Window" at bounding box center [240, 55] width 78 height 21
click at [177, 128] on button "Edit Order" at bounding box center [177, 127] width 26 height 11
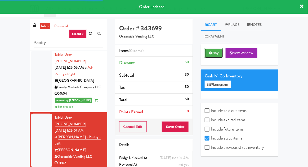
click at [211, 51] on button "Play" at bounding box center [214, 53] width 18 height 10
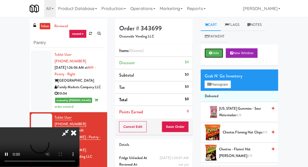
scroll to position [20, 0]
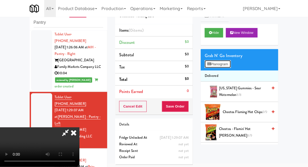
click at [231, 68] on button "Planogram" at bounding box center [218, 64] width 26 height 8
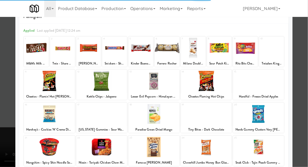
scroll to position [15, 0]
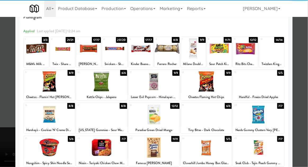
click at [35, 154] on div at bounding box center [49, 148] width 51 height 20
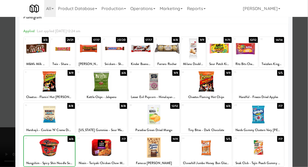
click at [303, 62] on div at bounding box center [154, 83] width 308 height 167
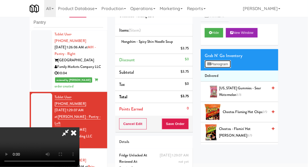
click at [229, 65] on button "Planogram" at bounding box center [218, 64] width 26 height 8
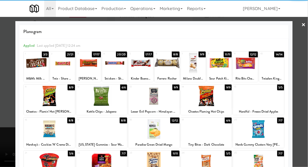
click at [250, 68] on div at bounding box center [245, 63] width 25 height 20
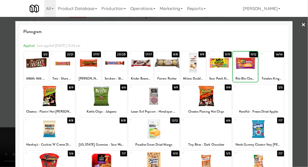
click at [306, 54] on div at bounding box center [154, 83] width 308 height 167
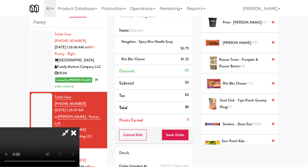
scroll to position [498, 0]
click at [251, 81] on span "11/12" at bounding box center [250, 83] width 7 height 5
click at [188, 137] on button "Save Order" at bounding box center [175, 135] width 27 height 11
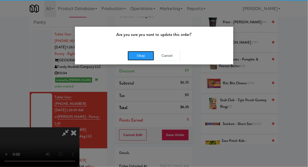
click at [138, 58] on button "Okay" at bounding box center [141, 56] width 27 height 10
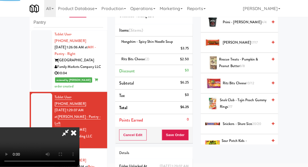
scroll to position [52, 0]
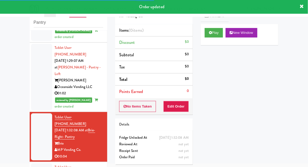
scroll to position [494, 0]
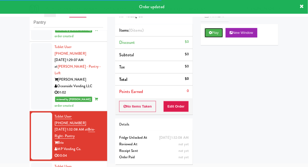
click at [207, 36] on button "Play" at bounding box center [214, 33] width 18 height 10
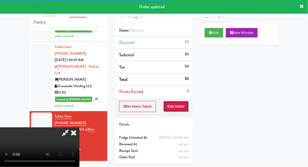
click at [177, 106] on button "Edit Order" at bounding box center [177, 106] width 26 height 11
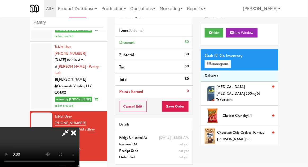
click at [251, 113] on span "6/6" at bounding box center [250, 115] width 5 height 5
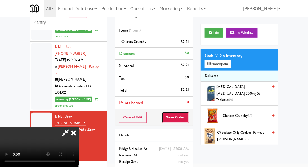
click at [188, 120] on button "Save Order" at bounding box center [175, 117] width 27 height 11
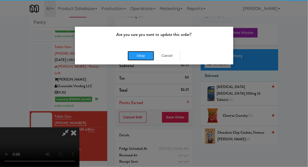
click at [136, 54] on button "Okay" at bounding box center [141, 56] width 27 height 10
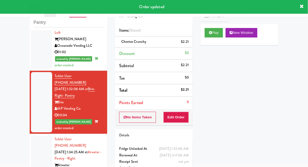
click at [36, 136] on div at bounding box center [41, 163] width 21 height 54
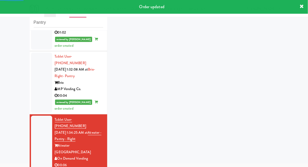
scroll to position [554, 0]
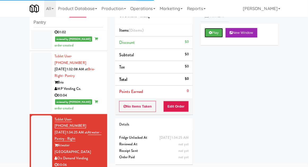
click at [223, 33] on button "Play" at bounding box center [214, 33] width 18 height 10
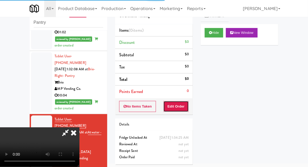
click at [184, 111] on button "Edit Order" at bounding box center [177, 106] width 26 height 11
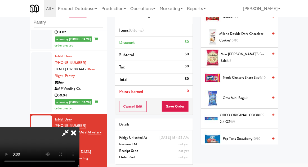
scroll to position [389, 0]
click at [251, 112] on span "OREO ORIGINAL COOKIES 2.4 OZ 9/9" at bounding box center [244, 118] width 48 height 13
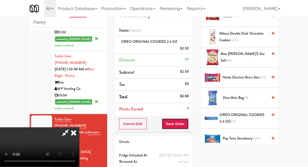
click at [189, 125] on button "Save Order" at bounding box center [175, 124] width 27 height 11
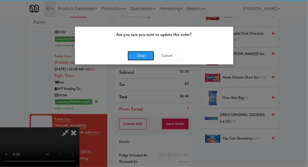
click at [140, 55] on button "Okay" at bounding box center [141, 56] width 27 height 10
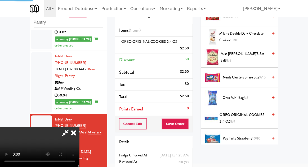
scroll to position [52, 0]
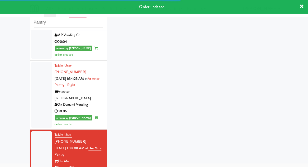
scroll to position [609, 0]
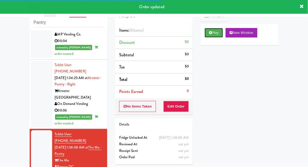
click at [206, 33] on button "Play" at bounding box center [214, 33] width 18 height 10
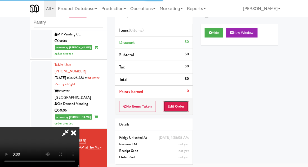
click at [176, 111] on button "Edit Order" at bounding box center [177, 106] width 26 height 11
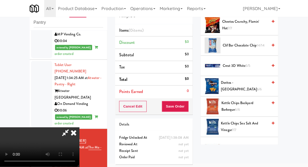
scroll to position [86, 0]
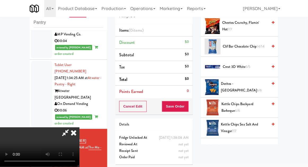
click at [258, 89] on span "Doritos - Cool Ranch 6/6" at bounding box center [244, 87] width 47 height 13
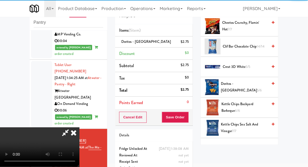
scroll to position [19, 0]
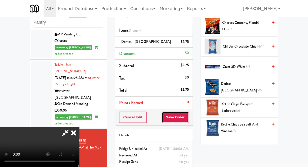
click at [188, 118] on button "Save Order" at bounding box center [175, 117] width 27 height 11
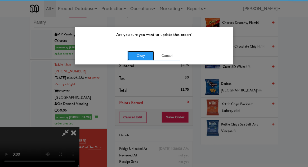
click at [143, 59] on button "Okay" at bounding box center [141, 56] width 27 height 10
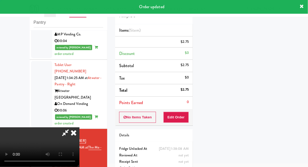
scroll to position [0, 0]
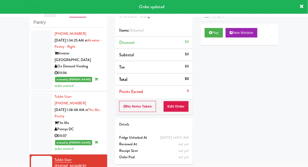
scroll to position [665, 0]
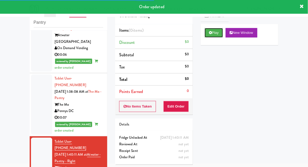
click at [212, 30] on button "Play" at bounding box center [214, 33] width 18 height 10
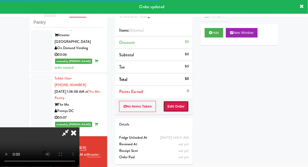
click at [181, 109] on button "Edit Order" at bounding box center [177, 106] width 26 height 11
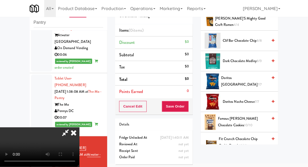
scroll to position [161, 0]
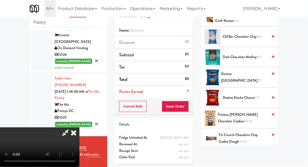
click at [258, 78] on span "7/7" at bounding box center [260, 80] width 4 height 5
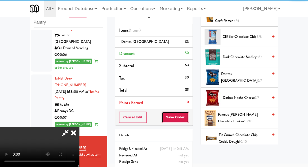
click at [189, 117] on button "Save Order" at bounding box center [175, 117] width 27 height 11
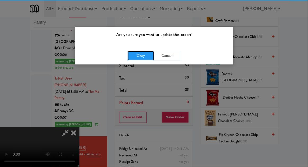
click at [136, 52] on button "Okay" at bounding box center [141, 56] width 27 height 10
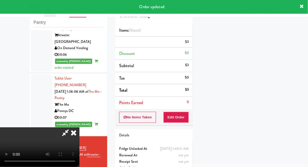
scroll to position [52, 0]
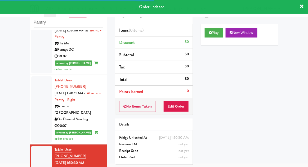
scroll to position [726, 0]
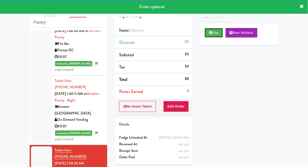
click at [208, 35] on button "Play" at bounding box center [214, 33] width 18 height 10
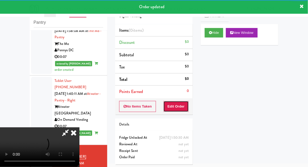
click at [176, 107] on button "Edit Order" at bounding box center [177, 106] width 26 height 11
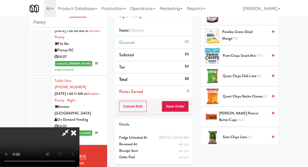
scroll to position [364, 0]
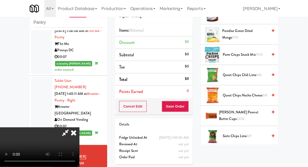
click at [258, 92] on span "Quest Chips Nacho Cheese 3/6" at bounding box center [245, 95] width 45 height 7
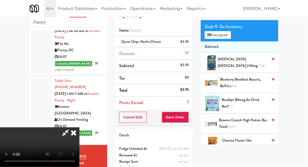
scroll to position [0, 0]
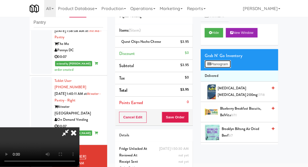
click at [231, 64] on button "Planogram" at bounding box center [218, 64] width 26 height 8
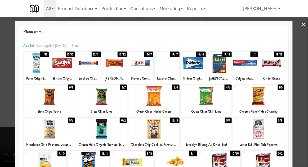
click at [145, 68] on div at bounding box center [141, 63] width 25 height 20
click at [8, 114] on div at bounding box center [154, 83] width 308 height 167
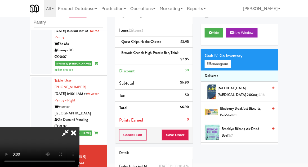
scroll to position [19, 0]
click at [187, 138] on button "Save Order" at bounding box center [175, 135] width 27 height 11
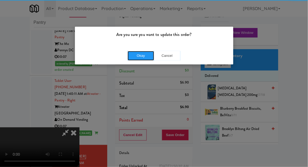
click at [142, 54] on button "Okay" at bounding box center [141, 56] width 27 height 10
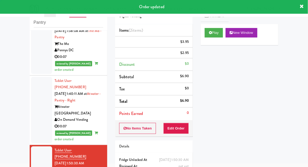
scroll to position [0, 0]
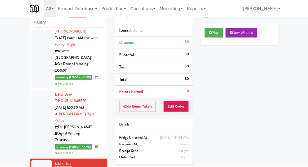
scroll to position [780, 0]
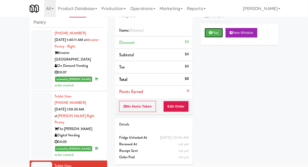
click at [216, 36] on button "Play" at bounding box center [214, 33] width 18 height 10
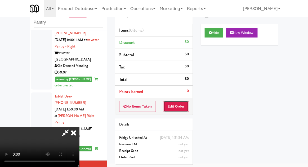
click at [174, 104] on button "Edit Order" at bounding box center [177, 106] width 26 height 11
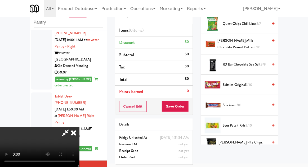
scroll to position [495, 0]
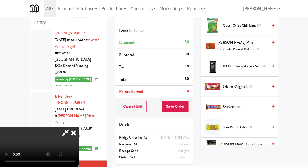
click at [254, 86] on span "Skittles Original 7/10" at bounding box center [245, 87] width 45 height 7
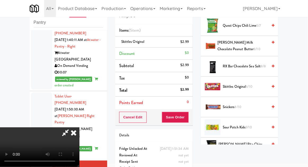
click at [251, 125] on span "Sour Patch Kids 9/10" at bounding box center [245, 128] width 45 height 7
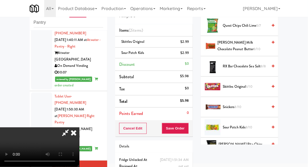
click at [145, 54] on div "Sour Patch Kids $2.99" at bounding box center [154, 53] width 70 height 7
click at [190, 55] on icon at bounding box center [189, 54] width 3 height 3
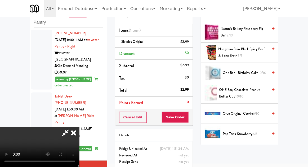
scroll to position [366, 0]
click at [229, 90] on span "ONE Bar, Chocolate Peanut Butter Cup 10/10" at bounding box center [243, 93] width 49 height 13
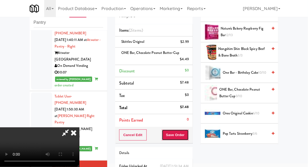
click at [187, 135] on button "Save Order" at bounding box center [175, 135] width 27 height 11
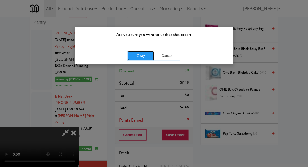
click at [136, 55] on button "Okay" at bounding box center [141, 56] width 27 height 10
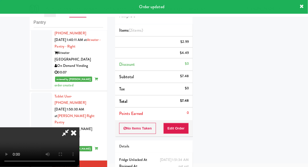
scroll to position [52, 0]
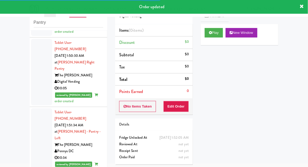
scroll to position [837, 0]
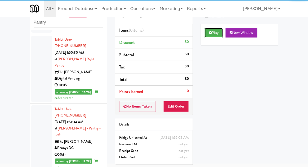
click at [218, 30] on button "Play" at bounding box center [214, 33] width 18 height 10
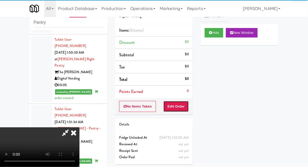
click at [178, 106] on button "Edit Order" at bounding box center [177, 106] width 26 height 11
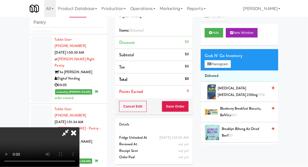
scroll to position [0, 0]
click at [239, 89] on span "Advil Ibuprofen 200mg 17/18" at bounding box center [243, 91] width 50 height 13
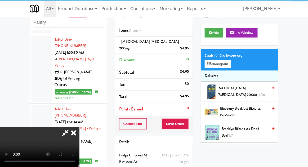
scroll to position [19, 0]
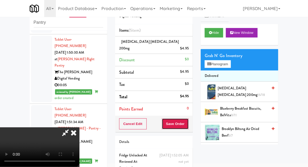
click at [188, 119] on button "Save Order" at bounding box center [175, 124] width 27 height 11
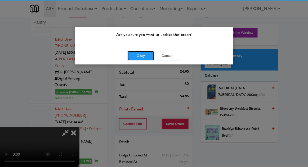
click at [138, 57] on button "Okay" at bounding box center [141, 56] width 27 height 10
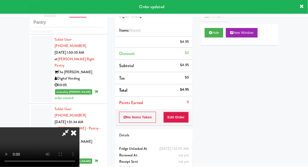
scroll to position [0, 0]
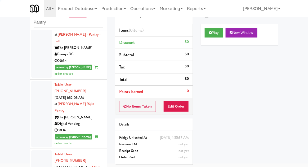
scroll to position [933, 0]
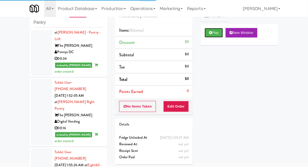
click at [207, 34] on button "Play" at bounding box center [214, 33] width 18 height 10
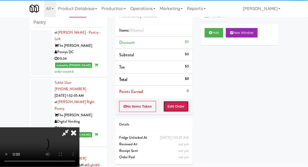
click at [181, 107] on button "Edit Order" at bounding box center [177, 106] width 26 height 11
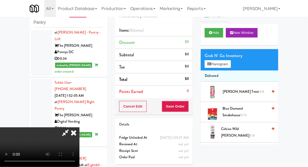
scroll to position [19, 0]
click at [229, 64] on button "Planogram" at bounding box center [218, 64] width 26 height 8
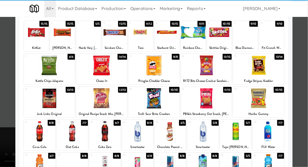
scroll to position [45, 0]
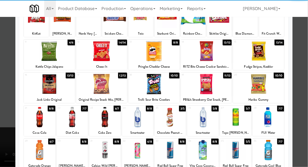
click at [139, 123] on div at bounding box center [137, 117] width 31 height 20
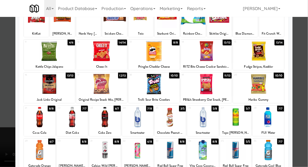
click at [7, 142] on div at bounding box center [154, 83] width 308 height 167
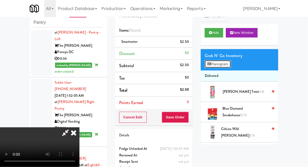
click at [210, 64] on icon at bounding box center [208, 64] width 3 height 3
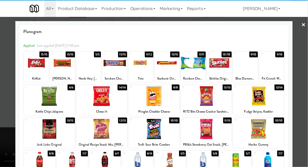
click at [133, 162] on div at bounding box center [137, 162] width 31 height 20
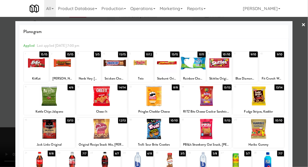
click at [0, 154] on div at bounding box center [154, 83] width 308 height 167
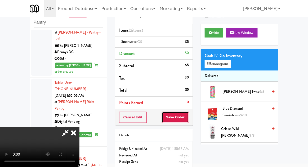
click at [188, 118] on button "Save Order" at bounding box center [175, 117] width 27 height 11
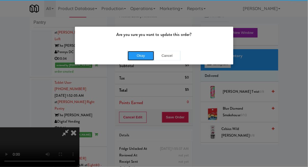
click at [138, 57] on button "Okay" at bounding box center [141, 56] width 27 height 10
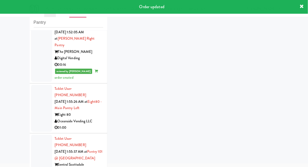
scroll to position [1001, 0]
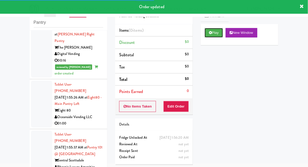
click at [209, 33] on button "Play" at bounding box center [214, 33] width 18 height 10
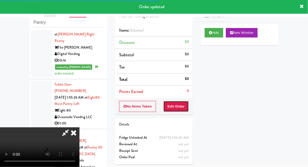
click at [177, 109] on button "Edit Order" at bounding box center [177, 106] width 26 height 11
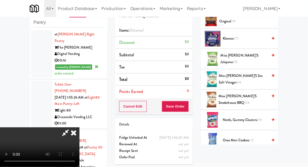
scroll to position [196, 0]
click at [259, 75] on span "Miss Vickie's Sea Salt Vinegar 6/6" at bounding box center [243, 79] width 49 height 13
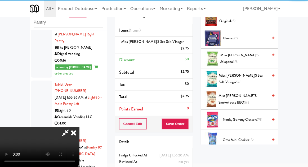
scroll to position [19, 0]
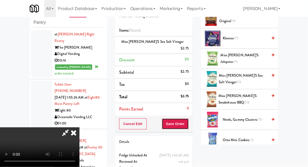
click at [189, 119] on button "Save Order" at bounding box center [175, 124] width 27 height 11
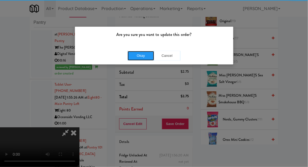
click at [140, 58] on button "Okay" at bounding box center [141, 56] width 27 height 10
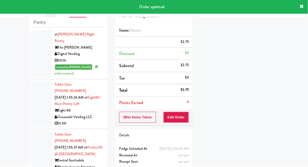
scroll to position [0, 0]
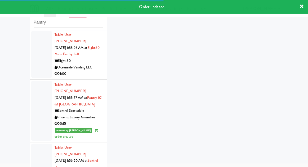
scroll to position [1056, 0]
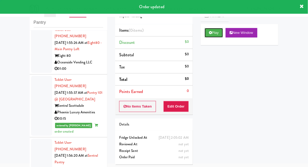
click at [210, 30] on button "Play" at bounding box center [214, 33] width 18 height 10
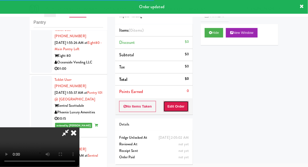
click at [179, 107] on button "Edit Order" at bounding box center [177, 106] width 26 height 11
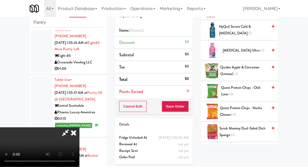
scroll to position [204, 0]
click at [260, 86] on span "Quest Protein Chips - Chili Lime 8/8" at bounding box center [244, 91] width 47 height 13
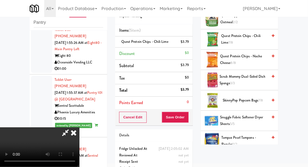
scroll to position [258, 0]
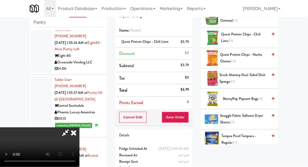
click at [258, 97] on span "SkinnyPop Popcorn Bags 7/8" at bounding box center [245, 99] width 45 height 7
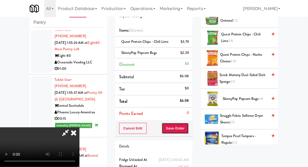
click at [187, 130] on button "Save Order" at bounding box center [175, 128] width 27 height 11
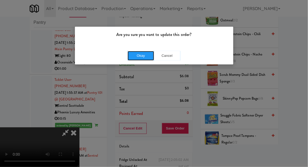
click at [141, 52] on button "Okay" at bounding box center [141, 56] width 27 height 10
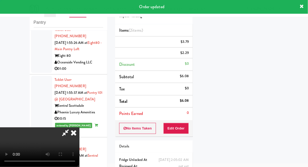
scroll to position [52, 0]
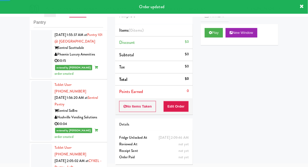
scroll to position [1114, 0]
click at [214, 35] on button "Play" at bounding box center [214, 33] width 18 height 10
click at [179, 108] on button "Edit Order" at bounding box center [177, 106] width 26 height 11
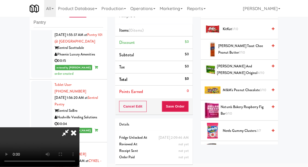
scroll to position [224, 0]
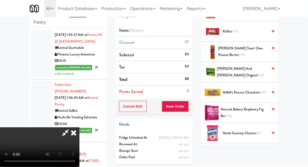
click at [262, 90] on span "3/10" at bounding box center [263, 92] width 6 height 5
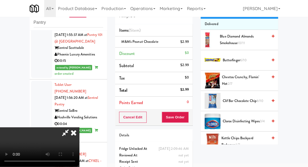
scroll to position [0, 0]
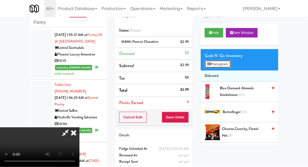
click at [231, 65] on button "Planogram" at bounding box center [218, 64] width 26 height 8
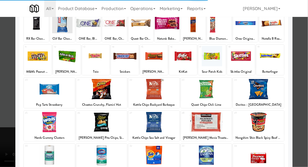
scroll to position [45, 0]
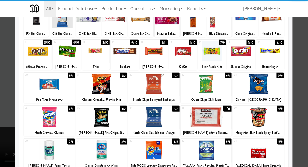
click at [71, 54] on div at bounding box center [67, 51] width 28 height 20
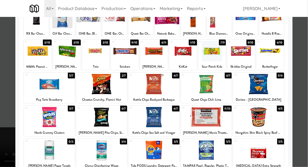
click at [2, 111] on div at bounding box center [154, 83] width 308 height 167
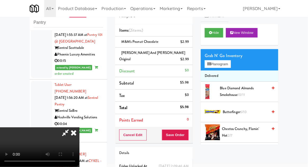
scroll to position [24, 0]
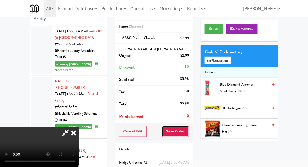
click at [187, 126] on button "Save Order" at bounding box center [175, 131] width 27 height 11
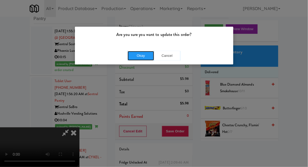
click at [136, 51] on button "Okay" at bounding box center [141, 56] width 27 height 10
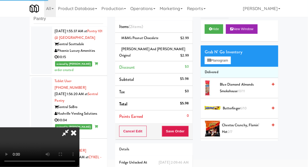
scroll to position [0, 0]
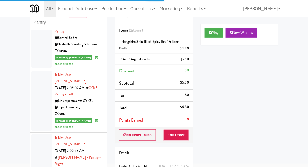
scroll to position [1186, 0]
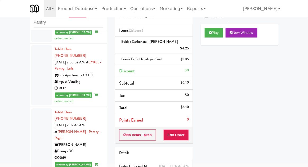
scroll to position [1213, 0]
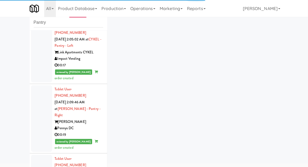
scroll to position [1260, 0]
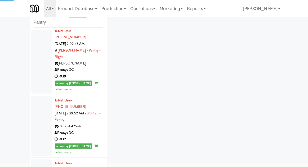
scroll to position [1310, 0]
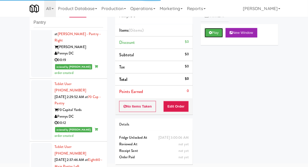
click at [212, 35] on button "Play" at bounding box center [214, 33] width 18 height 10
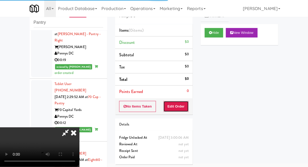
click at [180, 110] on button "Edit Order" at bounding box center [177, 106] width 26 height 11
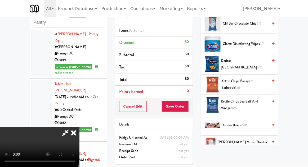
scroll to position [115, 0]
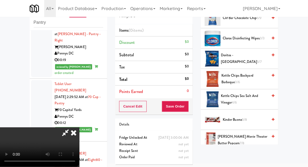
click at [256, 76] on span "Kettle Chips Backyard Barbeque 3/6" at bounding box center [245, 79] width 46 height 13
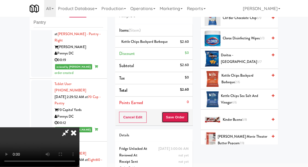
click at [187, 116] on button "Save Order" at bounding box center [175, 117] width 27 height 11
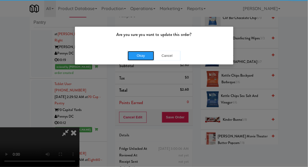
click at [138, 56] on button "Okay" at bounding box center [141, 56] width 27 height 10
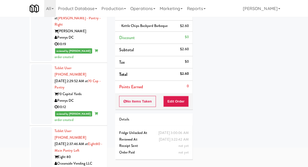
scroll to position [48, 0]
